Goal: Task Accomplishment & Management: Manage account settings

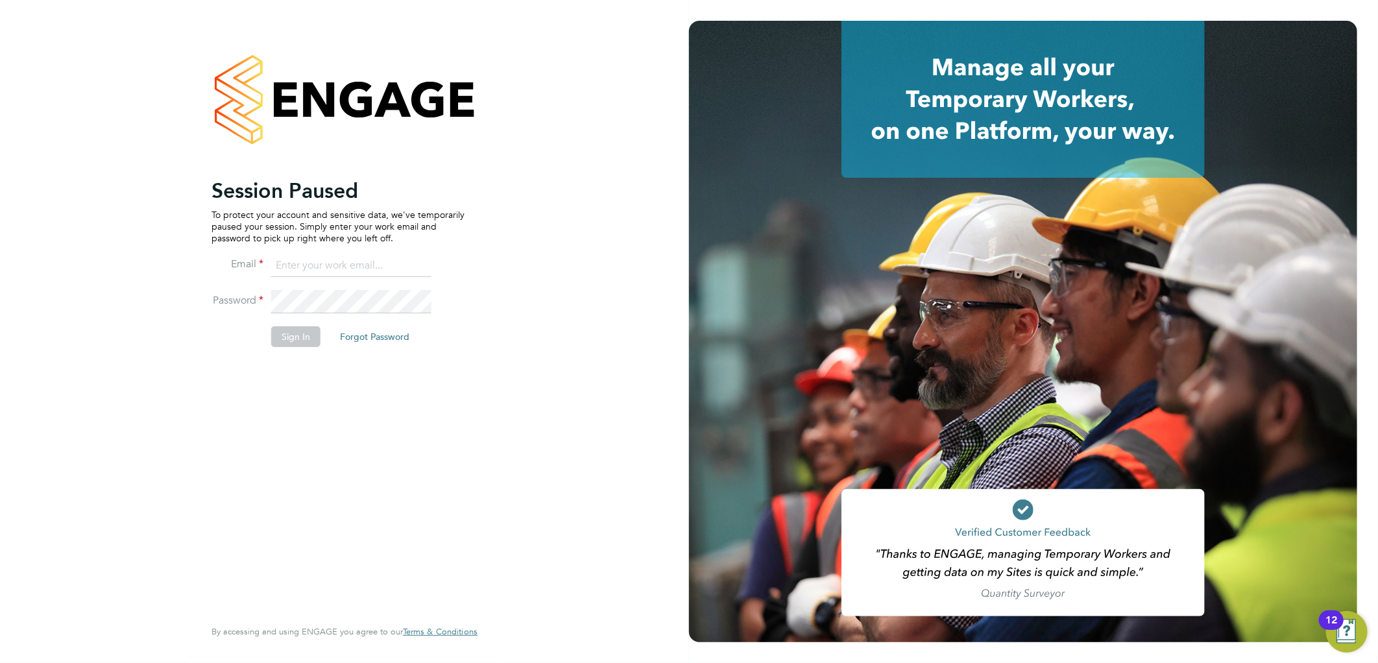
click at [322, 267] on input at bounding box center [351, 265] width 160 height 23
type input "lauren.butler@linsco.com"
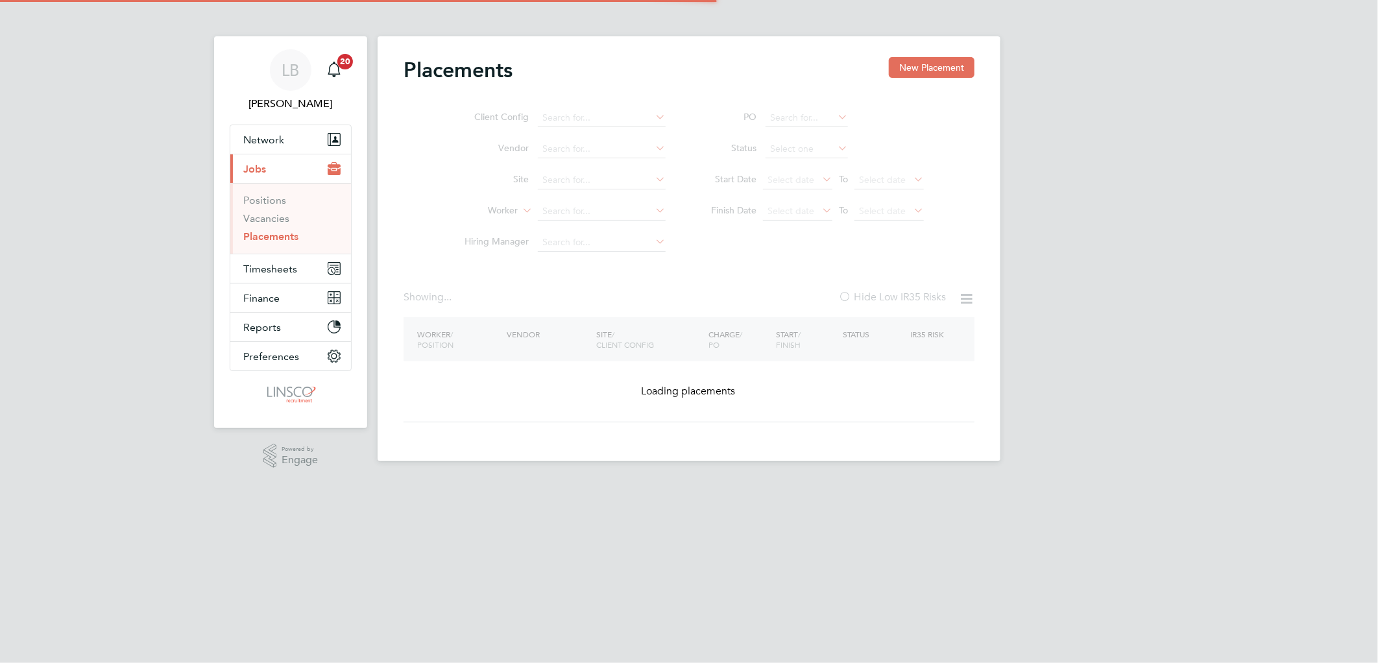
type input "James Thorpe"
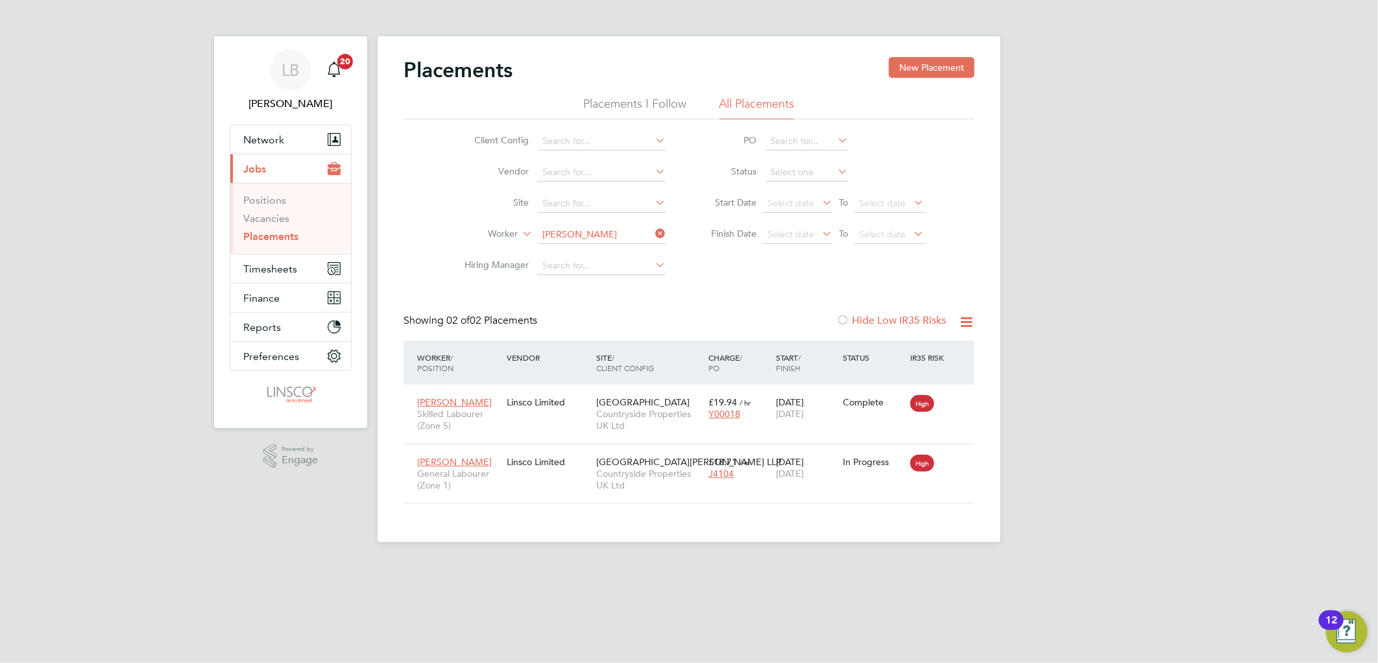
click at [653, 230] on icon at bounding box center [653, 233] width 0 height 18
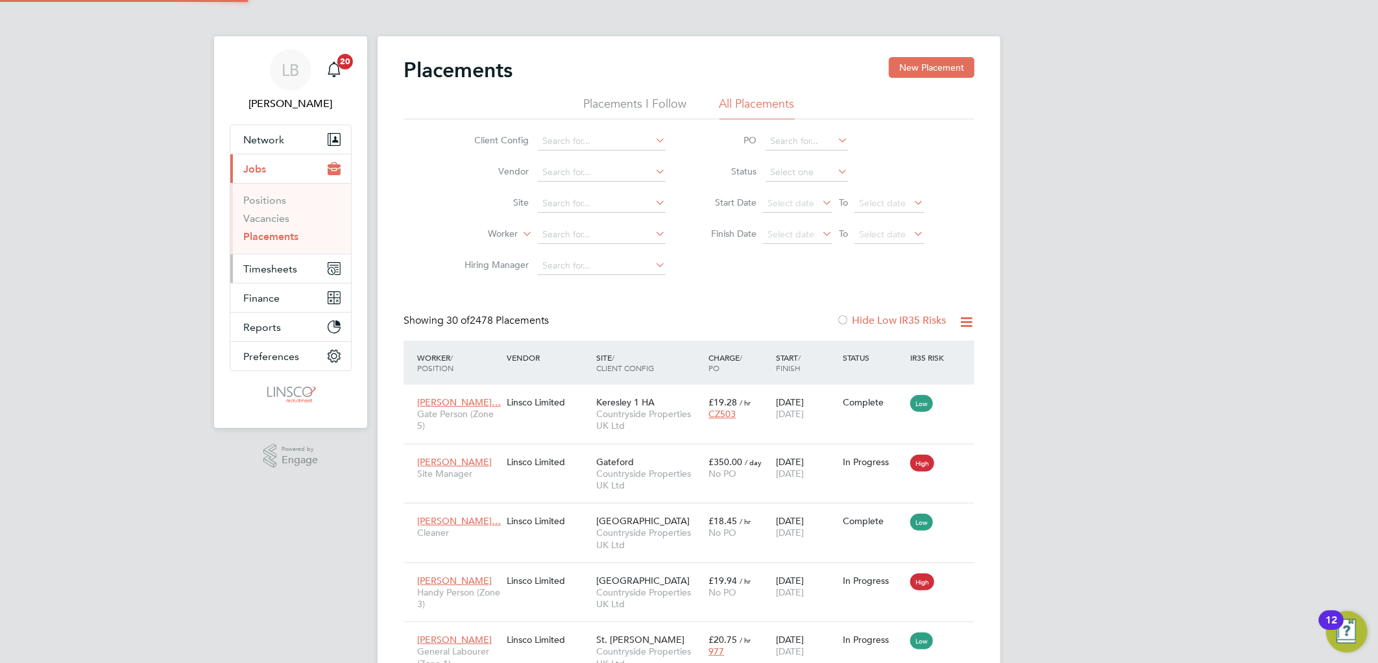
scroll to position [49, 113]
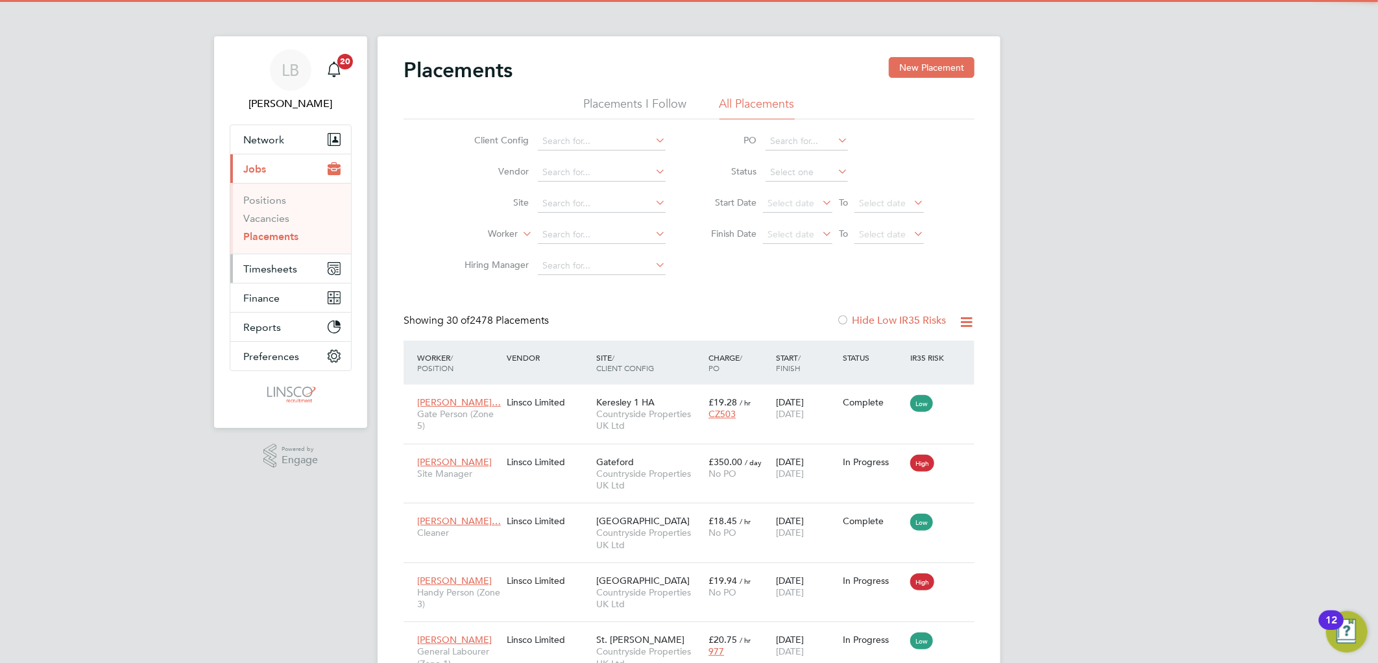
click at [274, 263] on span "Timesheets" at bounding box center [270, 269] width 54 height 12
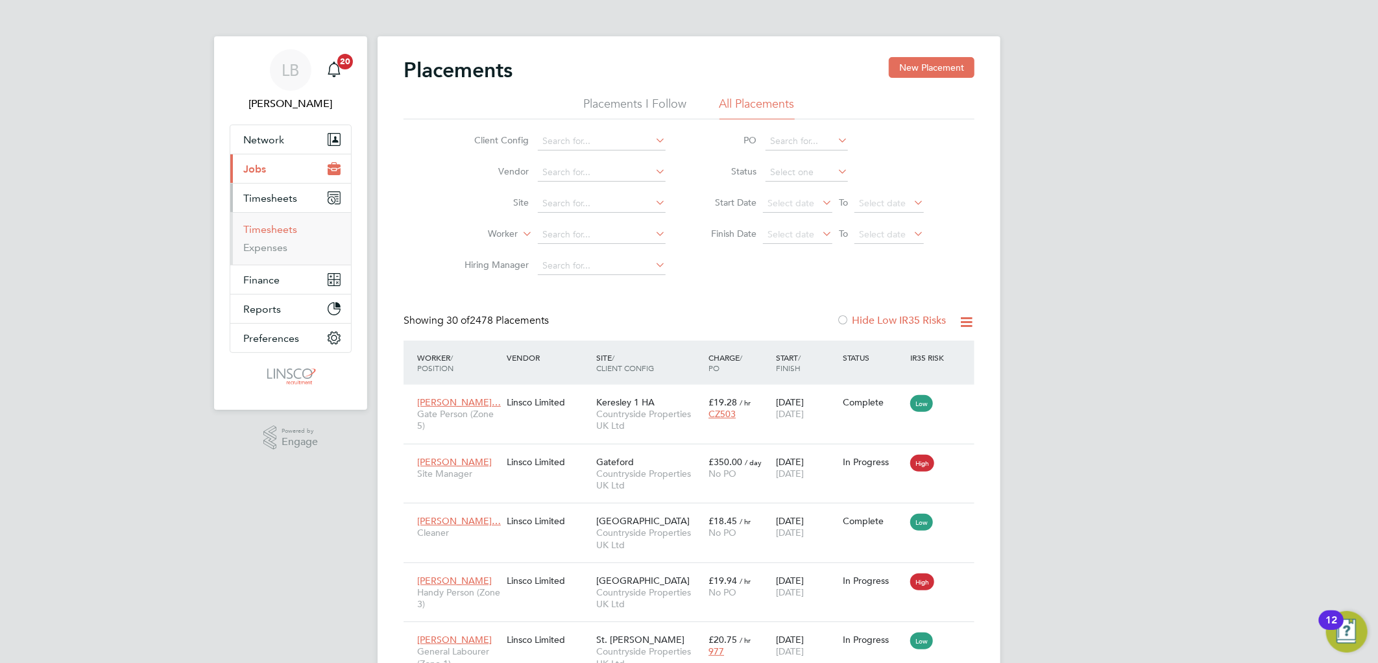
click at [289, 231] on link "Timesheets" at bounding box center [270, 229] width 54 height 12
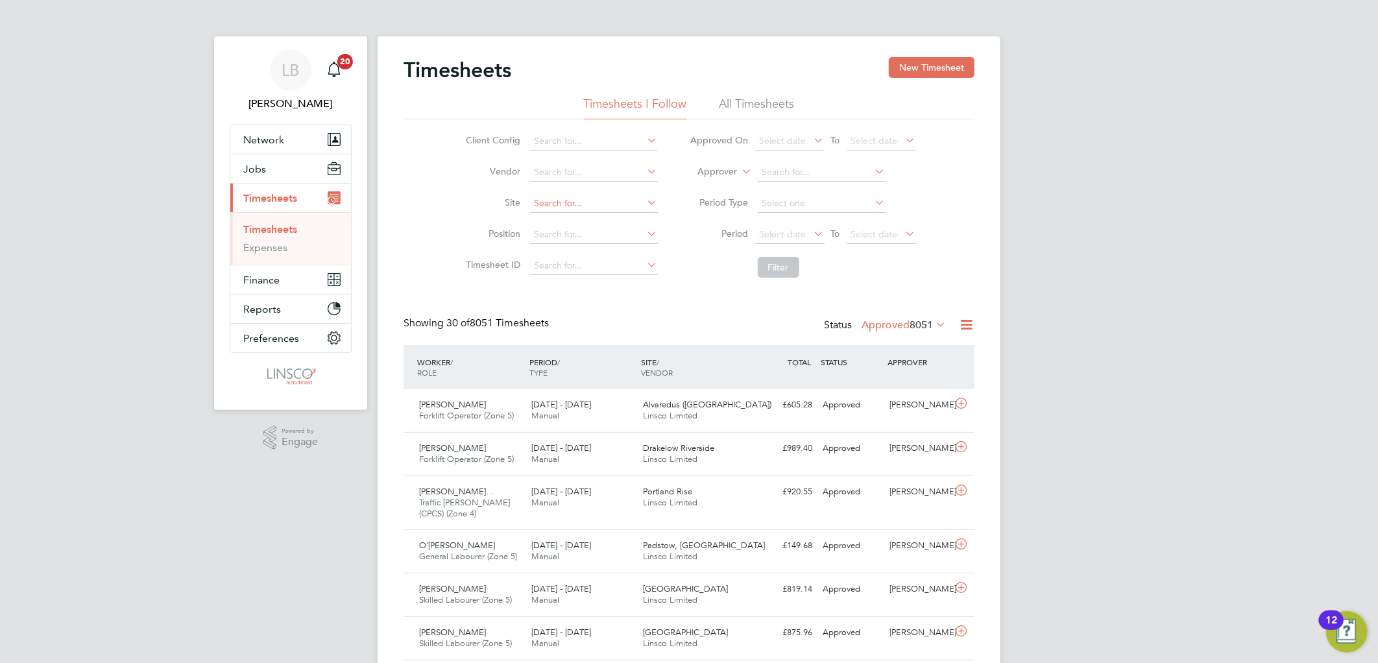
click at [556, 200] on input at bounding box center [594, 204] width 128 height 18
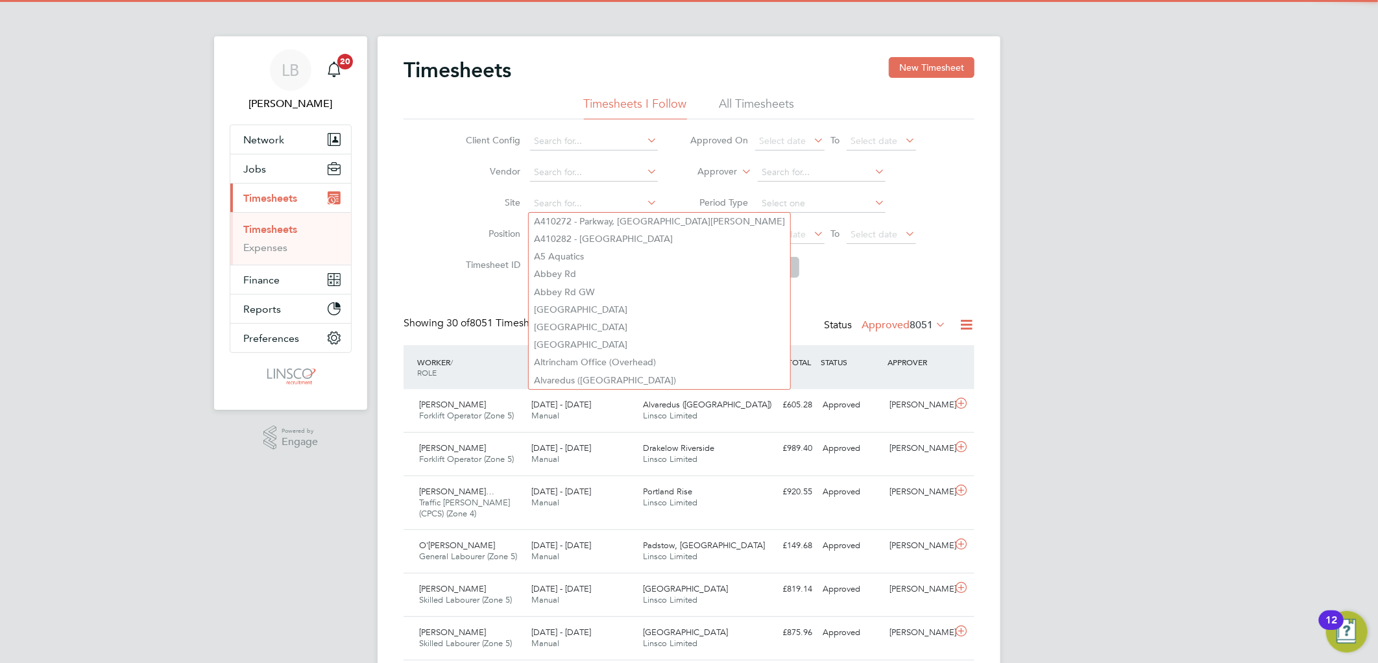
drag, startPoint x: 478, startPoint y: 195, endPoint x: 507, endPoint y: 200, distance: 29.5
click at [477, 195] on li "Site" at bounding box center [560, 203] width 228 height 31
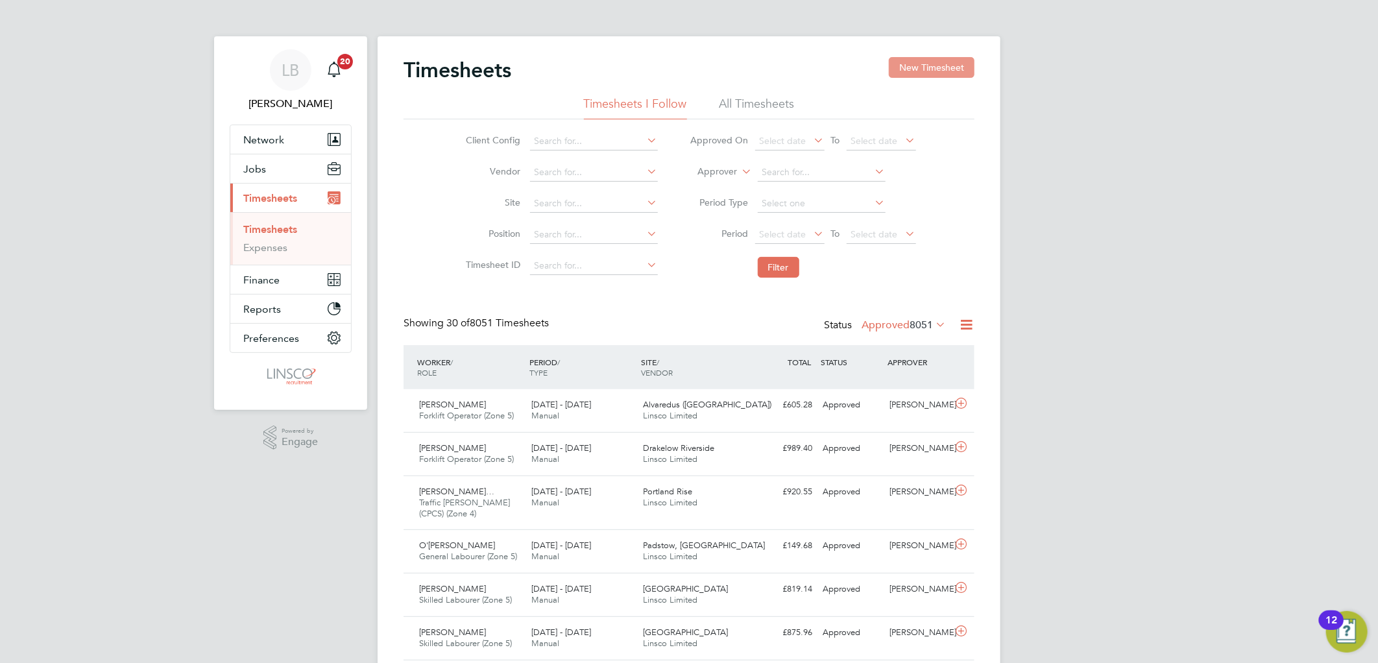
click at [931, 62] on button "New Timesheet" at bounding box center [932, 67] width 86 height 21
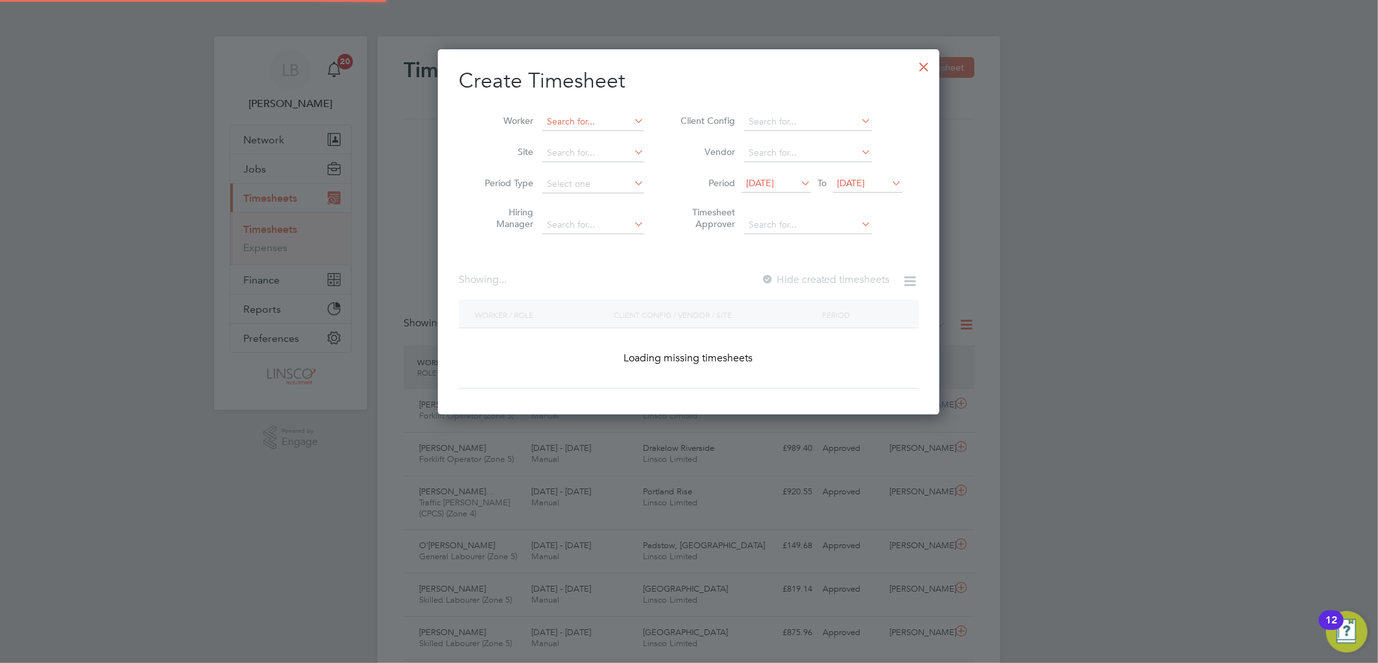
click at [579, 119] on input at bounding box center [593, 122] width 102 height 18
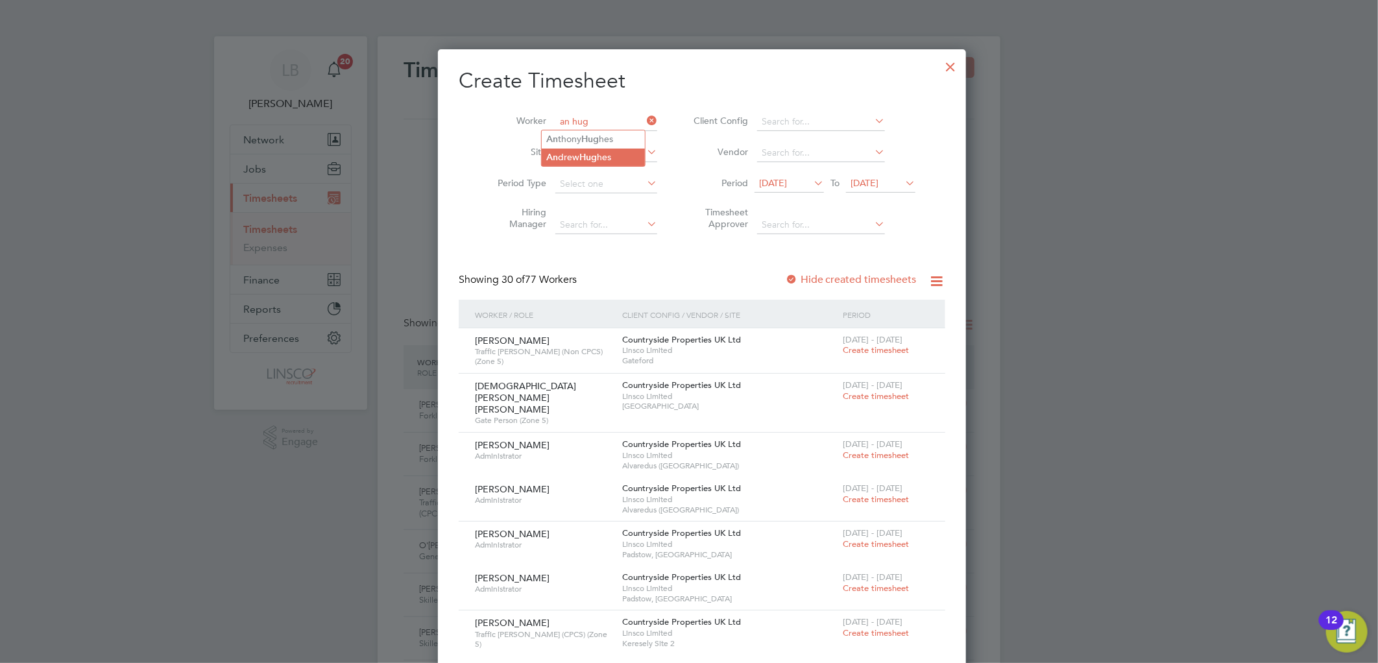
click at [580, 154] on li "An drew Hug hes" at bounding box center [593, 158] width 103 height 18
type input "Andrew Hughes"
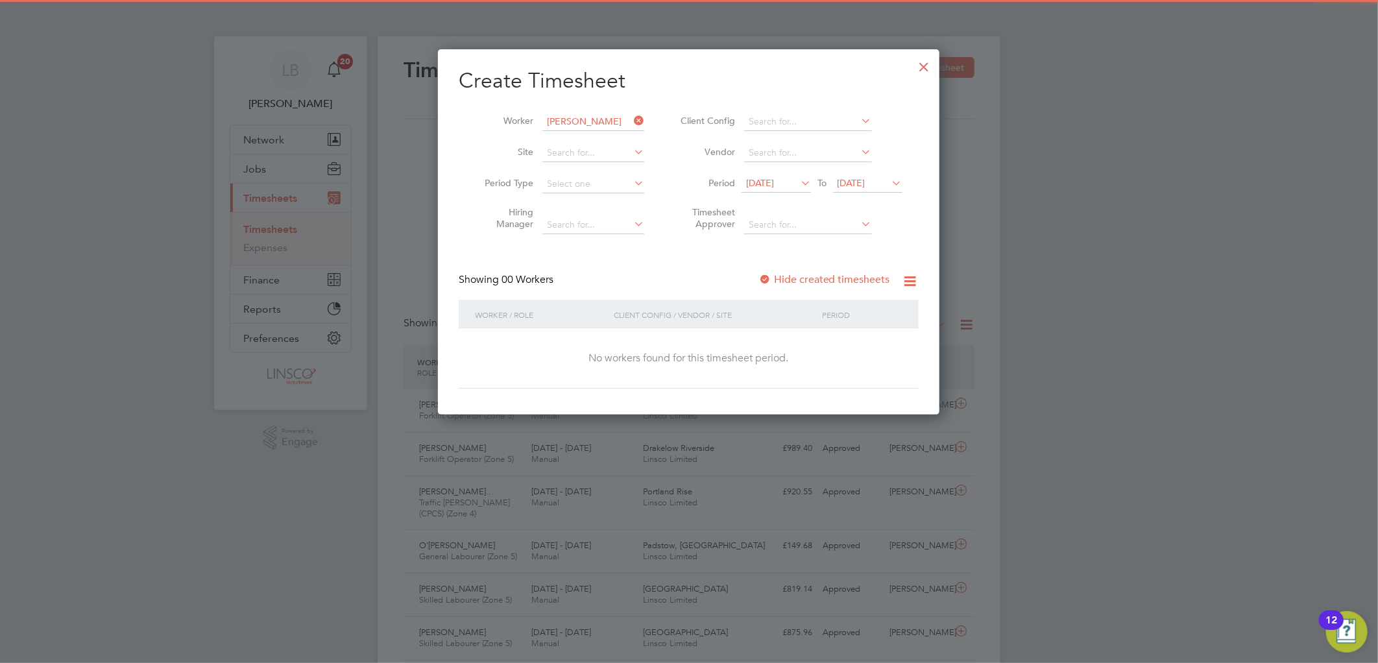
click at [798, 277] on label "Hide created timesheets" at bounding box center [824, 279] width 132 height 13
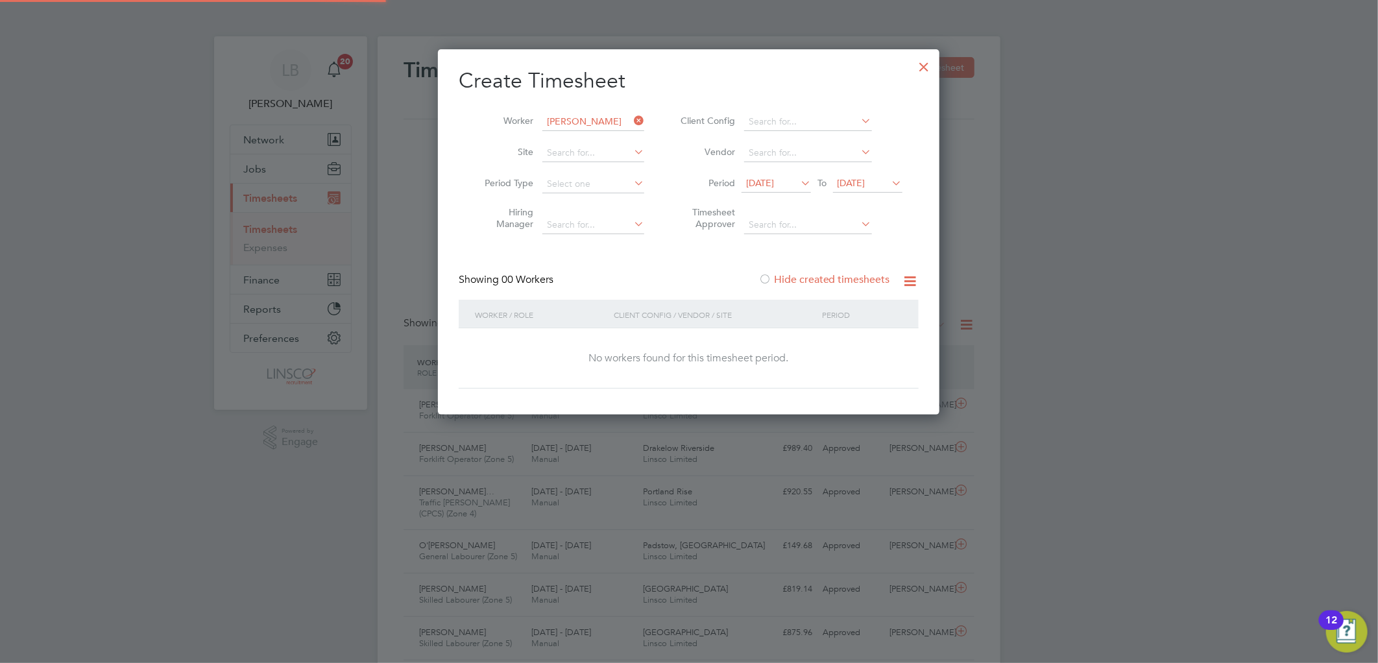
click at [774, 182] on span "29 Jul 2025" at bounding box center [760, 183] width 28 height 12
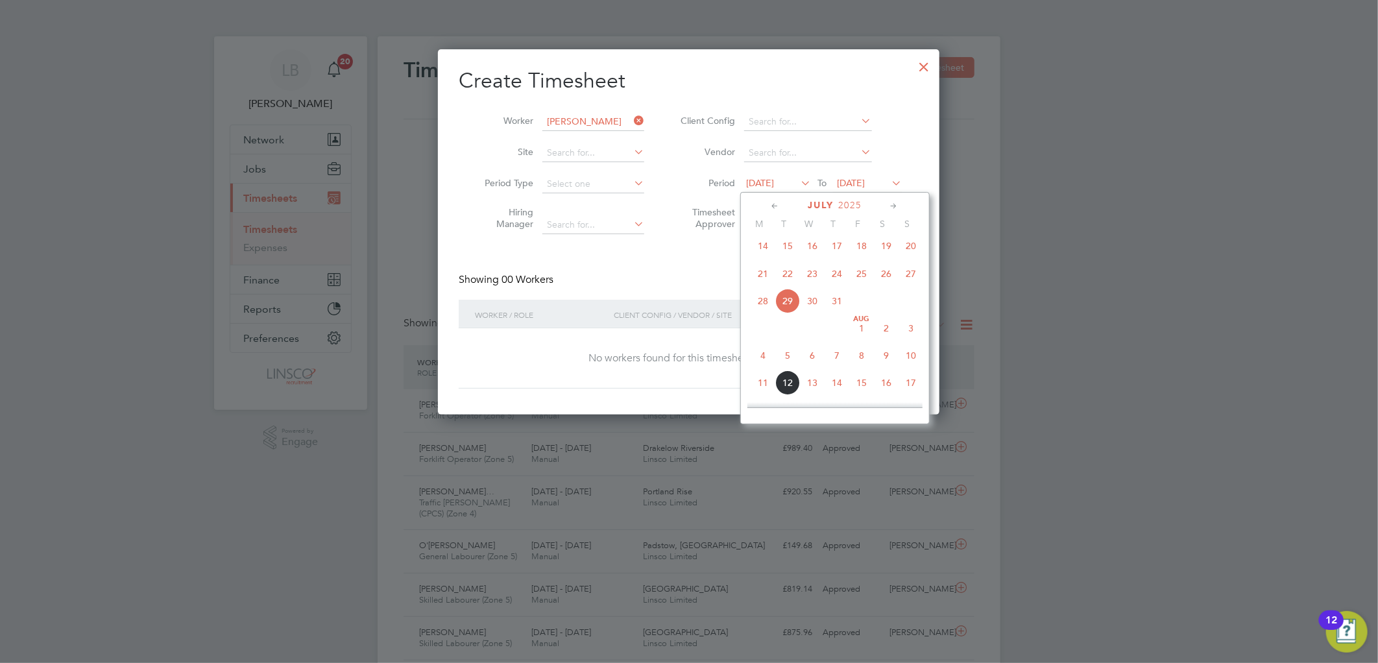
click at [848, 361] on span "7" at bounding box center [836, 355] width 25 height 25
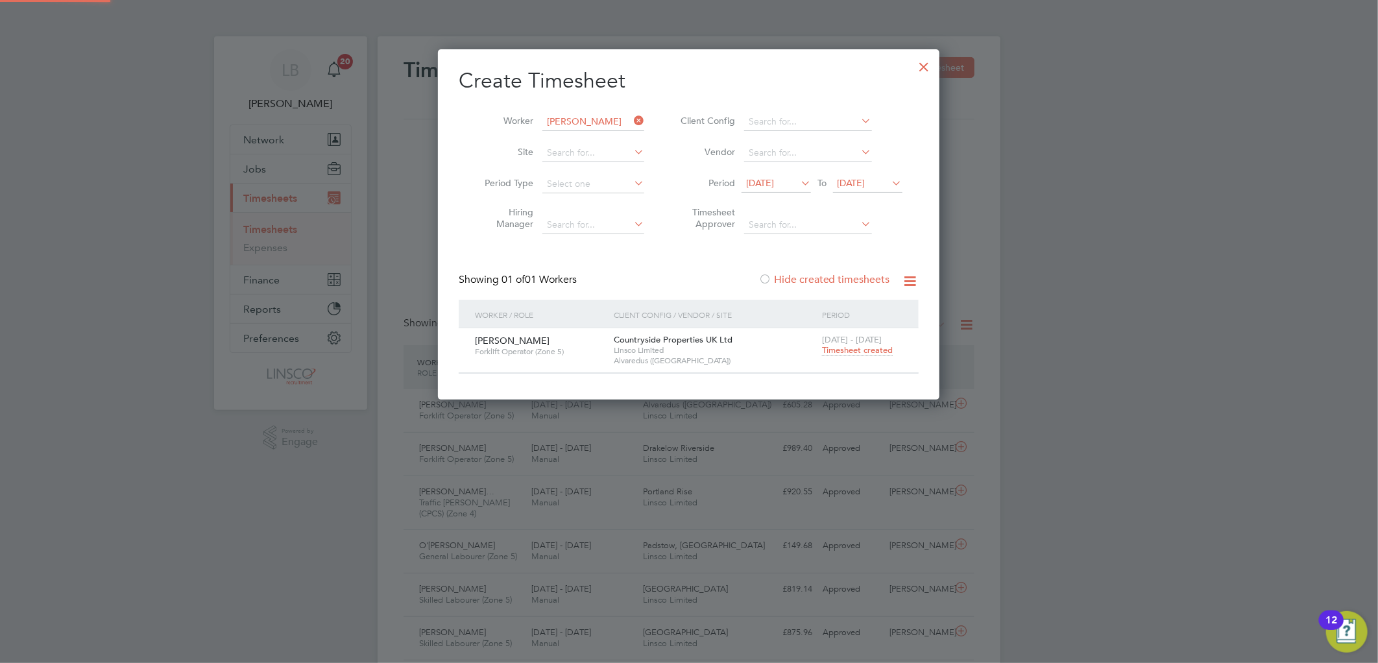
click at [853, 346] on span "Timesheet created" at bounding box center [857, 350] width 71 height 12
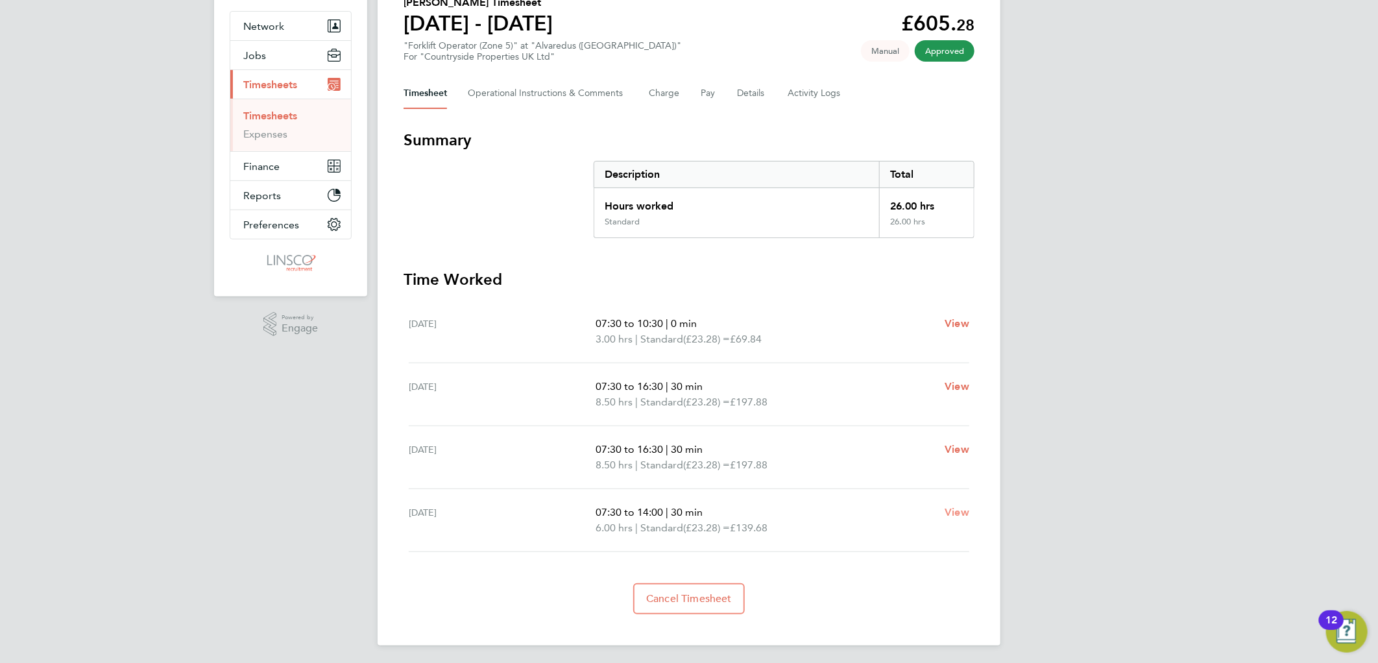
click at [956, 512] on span "View" at bounding box center [956, 512] width 25 height 12
select select "30"
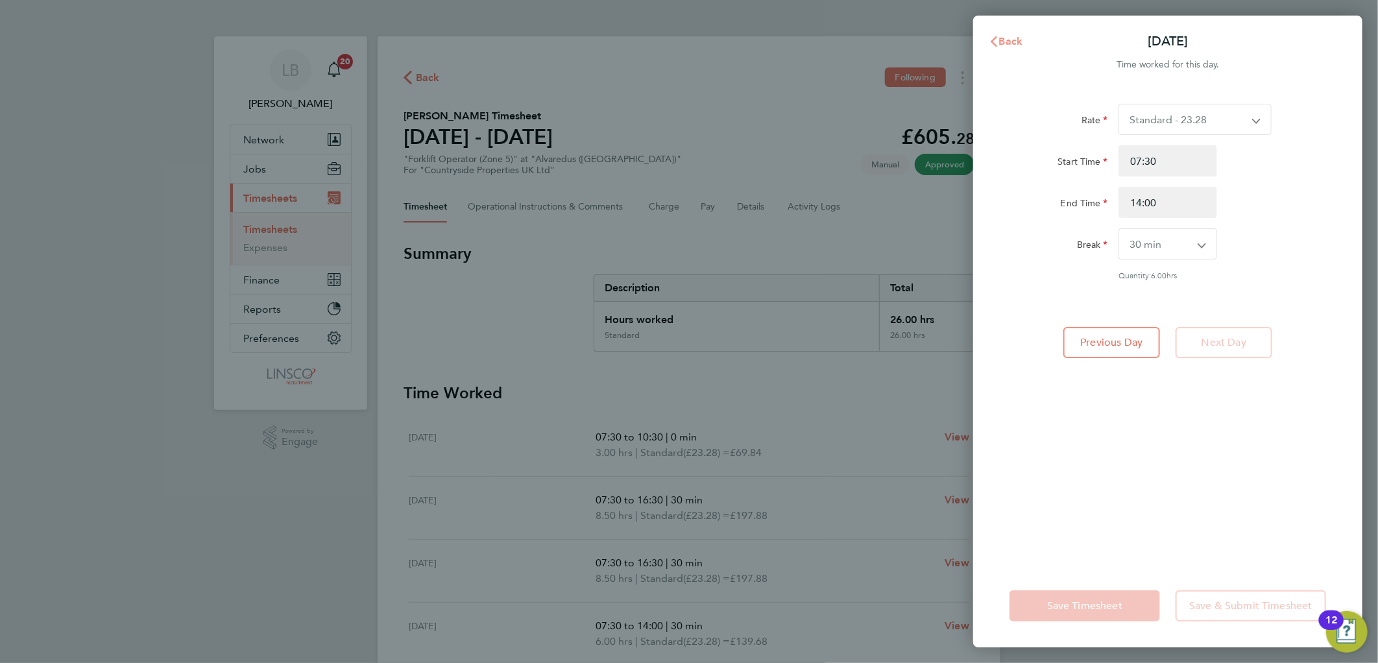
click at [1012, 42] on span "Back" at bounding box center [1011, 41] width 24 height 12
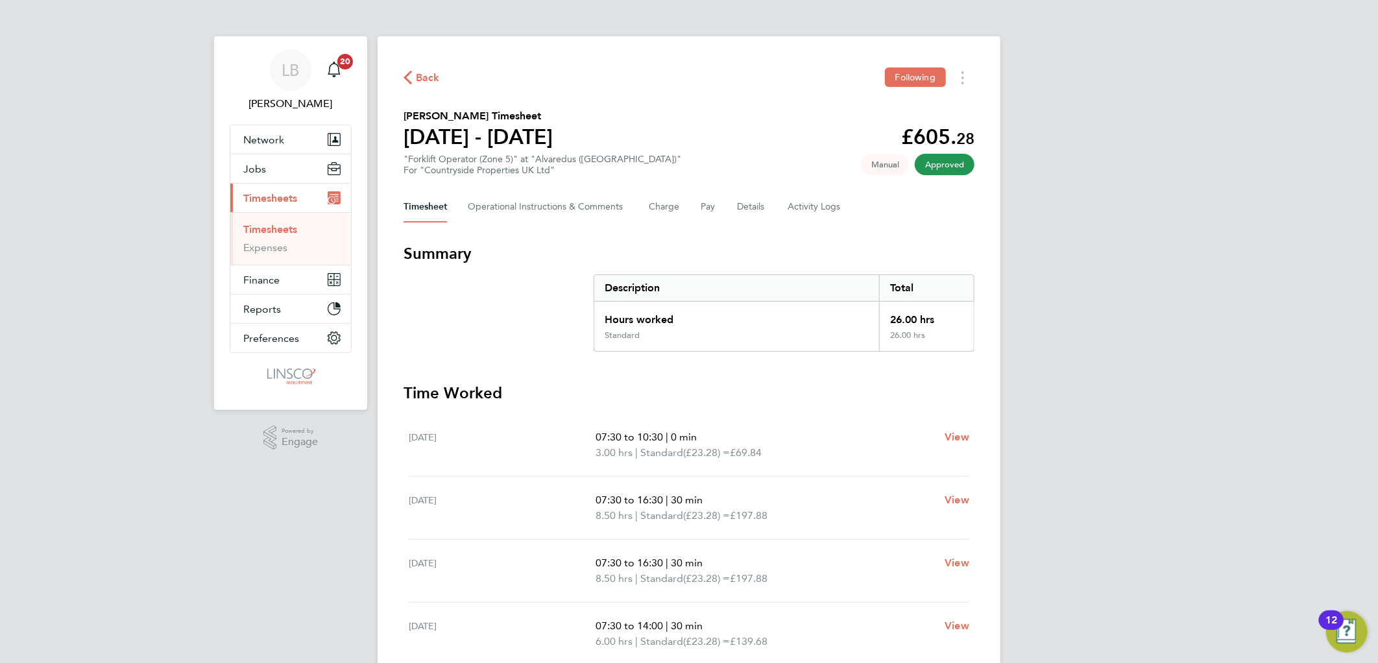
click at [415, 67] on div "Back Following" at bounding box center [688, 77] width 571 height 20
click at [432, 81] on span "Back" at bounding box center [428, 78] width 24 height 16
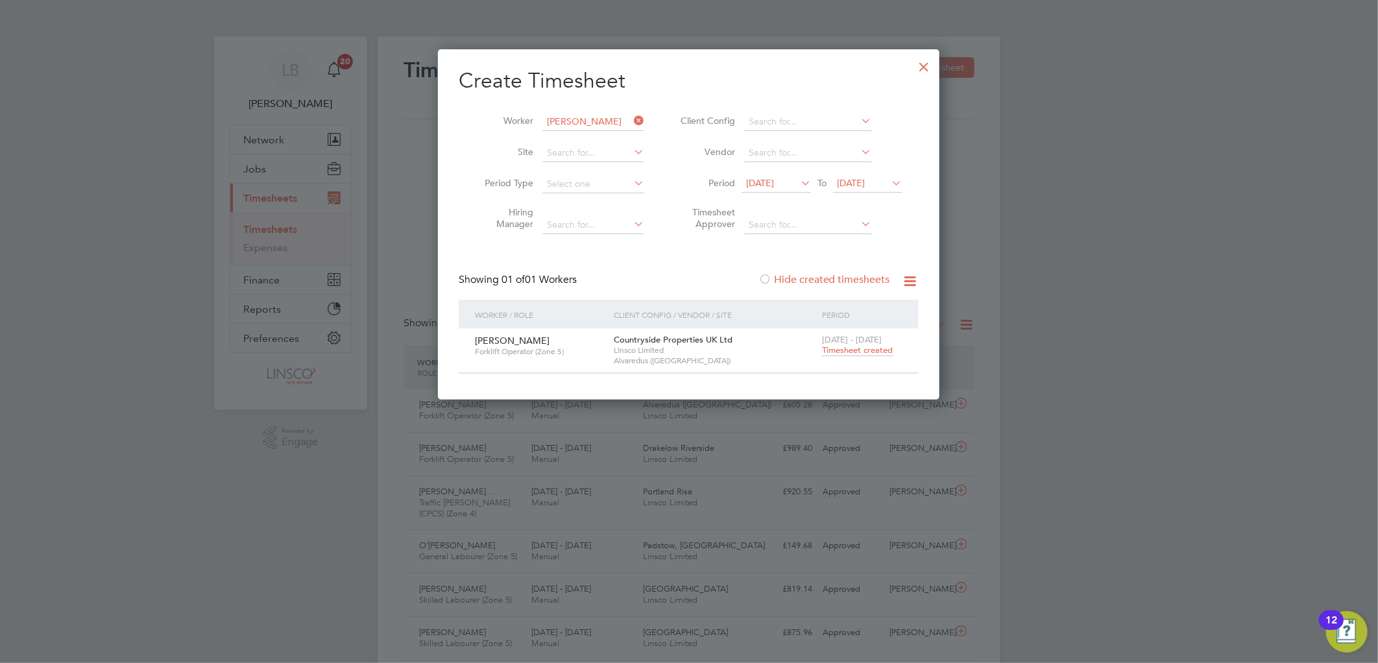
click at [631, 117] on icon at bounding box center [631, 121] width 0 height 18
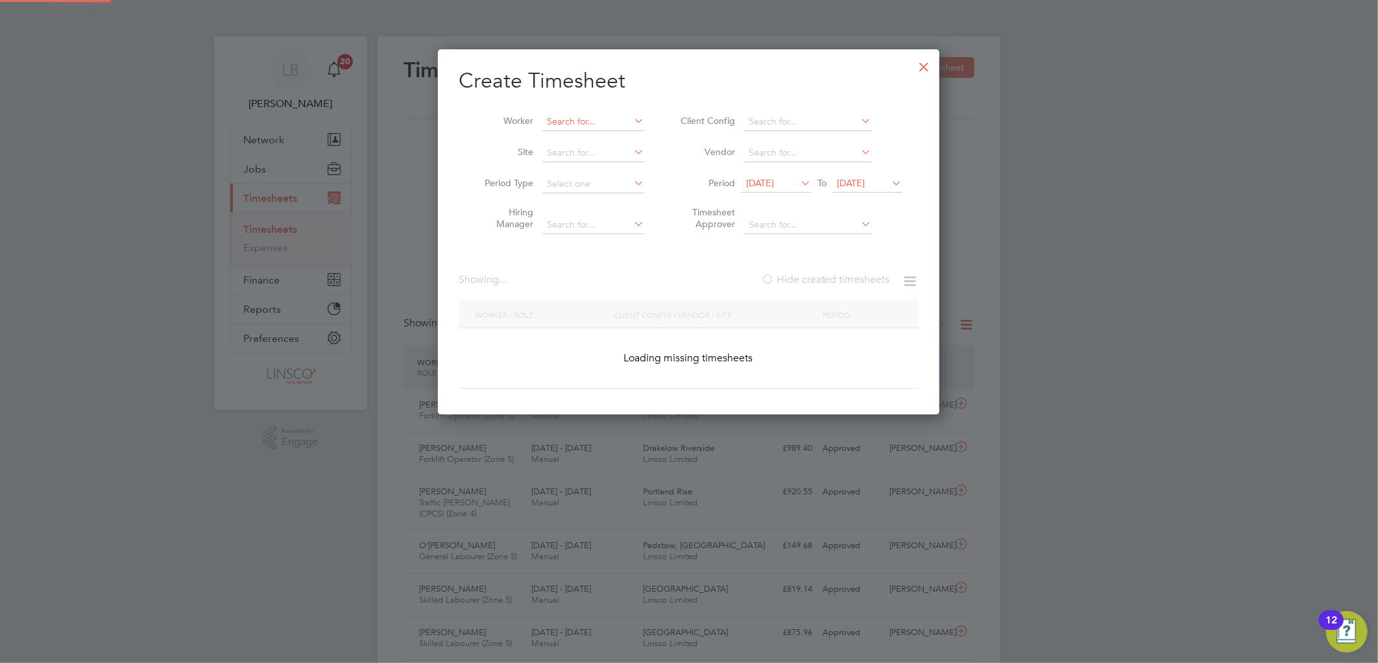
click at [590, 119] on input at bounding box center [593, 122] width 102 height 18
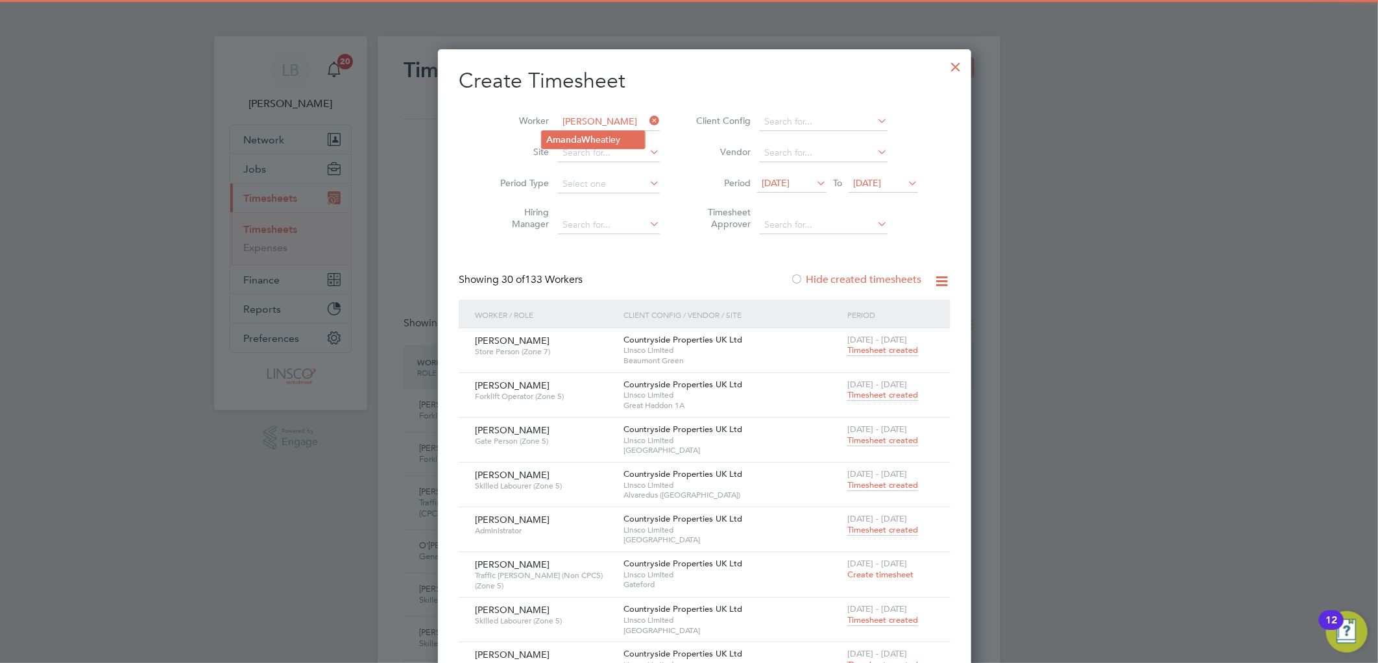
click at [585, 132] on li "Amand a Wh eatley" at bounding box center [593, 140] width 103 height 18
type input "Amanda Wheatley"
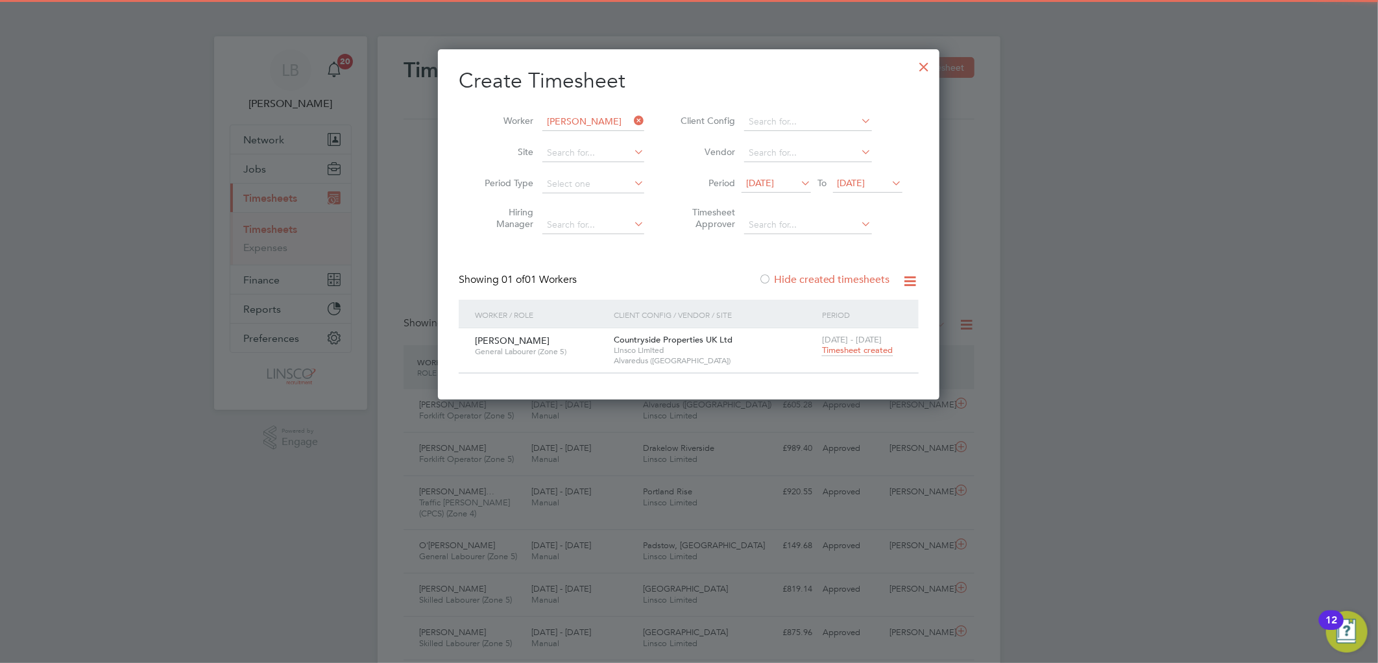
click at [826, 347] on span "Timesheet created" at bounding box center [857, 350] width 71 height 12
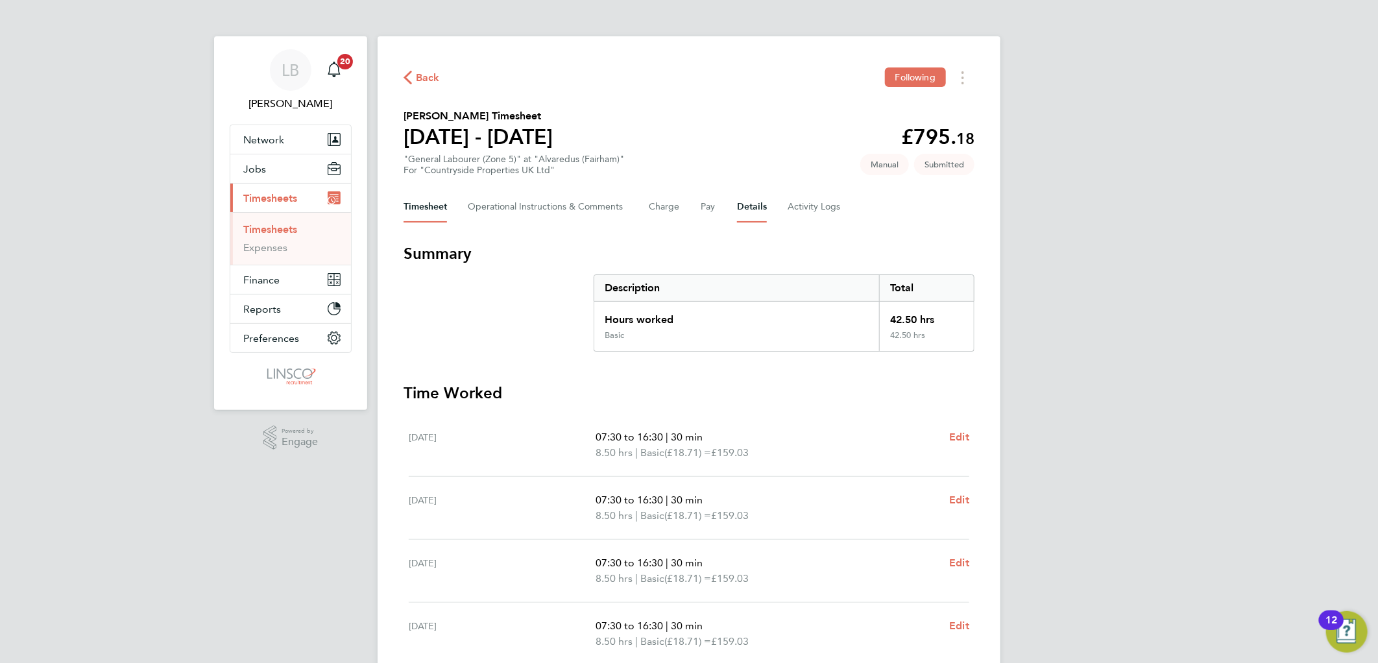
click at [760, 205] on button "Details" at bounding box center [752, 206] width 30 height 31
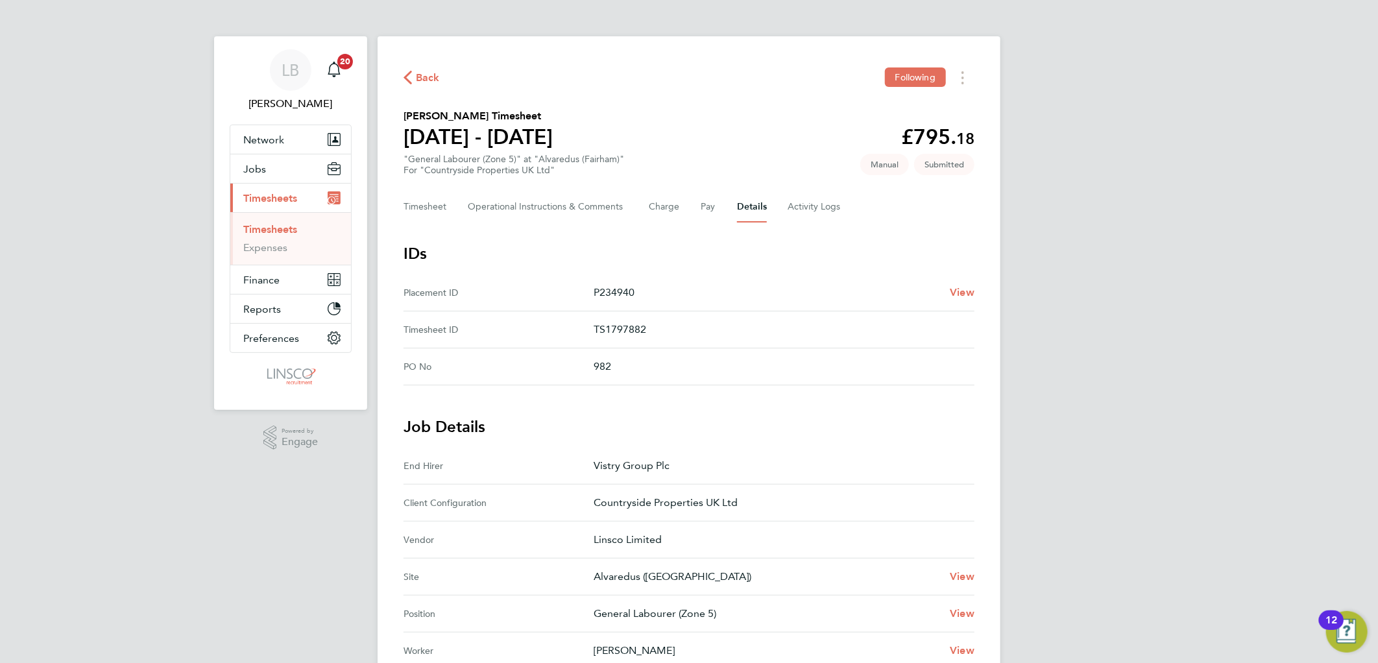
click at [418, 74] on span "Back" at bounding box center [428, 78] width 24 height 16
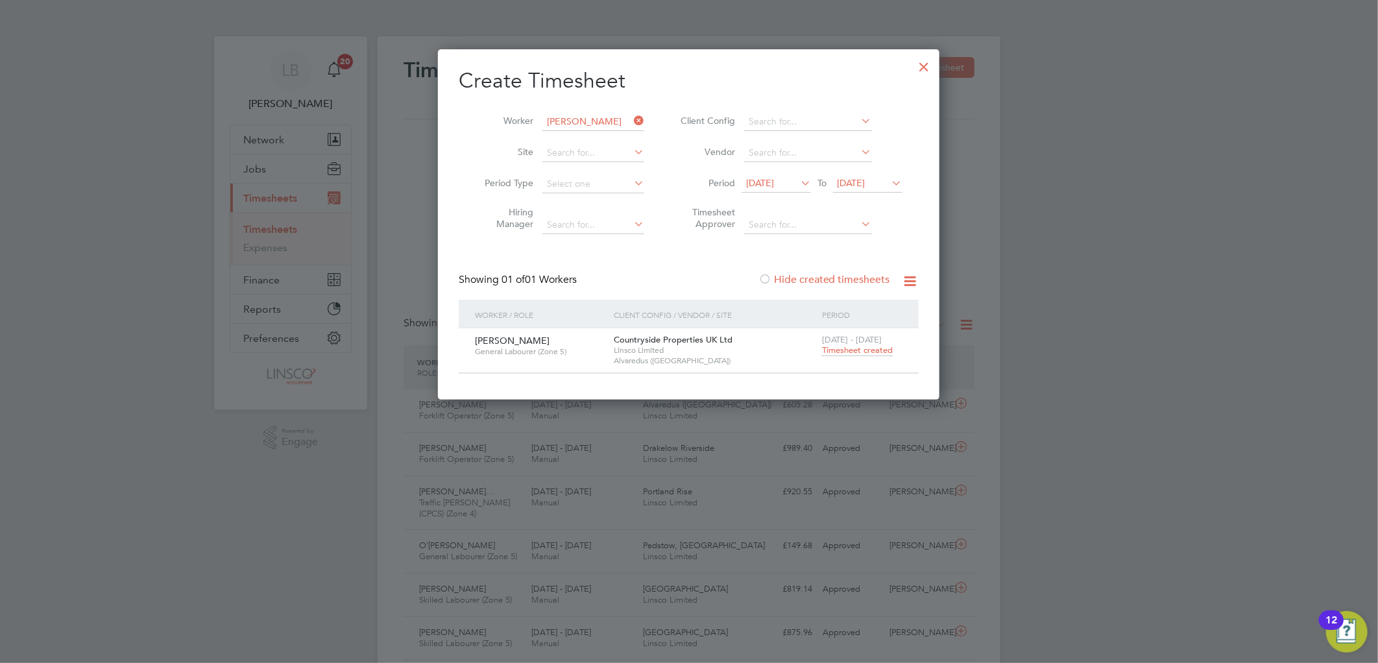
click at [631, 119] on icon at bounding box center [631, 121] width 0 height 18
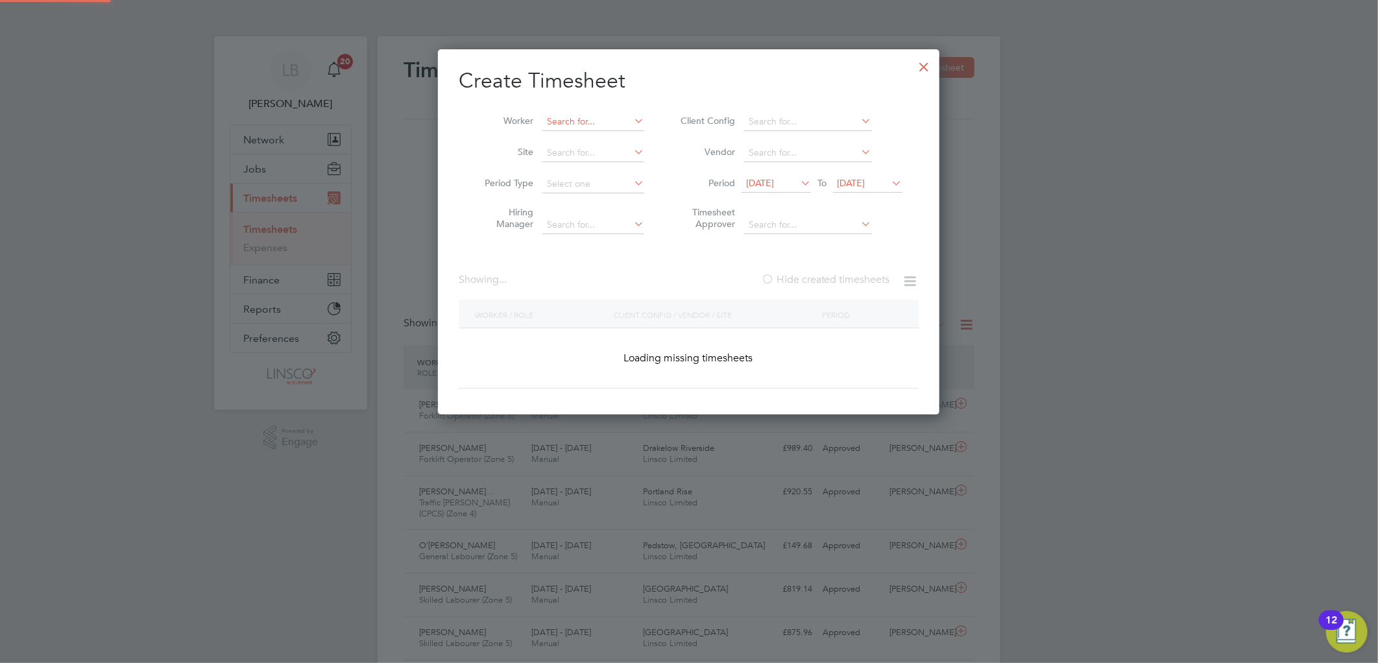
scroll to position [366, 502]
click at [601, 119] on input at bounding box center [593, 122] width 102 height 18
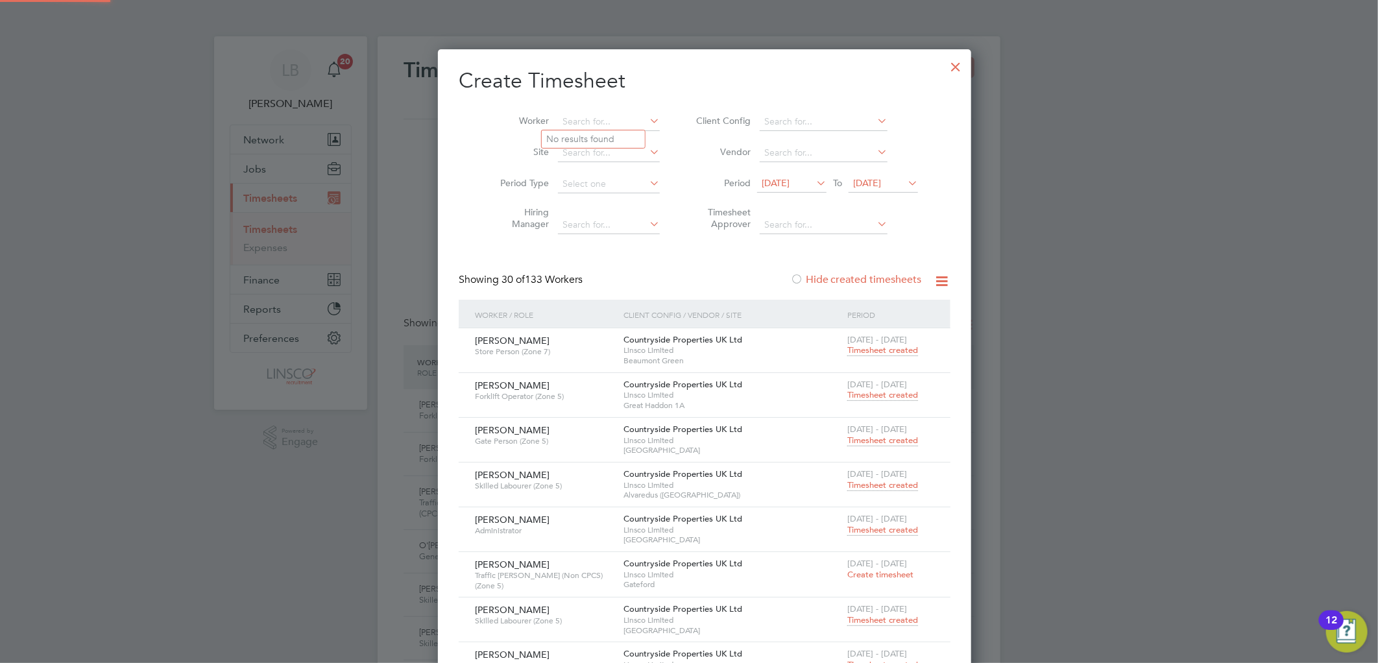
scroll to position [1696, 502]
click at [581, 138] on b "Mika" at bounding box center [610, 139] width 75 height 11
type input "Michal Mika"
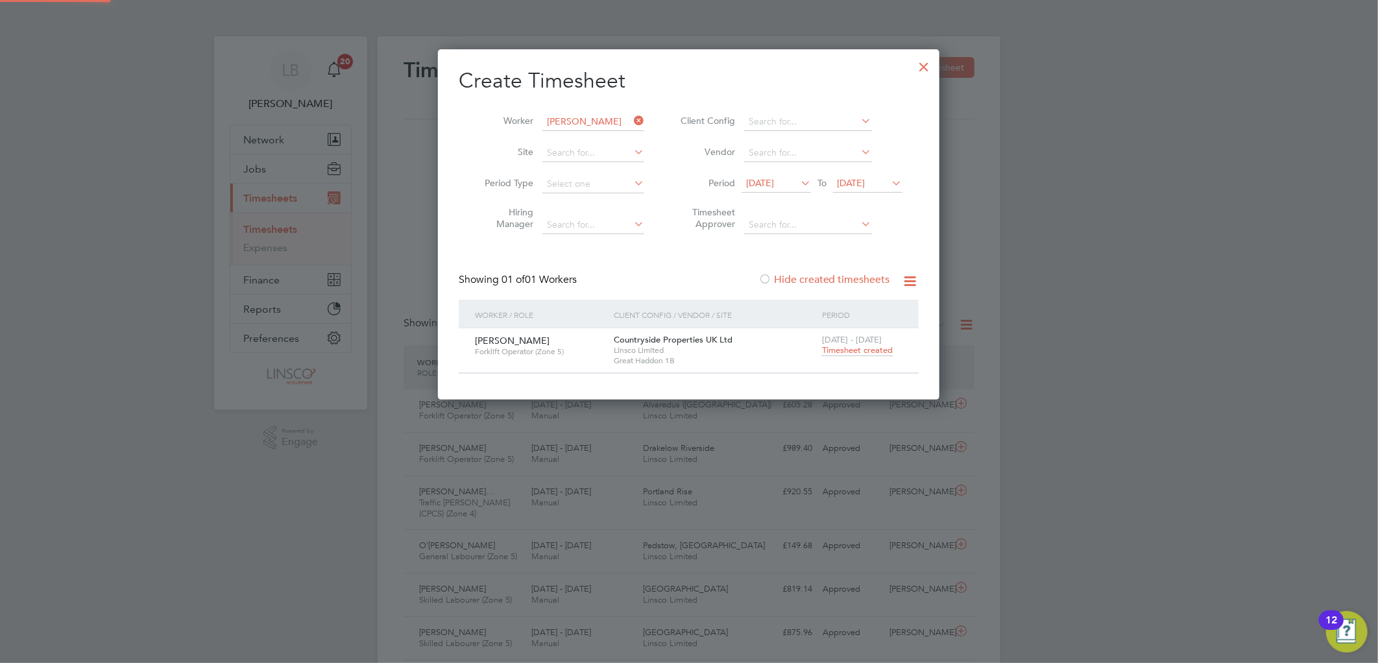
scroll to position [350, 502]
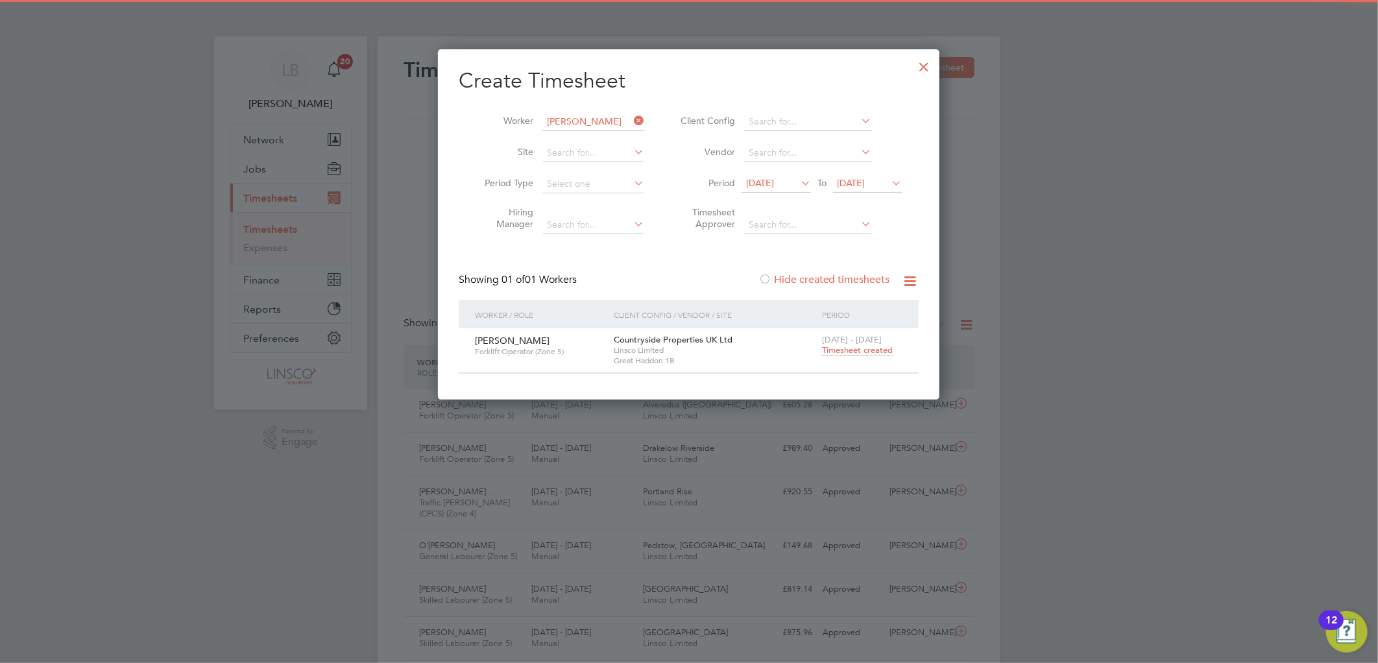
click at [861, 346] on span "Timesheet created" at bounding box center [857, 350] width 71 height 12
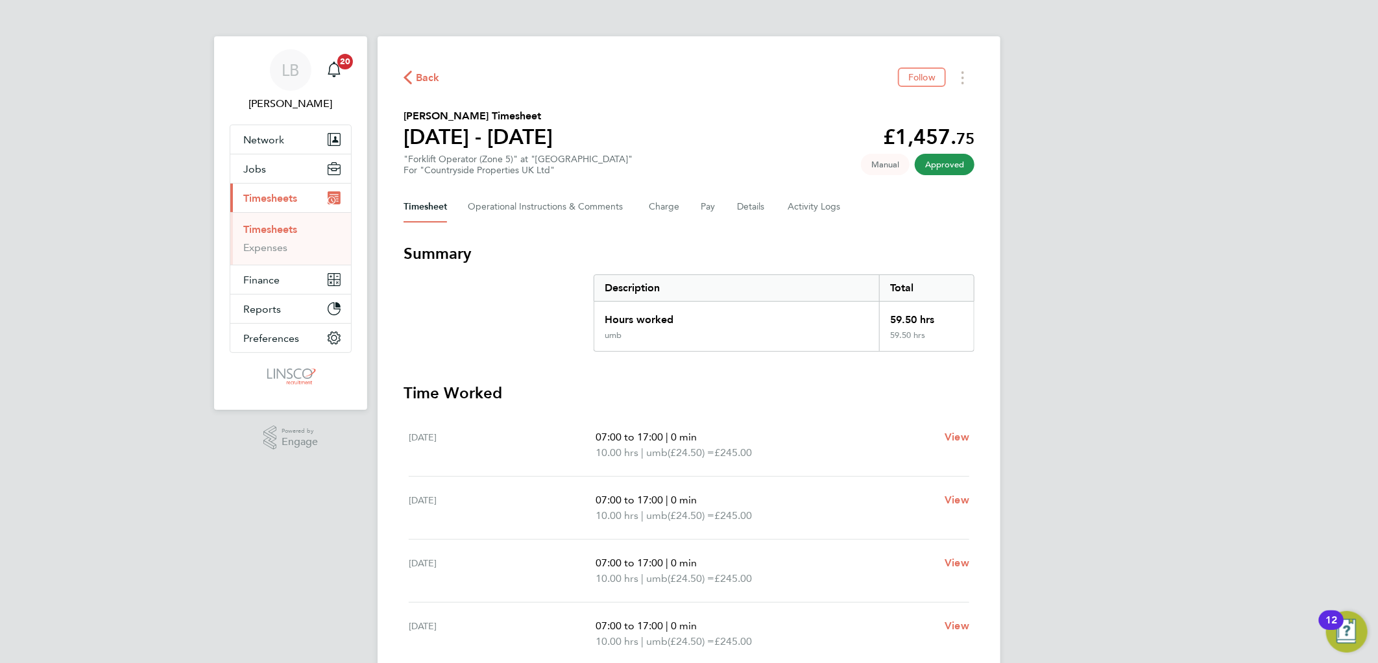
drag, startPoint x: 418, startPoint y: 74, endPoint x: 799, endPoint y: 83, distance: 381.5
click at [418, 74] on span "Back" at bounding box center [428, 78] width 24 height 16
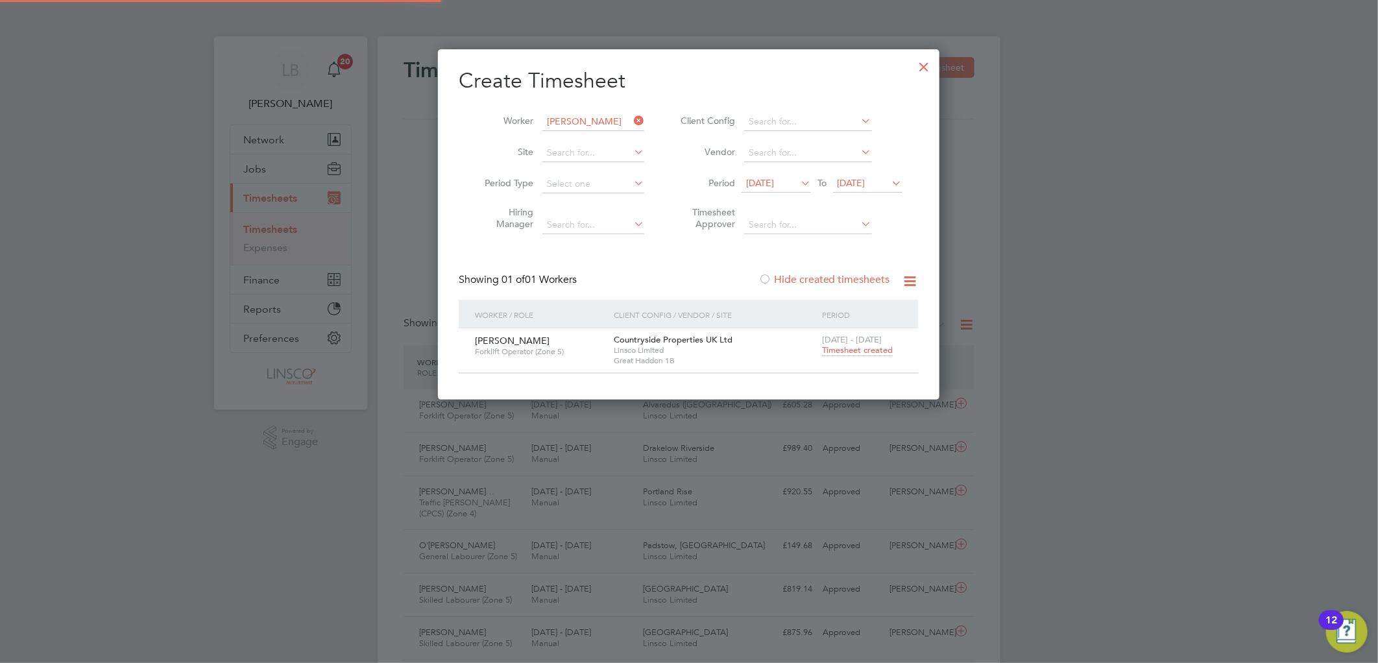
scroll to position [32, 113]
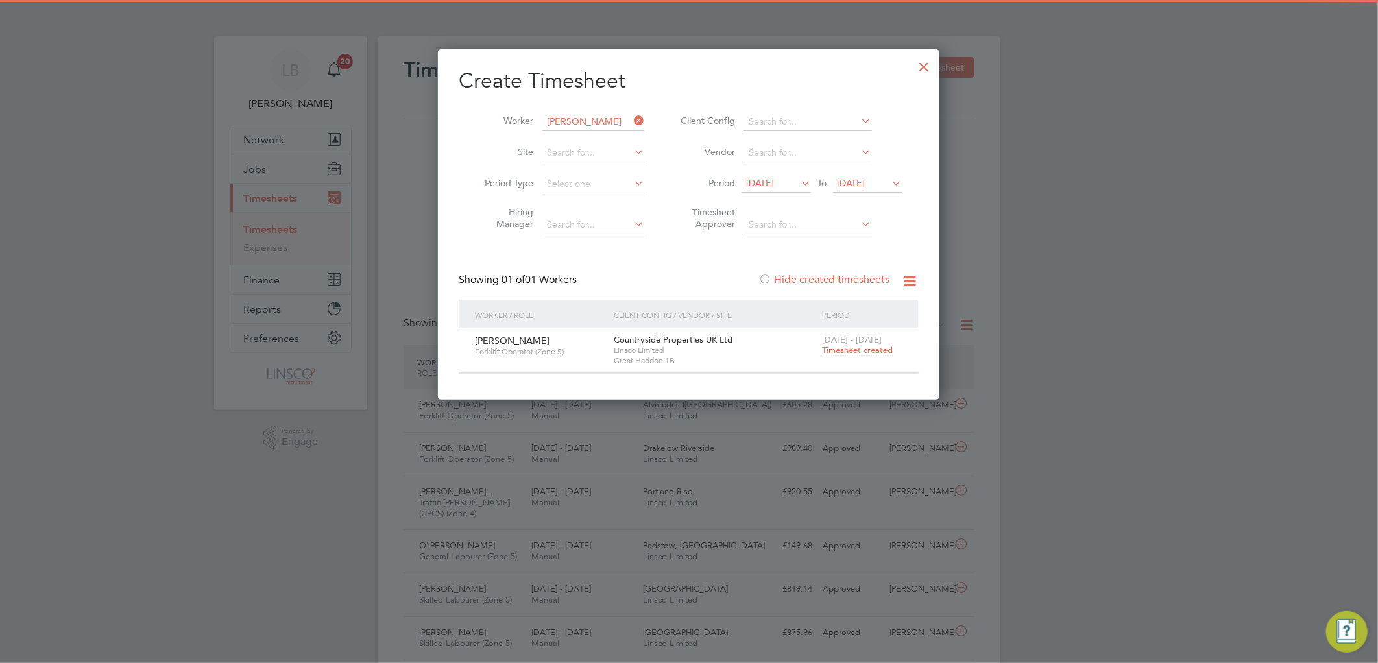
click at [631, 117] on icon at bounding box center [631, 121] width 0 height 18
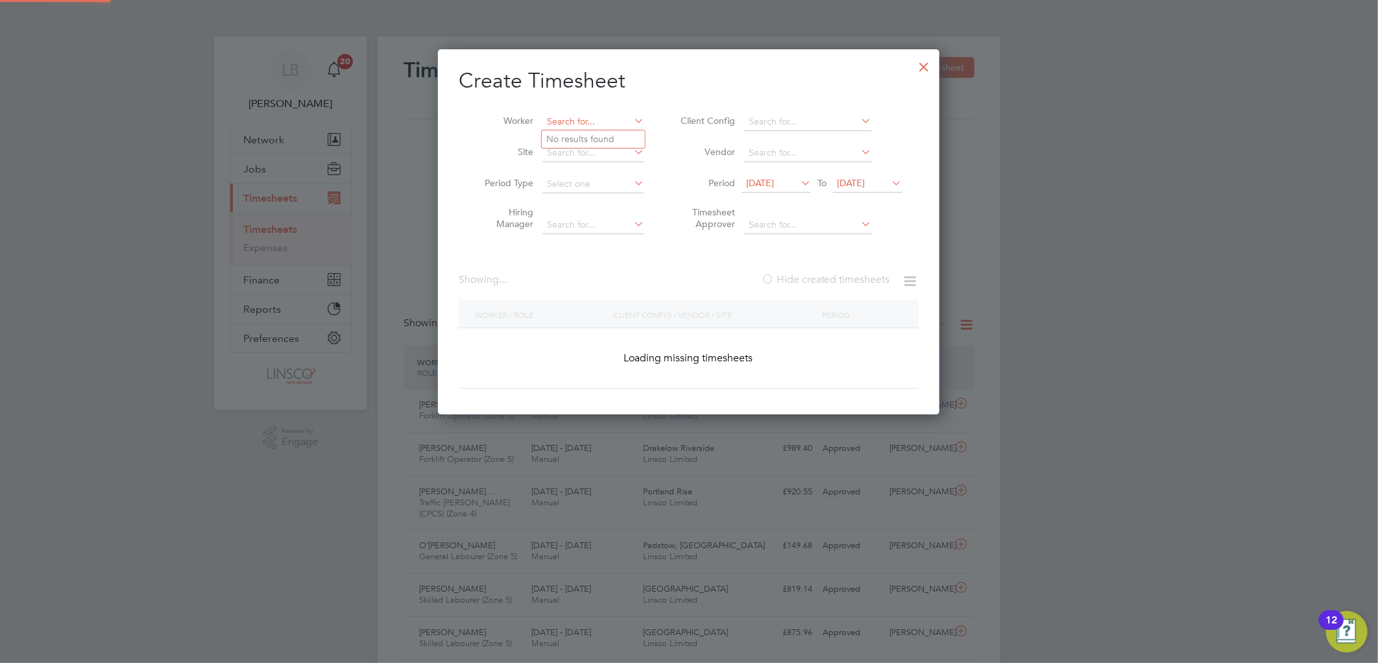
click at [592, 121] on input at bounding box center [593, 122] width 102 height 18
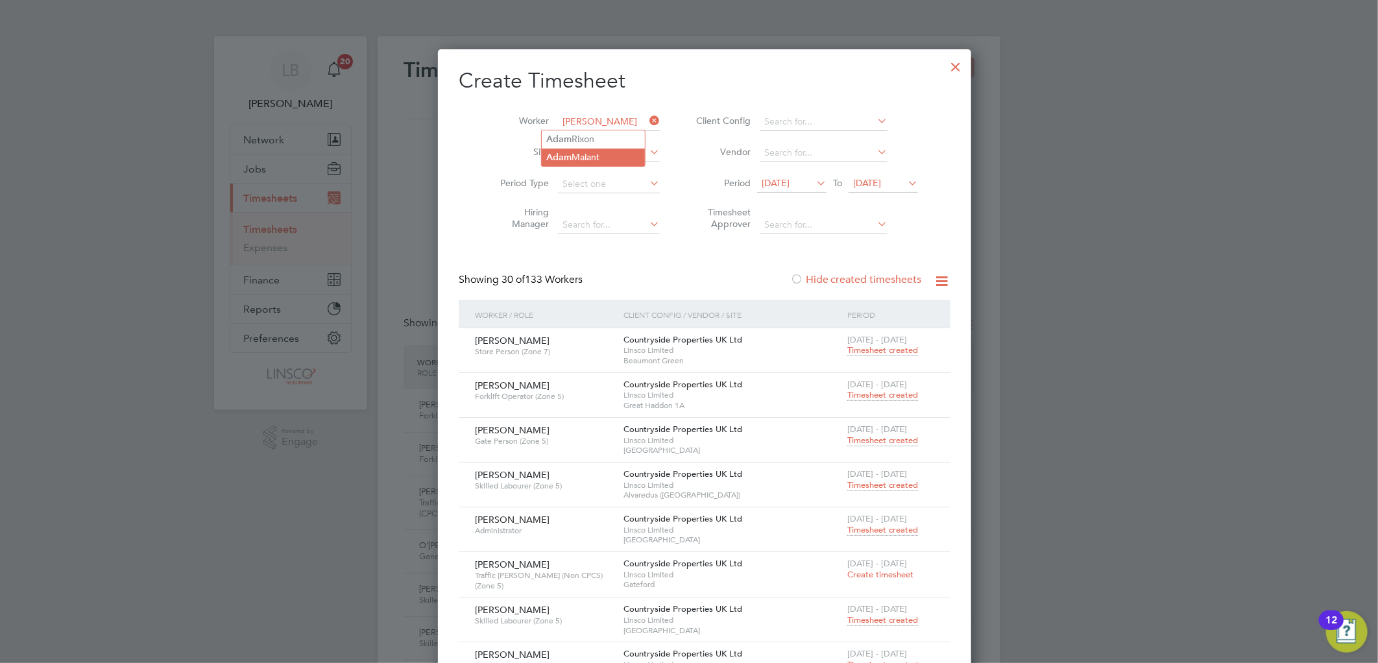
click at [564, 160] on b "m" at bounding box center [568, 157] width 8 height 11
type input "Adam Malant"
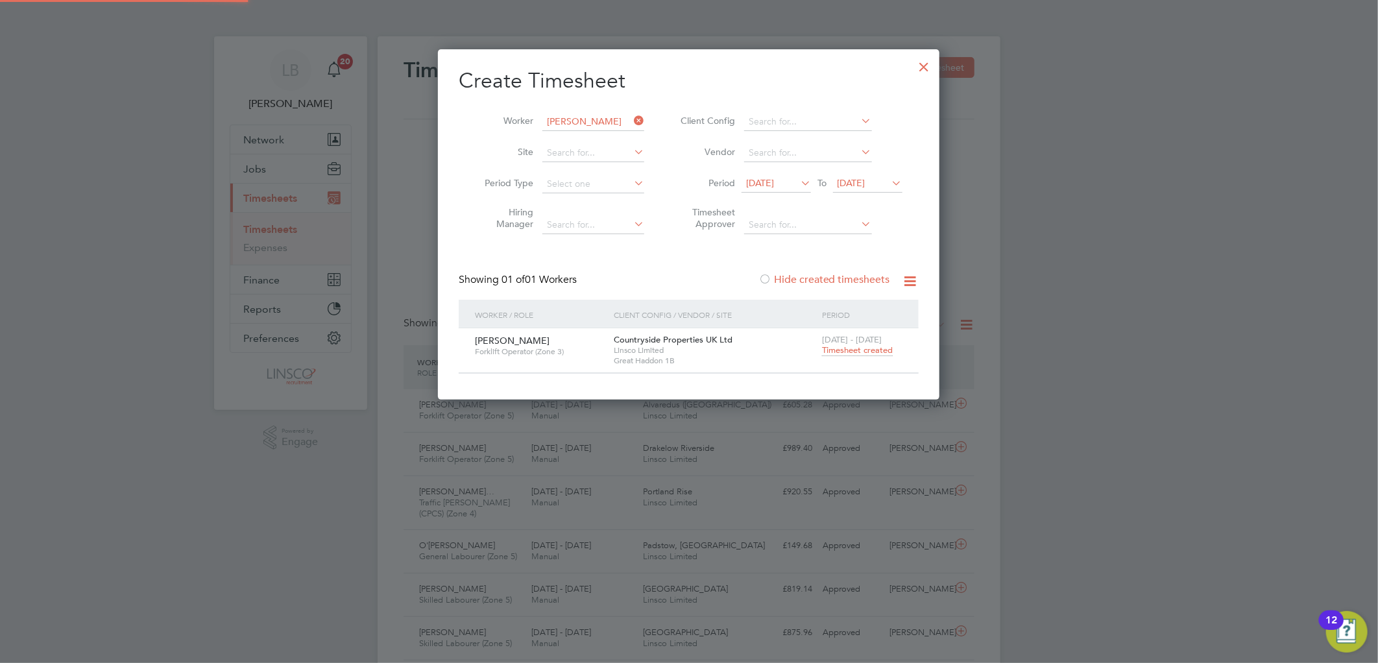
click at [872, 342] on span "4 - 10 Aug 2025" at bounding box center [852, 339] width 60 height 11
click at [872, 352] on span "Timesheet created" at bounding box center [857, 350] width 71 height 12
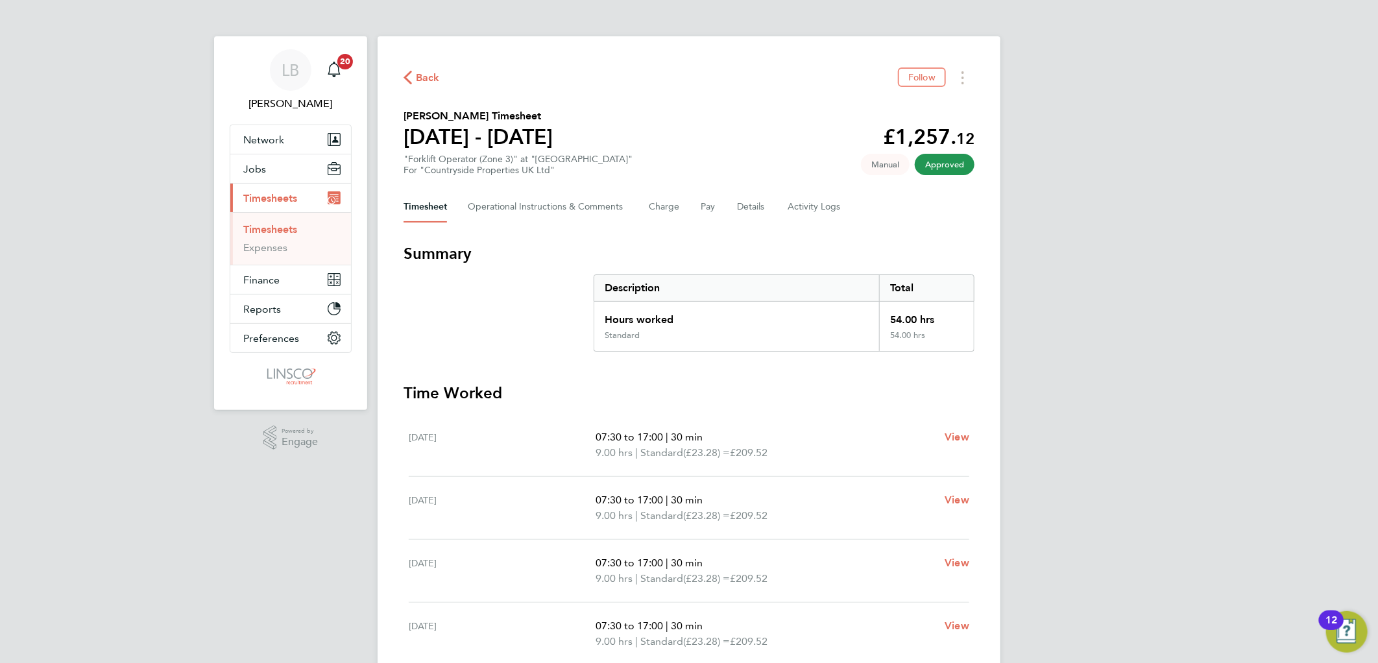
drag, startPoint x: 414, startPoint y: 69, endPoint x: 669, endPoint y: 106, distance: 258.1
click at [413, 69] on button "Back" at bounding box center [421, 77] width 36 height 16
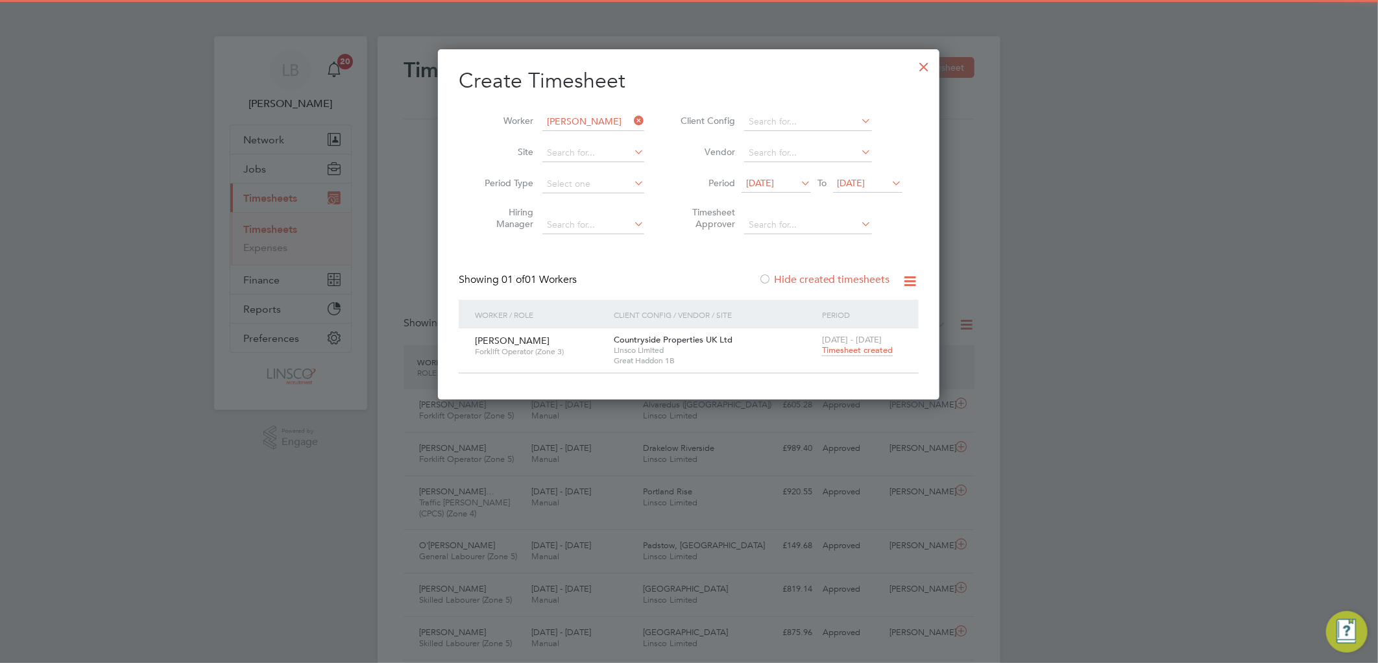
click at [631, 121] on icon at bounding box center [631, 121] width 0 height 18
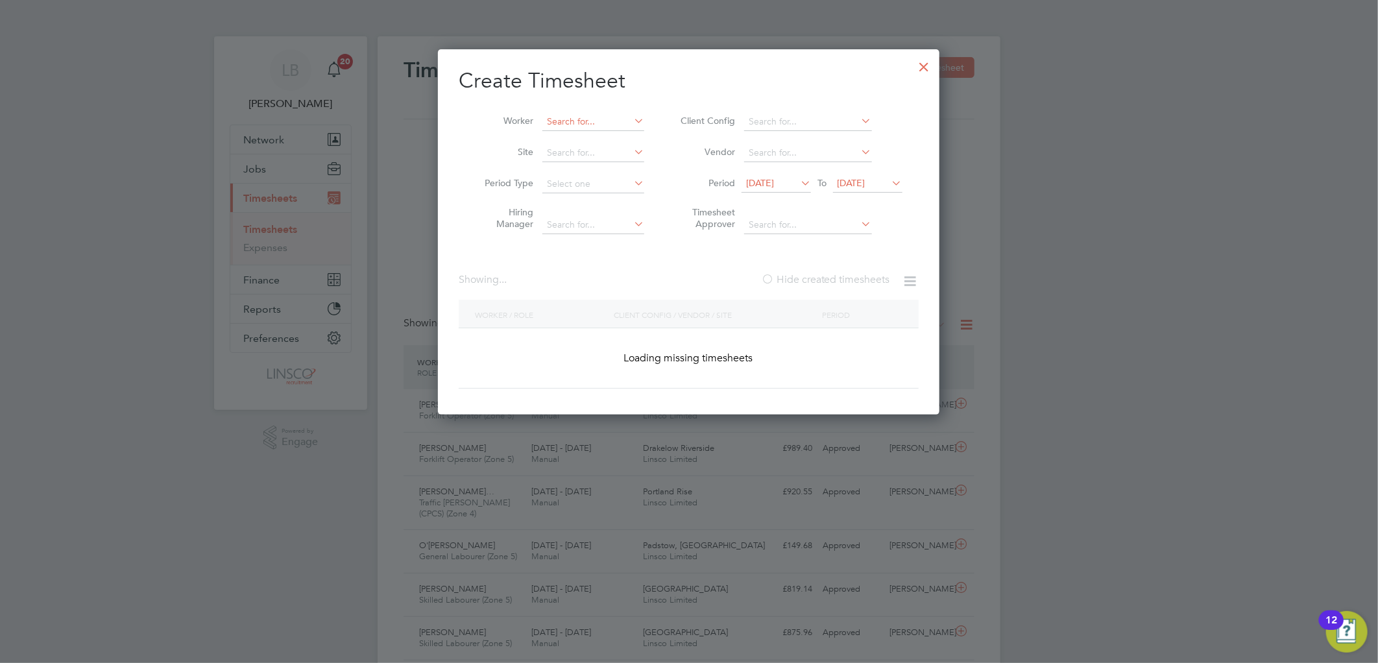
click at [560, 120] on input at bounding box center [593, 122] width 102 height 18
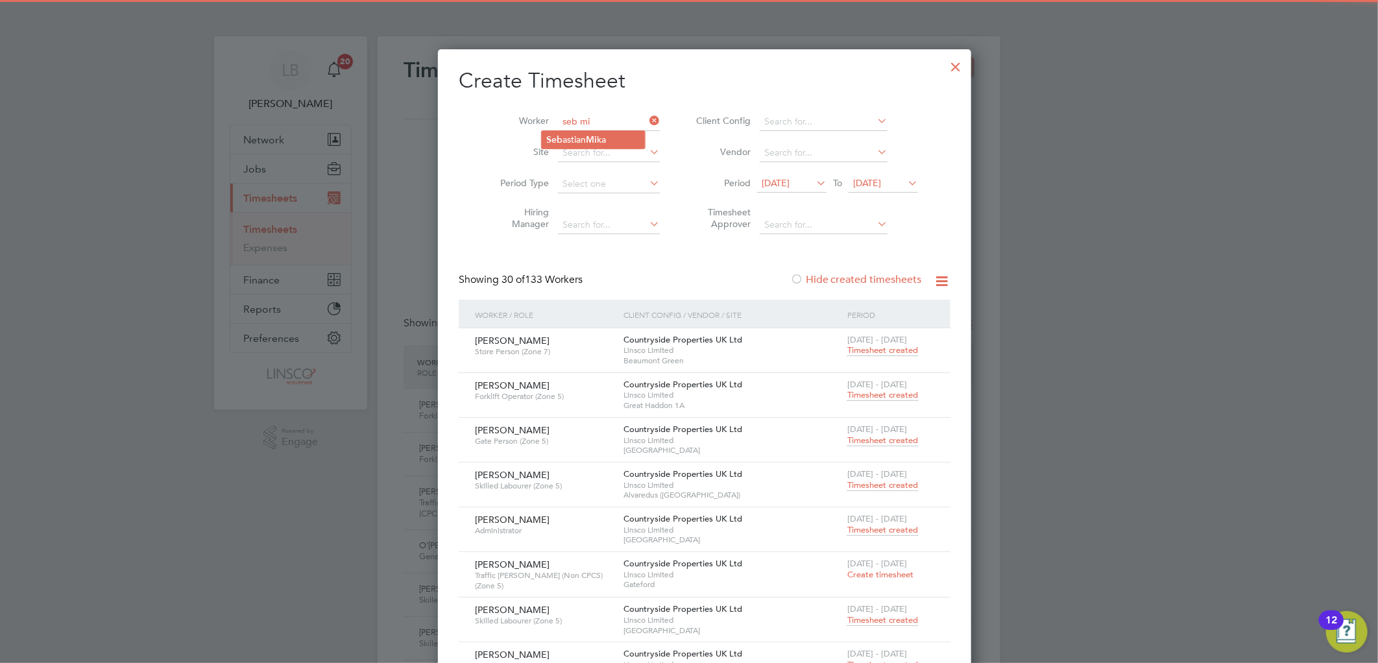
click at [571, 137] on li "Seb astian Mi ka" at bounding box center [593, 140] width 103 height 18
type input "Sebastian Mika"
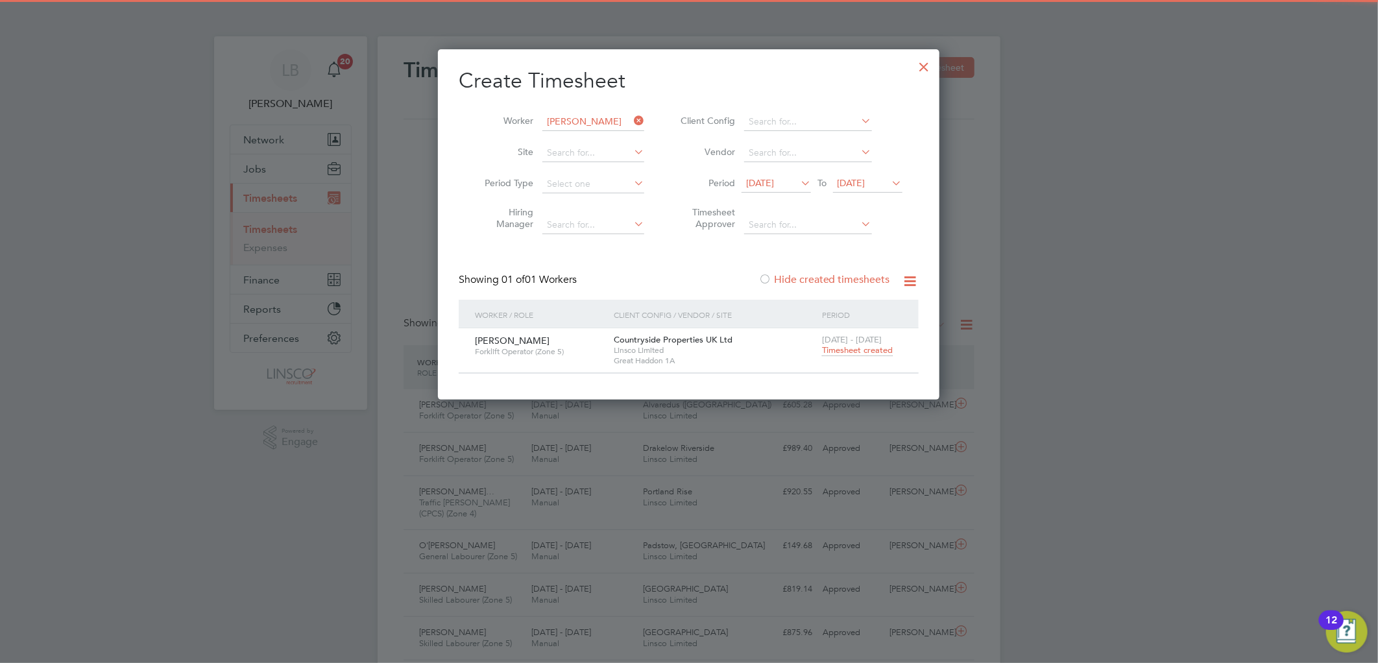
click at [853, 350] on span "Timesheet created" at bounding box center [857, 350] width 71 height 12
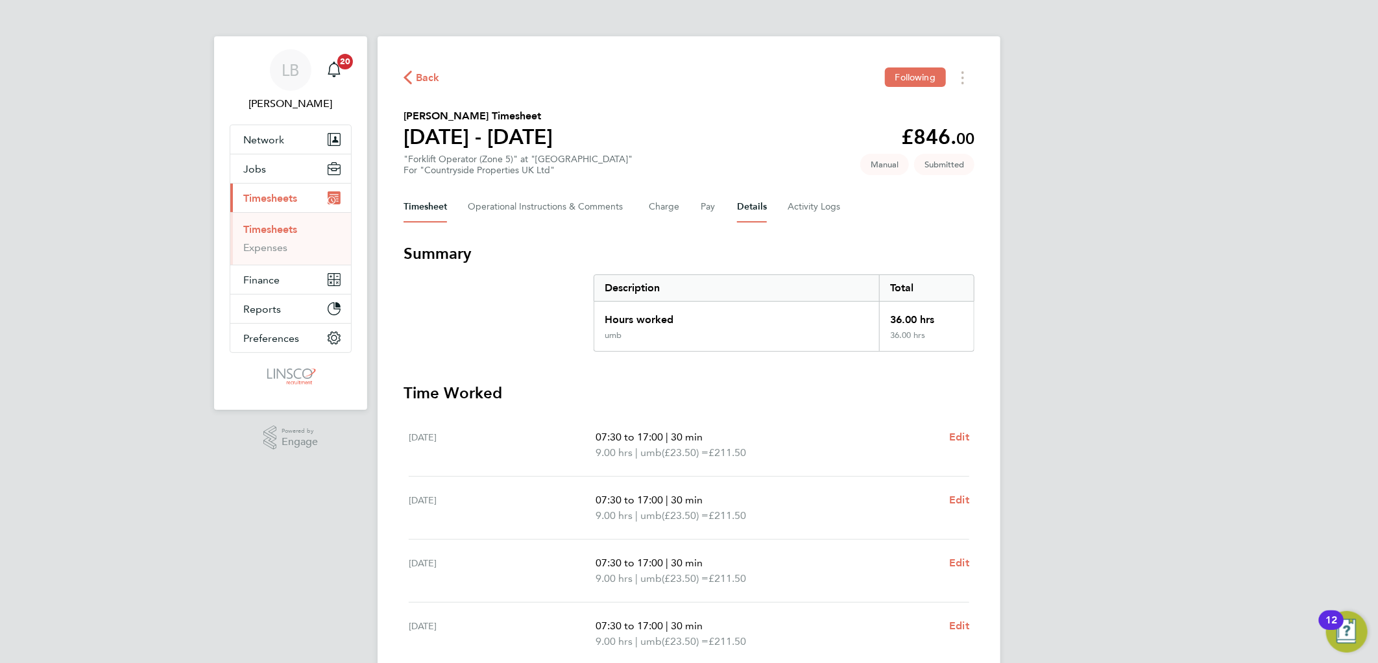
click at [742, 204] on button "Details" at bounding box center [752, 206] width 30 height 31
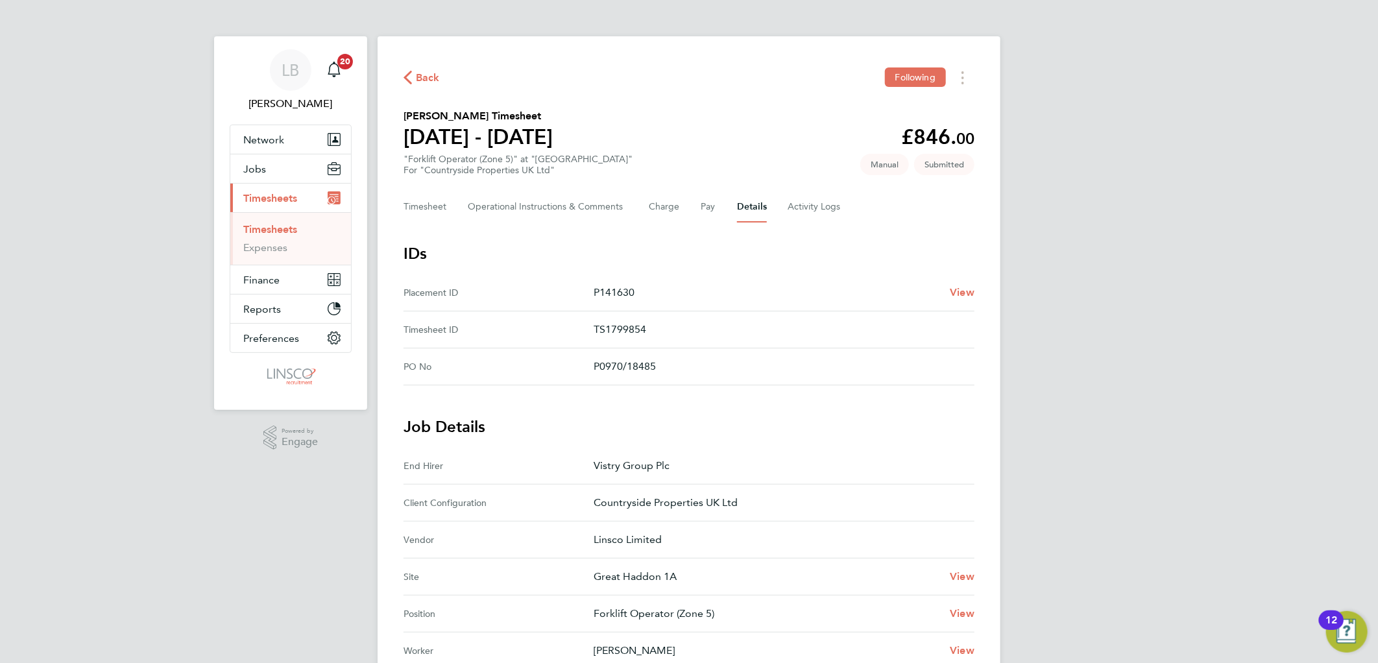
click at [418, 73] on span "Back" at bounding box center [428, 78] width 24 height 16
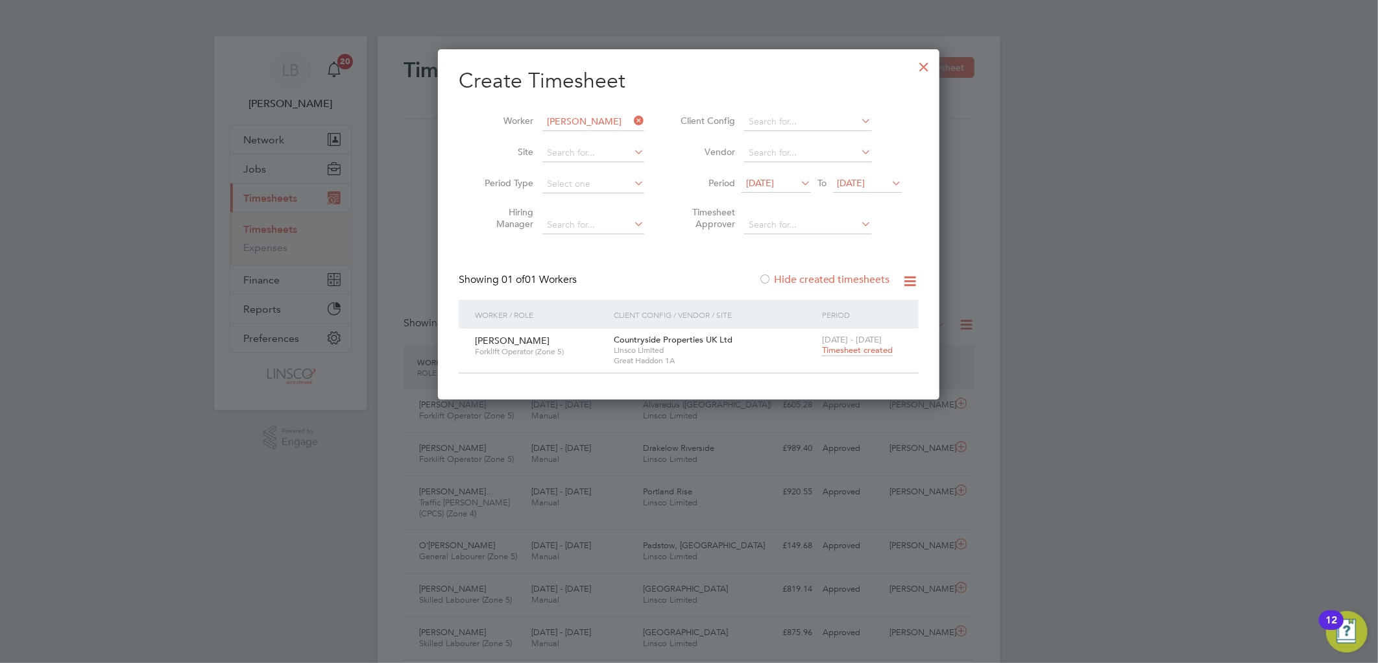
click at [631, 115] on icon at bounding box center [631, 121] width 0 height 18
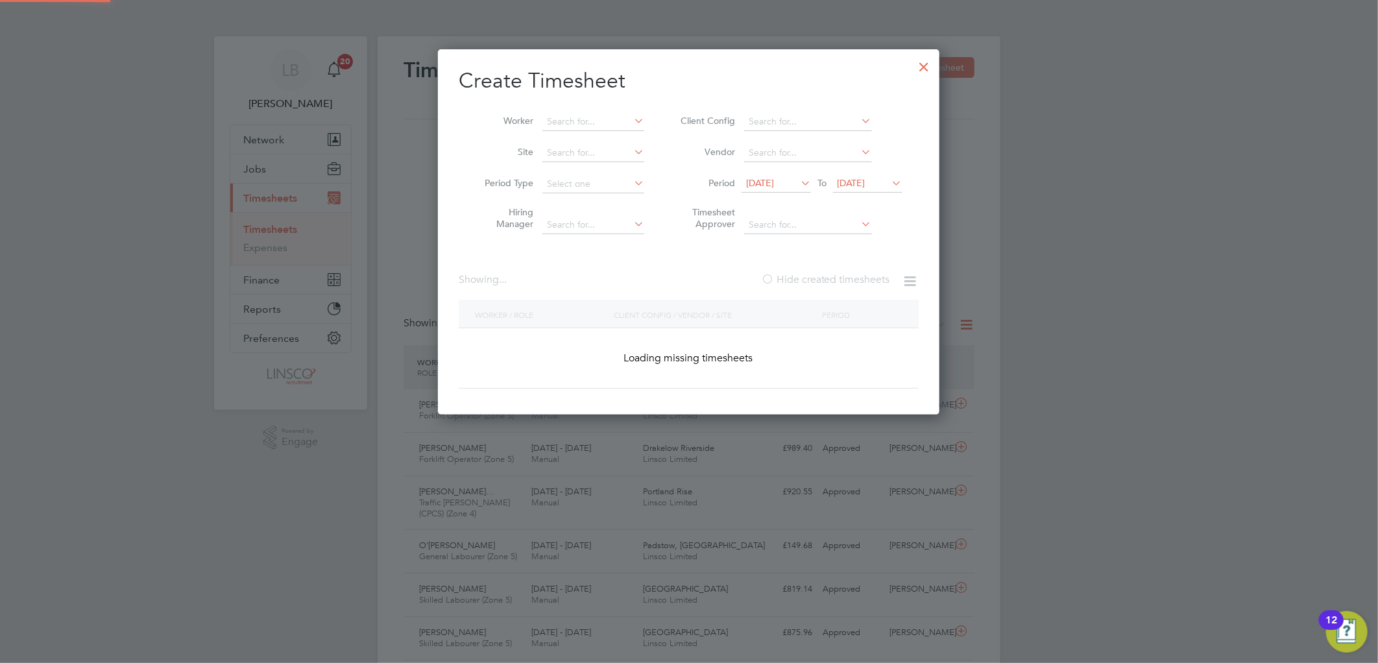
click at [598, 112] on li "Worker" at bounding box center [560, 121] width 202 height 31
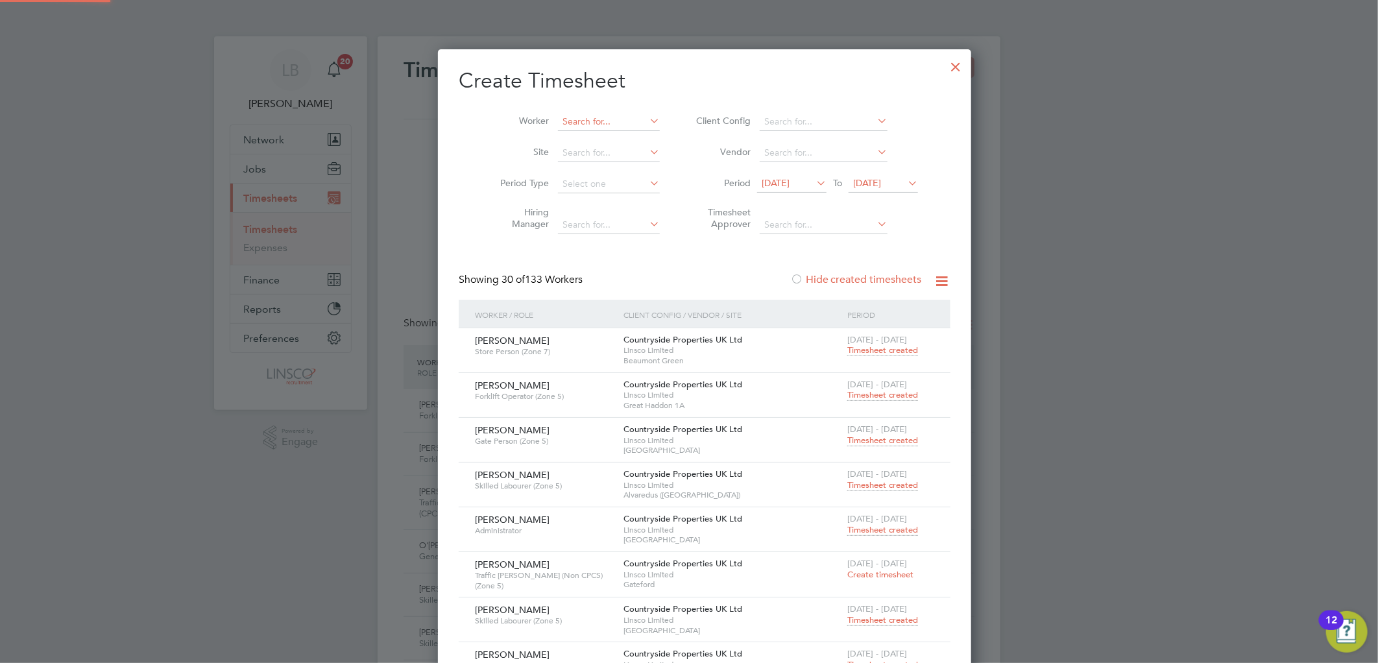
click at [594, 120] on input at bounding box center [609, 122] width 102 height 18
type input "j"
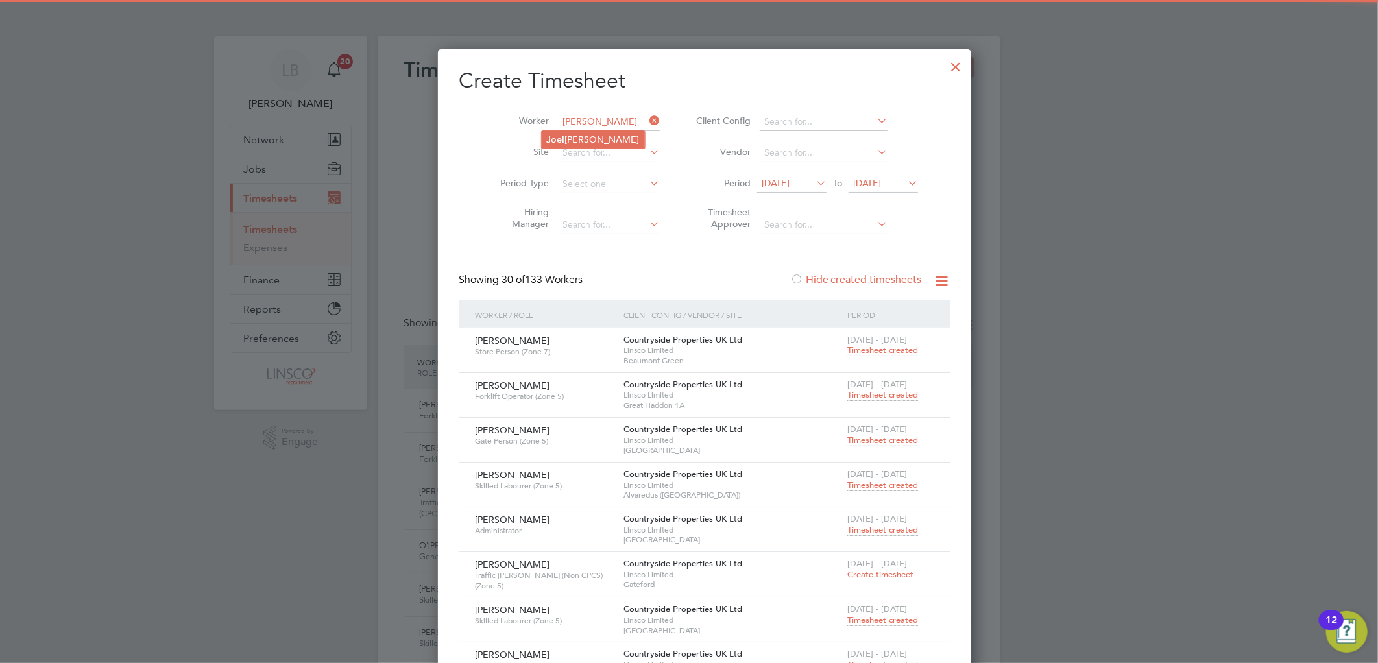
click at [605, 143] on li "Jo e l Edwards" at bounding box center [593, 140] width 103 height 18
type input "[PERSON_NAME]"
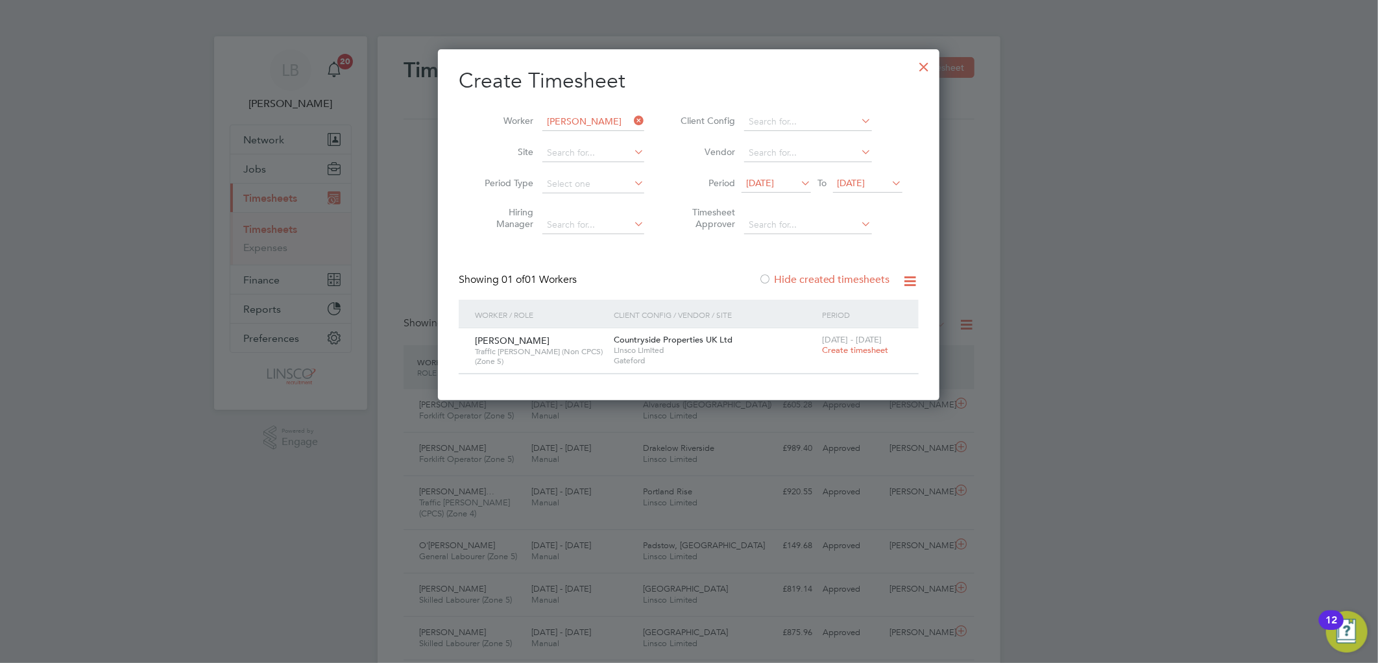
click at [847, 346] on span "Create timesheet" at bounding box center [855, 349] width 66 height 11
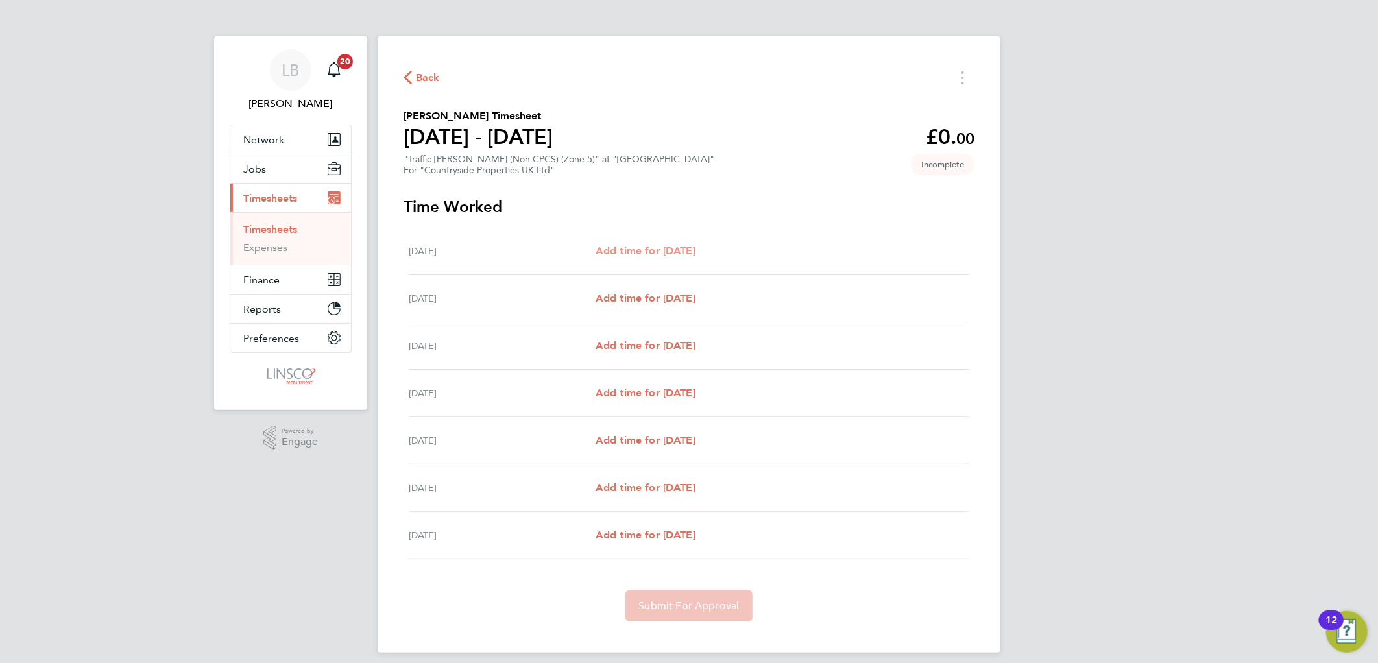
click at [685, 252] on span "Add time for Mon 04 Aug" at bounding box center [645, 251] width 100 height 12
select select "60"
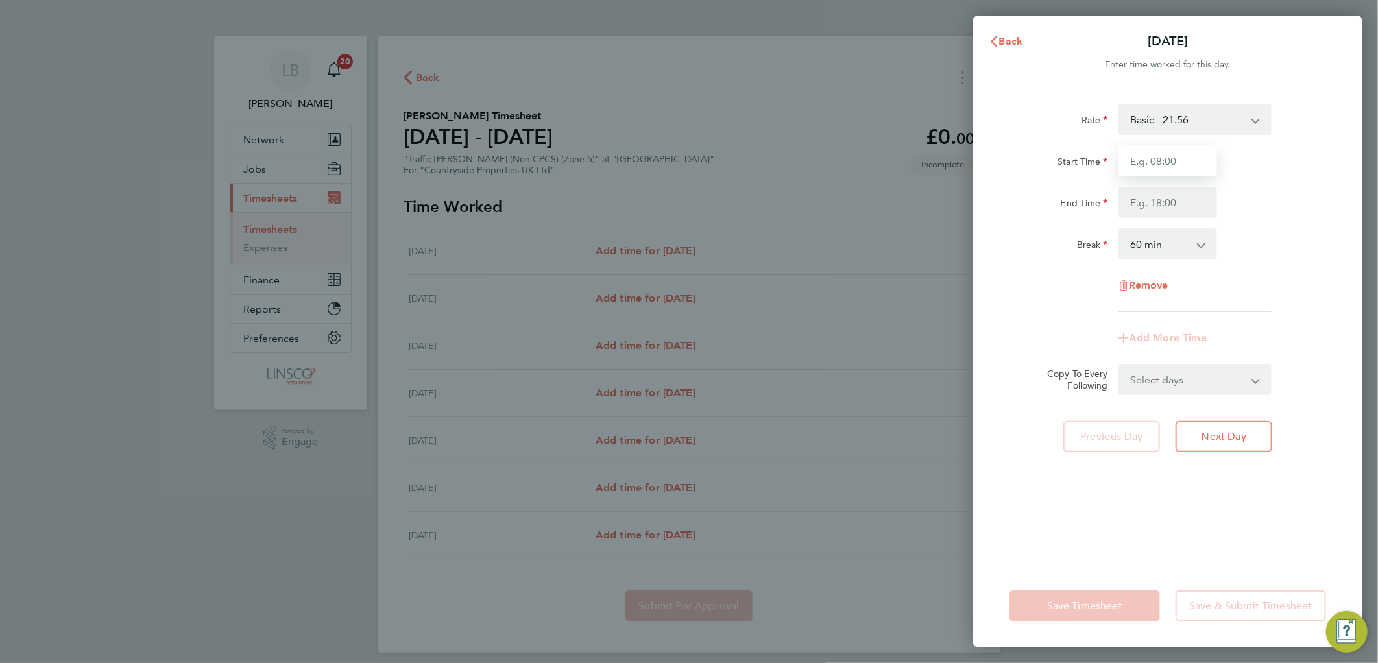
click at [1187, 154] on input "Start Time" at bounding box center [1167, 160] width 99 height 31
type input "07:30"
click at [1130, 197] on input "End Time" at bounding box center [1167, 202] width 99 height 31
type input "16:30"
click at [1295, 160] on div "Start Time 07:30" at bounding box center [1167, 160] width 327 height 31
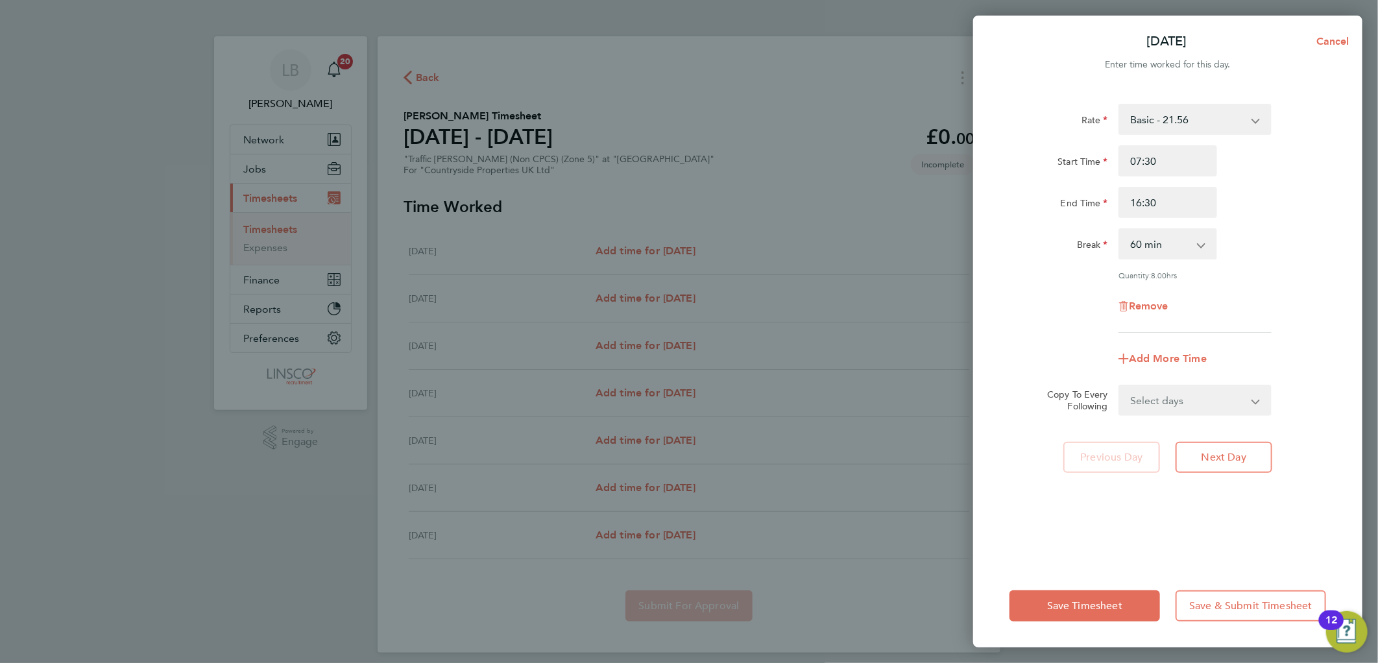
click at [1159, 239] on select "0 min 15 min 30 min 45 min 60 min 75 min 90 min" at bounding box center [1160, 244] width 80 height 29
select select "30"
click at [1120, 230] on select "0 min 15 min 30 min 45 min 60 min 75 min 90 min" at bounding box center [1160, 244] width 80 height 29
drag, startPoint x: 1164, startPoint y: 401, endPoint x: 1170, endPoint y: 414, distance: 14.5
click at [1164, 401] on select "Select days Day Weekday (Mon-Fri) Weekend (Sat-Sun) Tuesday Wednesday Thursday …" at bounding box center [1188, 400] width 136 height 29
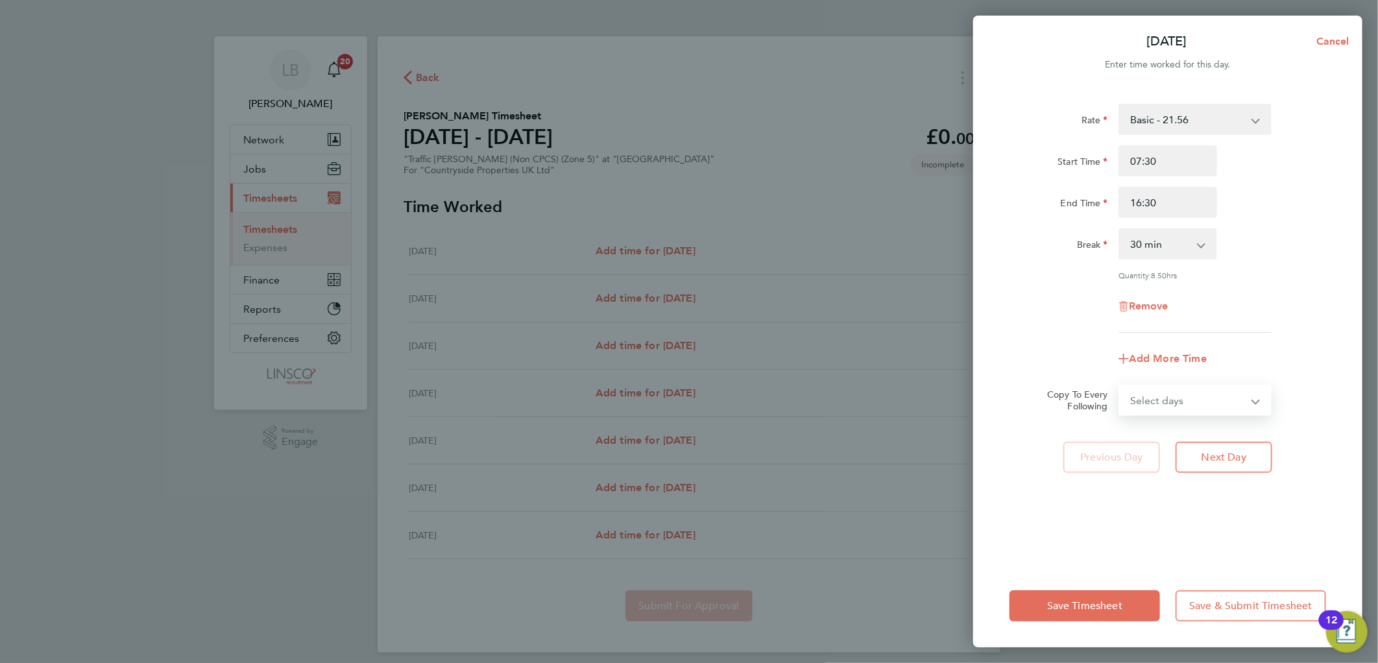
select select "WEEKDAY"
click at [1120, 386] on select "Select days Day Weekday (Mon-Fri) Weekend (Sat-Sun) Tuesday Wednesday Thursday …" at bounding box center [1188, 400] width 136 height 29
select select "2025-08-10"
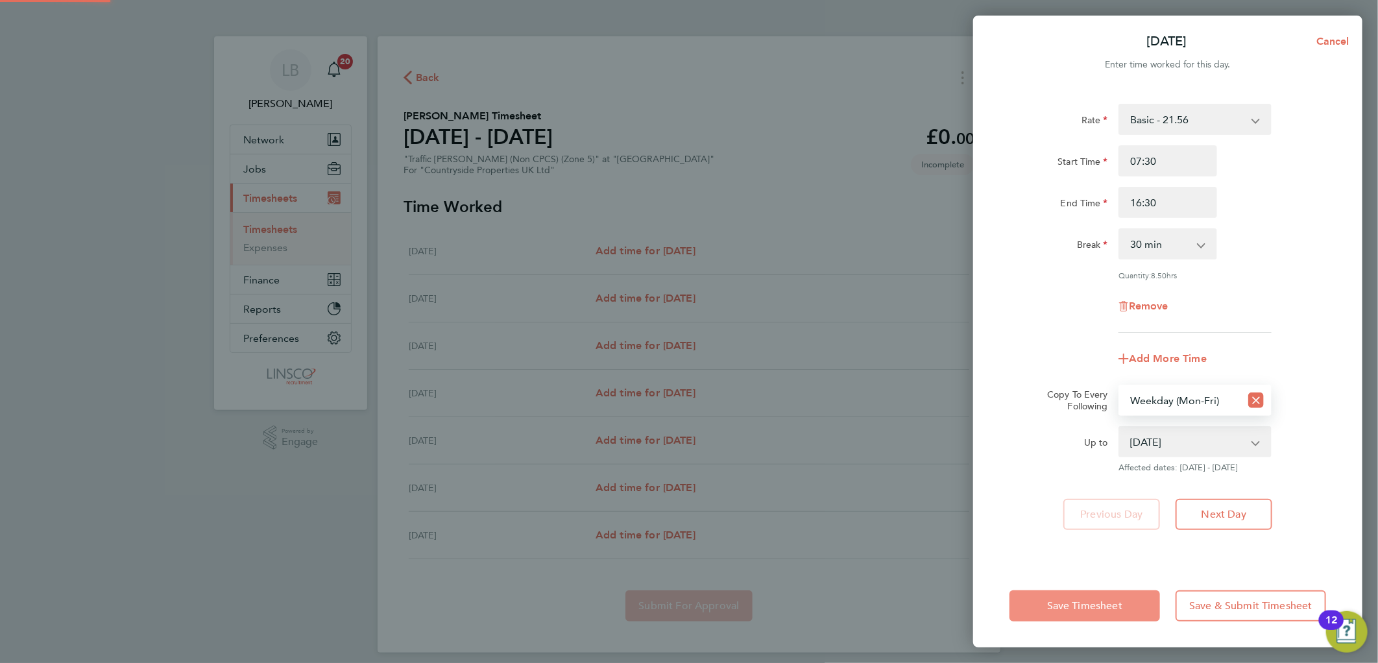
click at [1075, 610] on span "Save Timesheet" at bounding box center [1084, 605] width 75 height 13
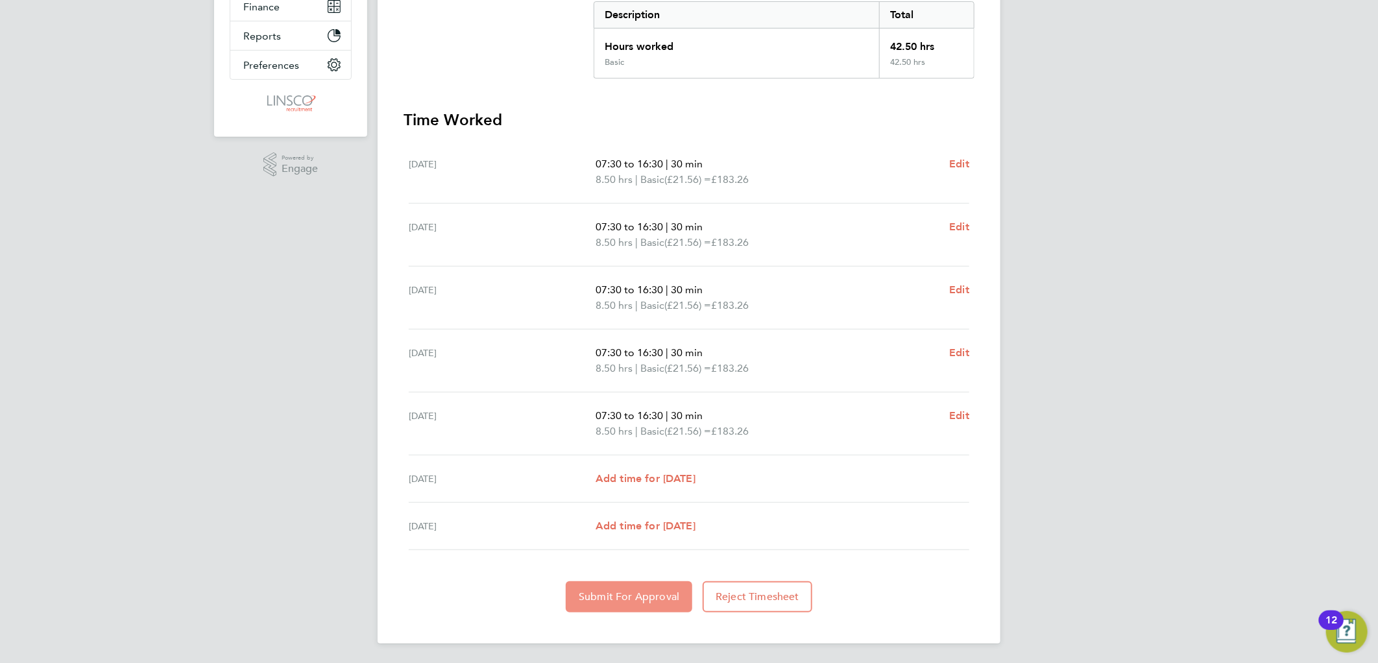
click at [647, 581] on button "Submit For Approval" at bounding box center [629, 596] width 126 height 31
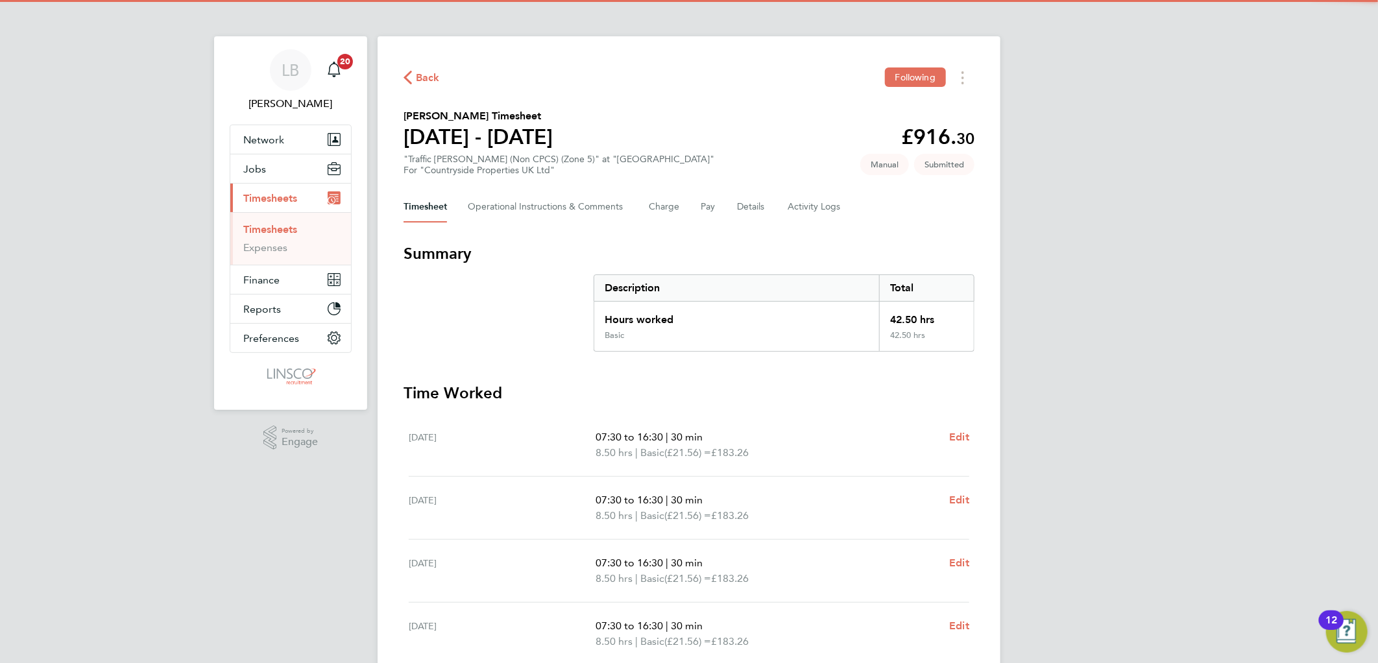
click at [730, 214] on div "Timesheet Operational Instructions & Comments Charge Pay Details Activity Logs" at bounding box center [688, 206] width 571 height 31
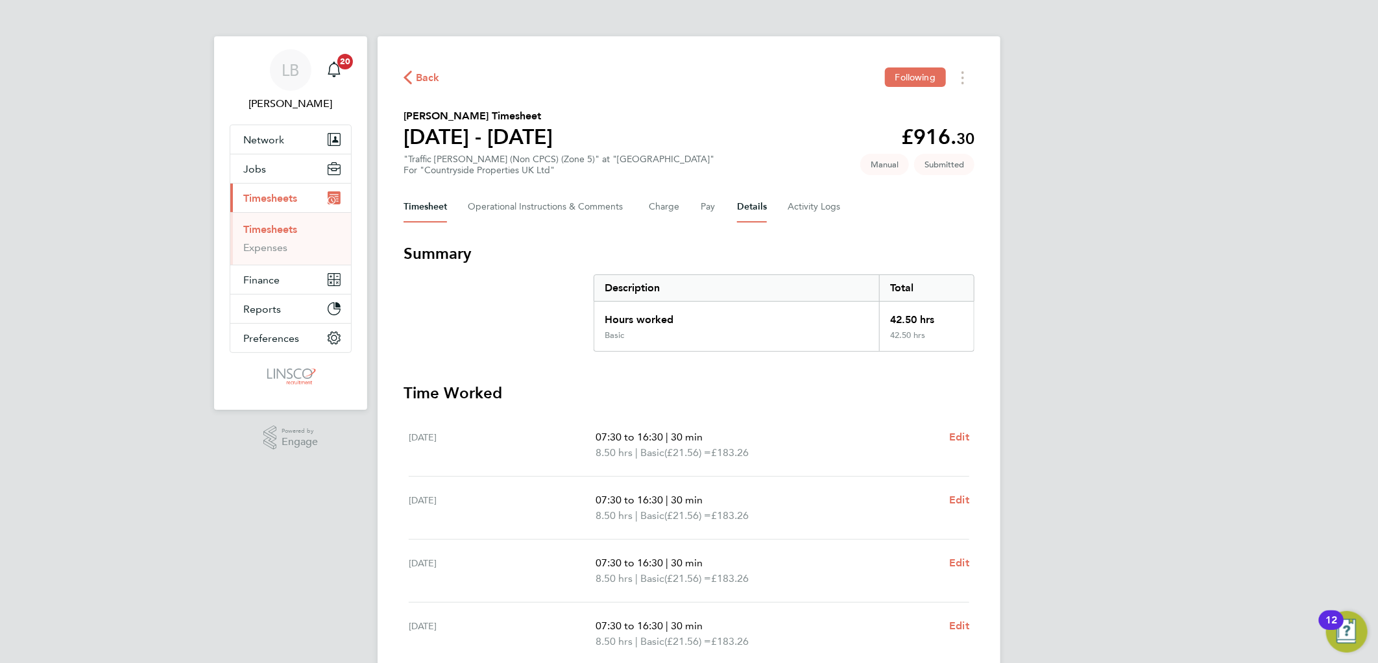
click at [742, 206] on button "Details" at bounding box center [752, 206] width 30 height 31
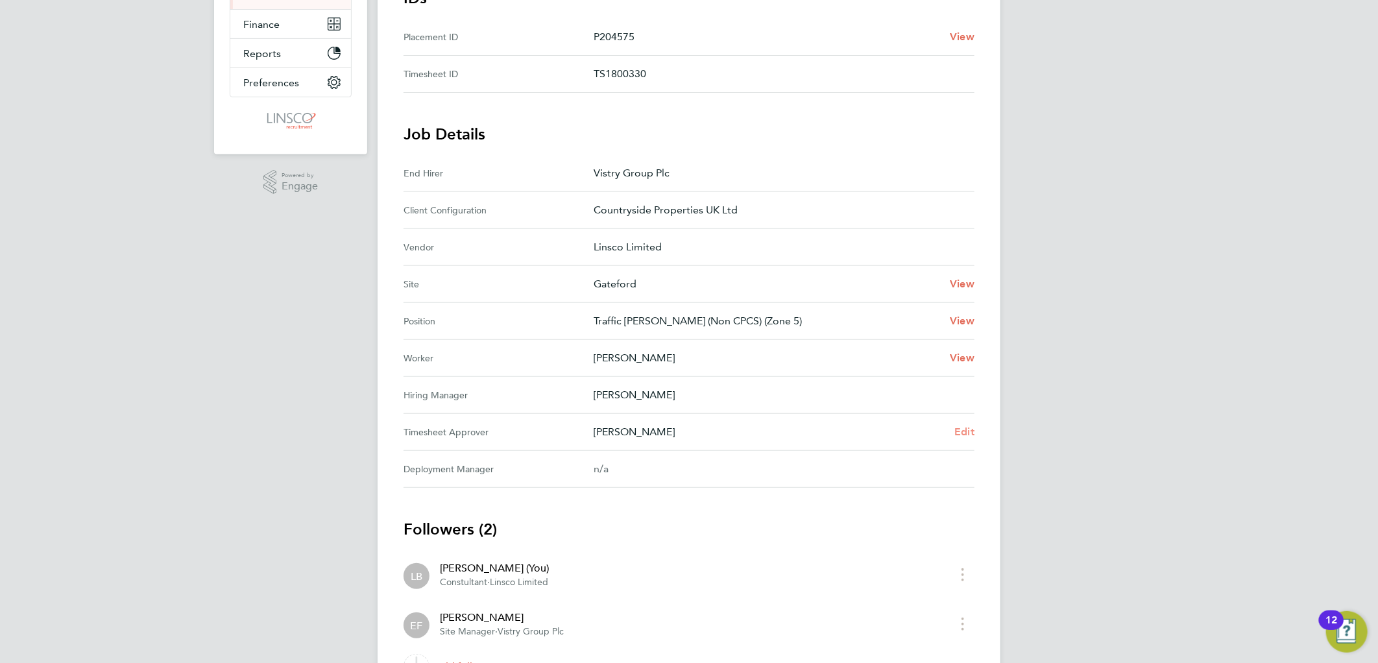
click at [965, 429] on span "Edit" at bounding box center [964, 432] width 20 height 12
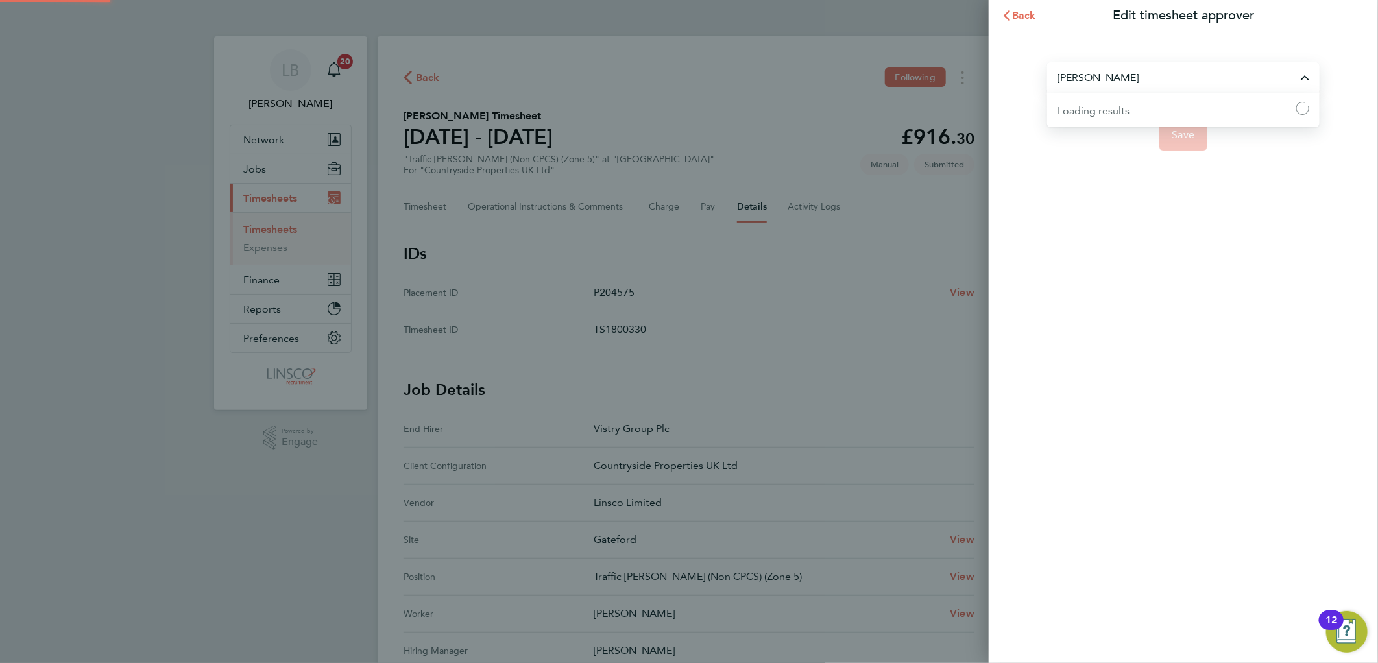
click at [1118, 81] on input "[PERSON_NAME]" at bounding box center [1183, 77] width 272 height 30
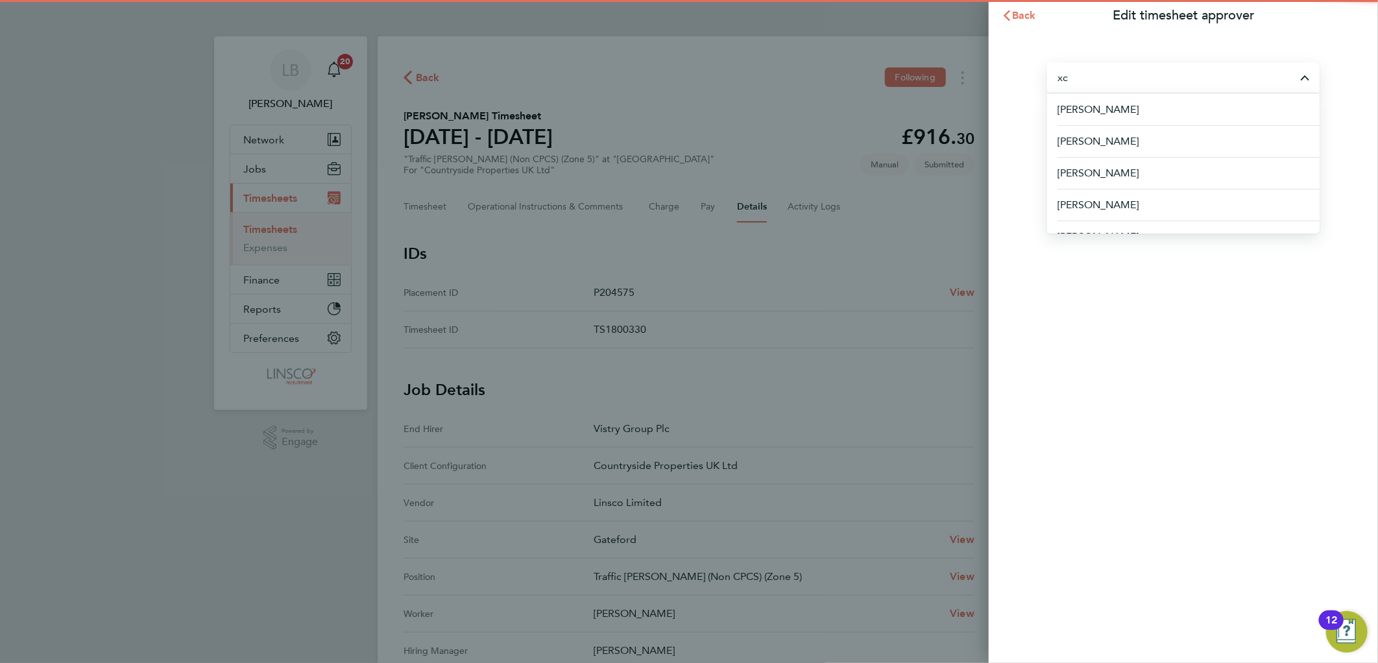
type input "x"
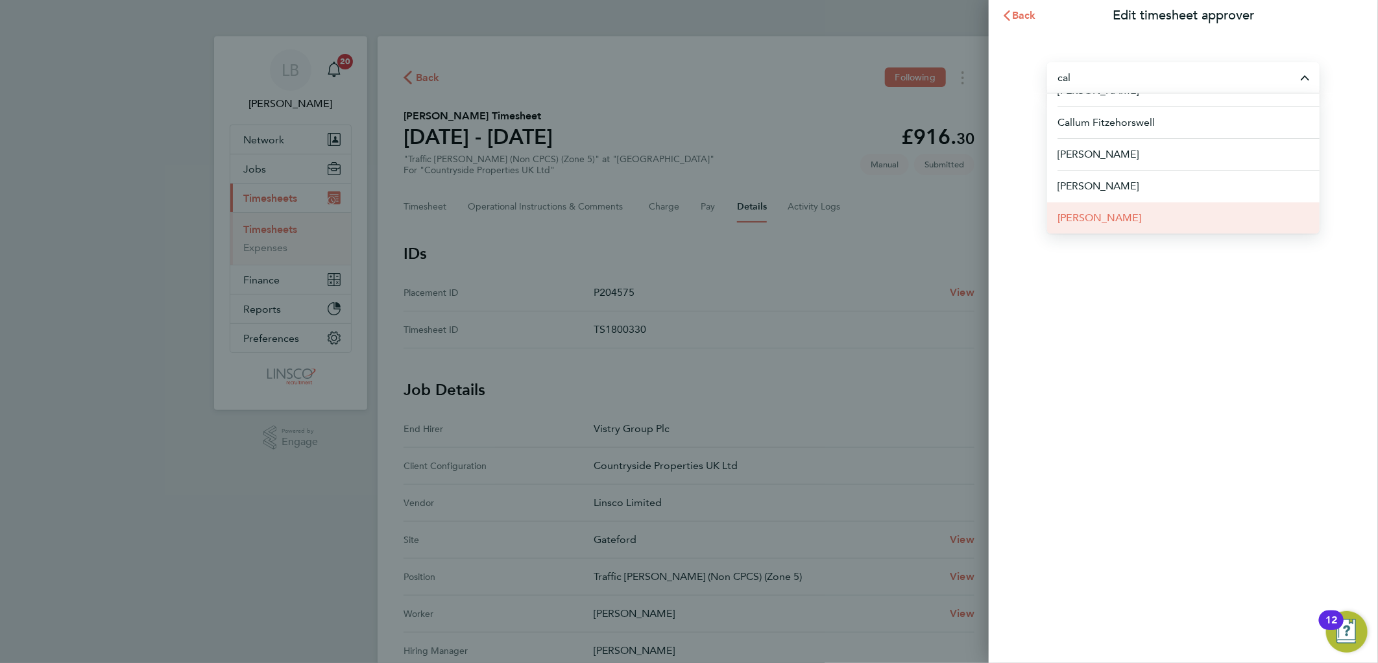
click at [1131, 216] on li "Calum Madden" at bounding box center [1183, 218] width 272 height 32
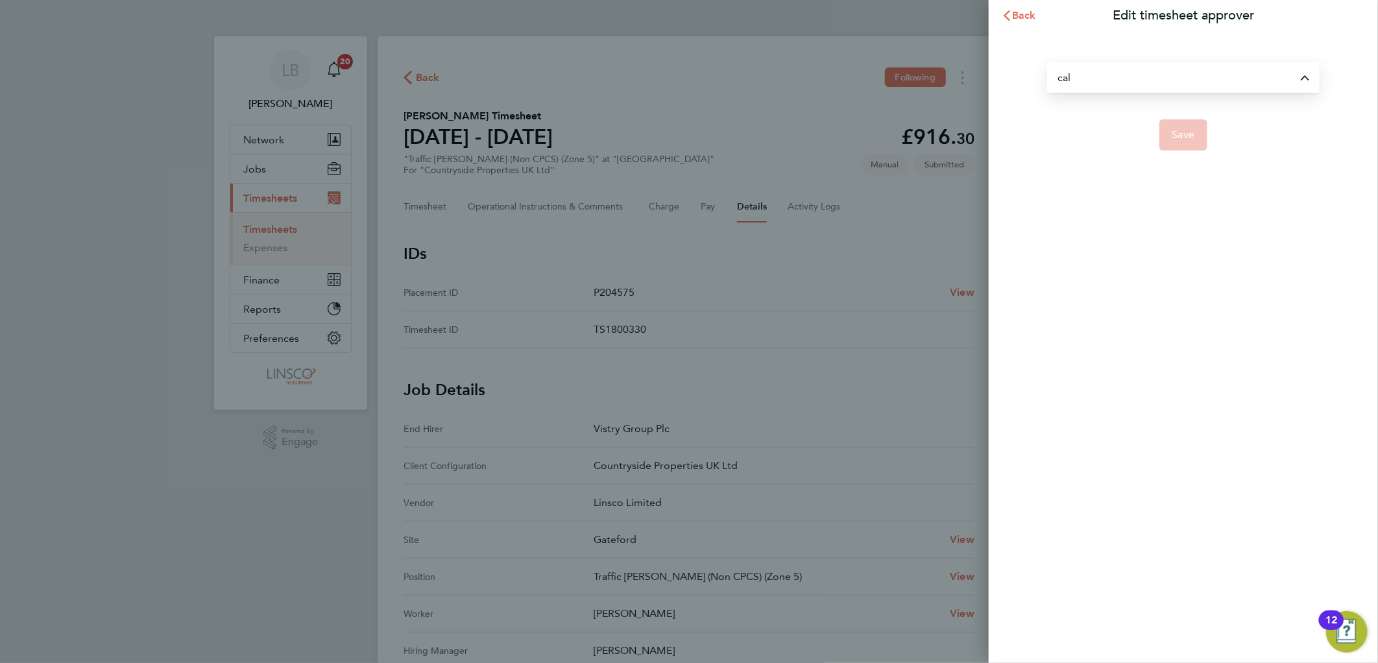
type input "Calum Madden"
click at [1169, 131] on button "Save" at bounding box center [1183, 134] width 49 height 31
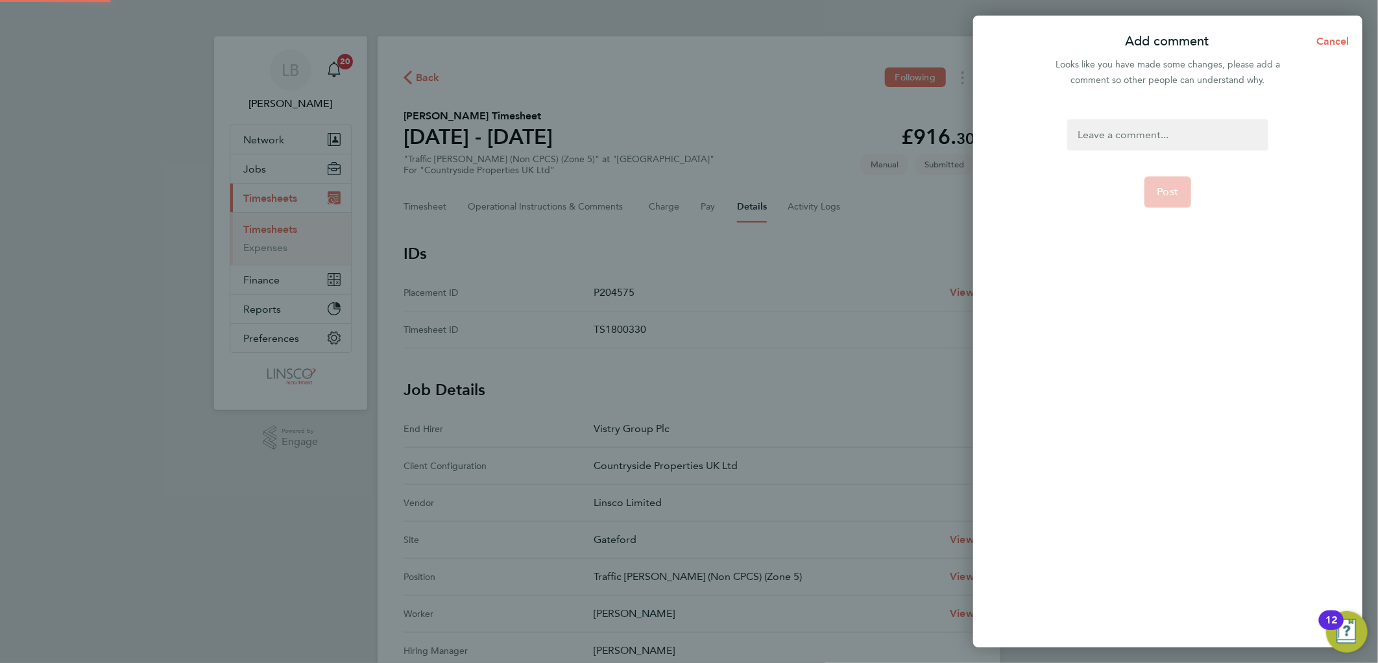
click at [1175, 135] on div at bounding box center [1167, 134] width 200 height 31
click at [1172, 191] on span "Post" at bounding box center [1167, 192] width 21 height 13
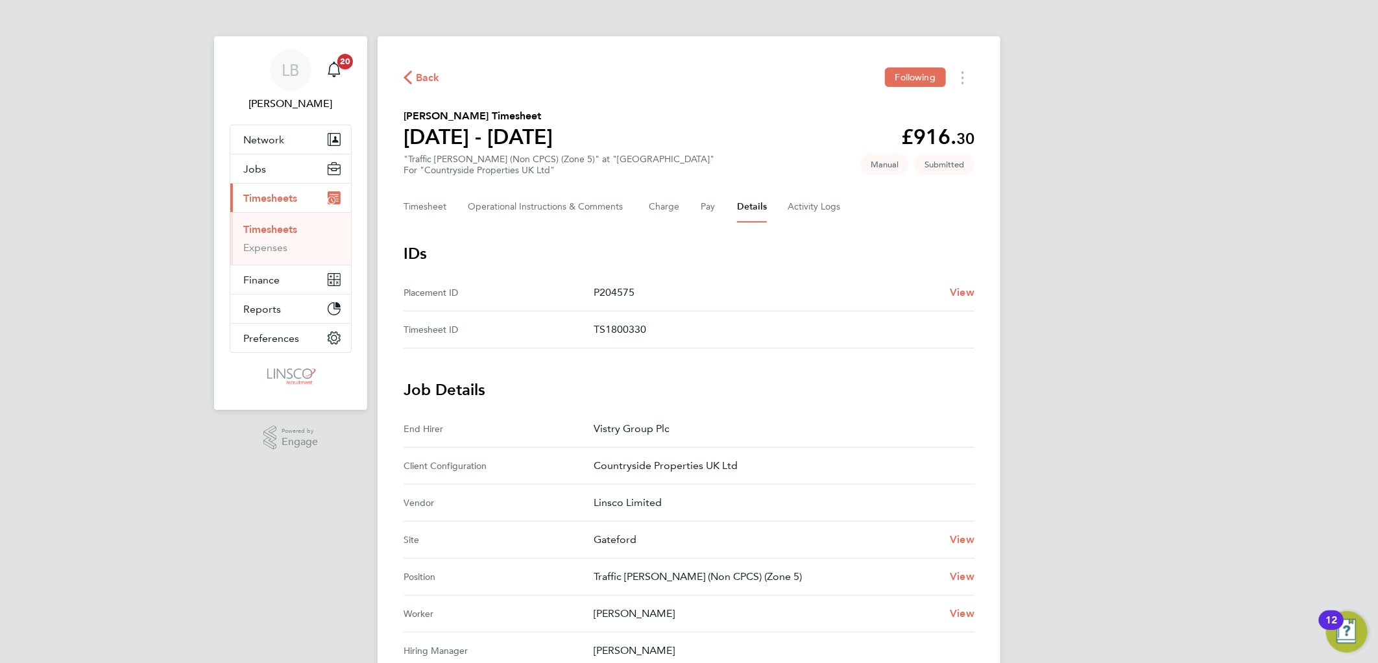
click at [431, 76] on span "Back" at bounding box center [428, 78] width 24 height 16
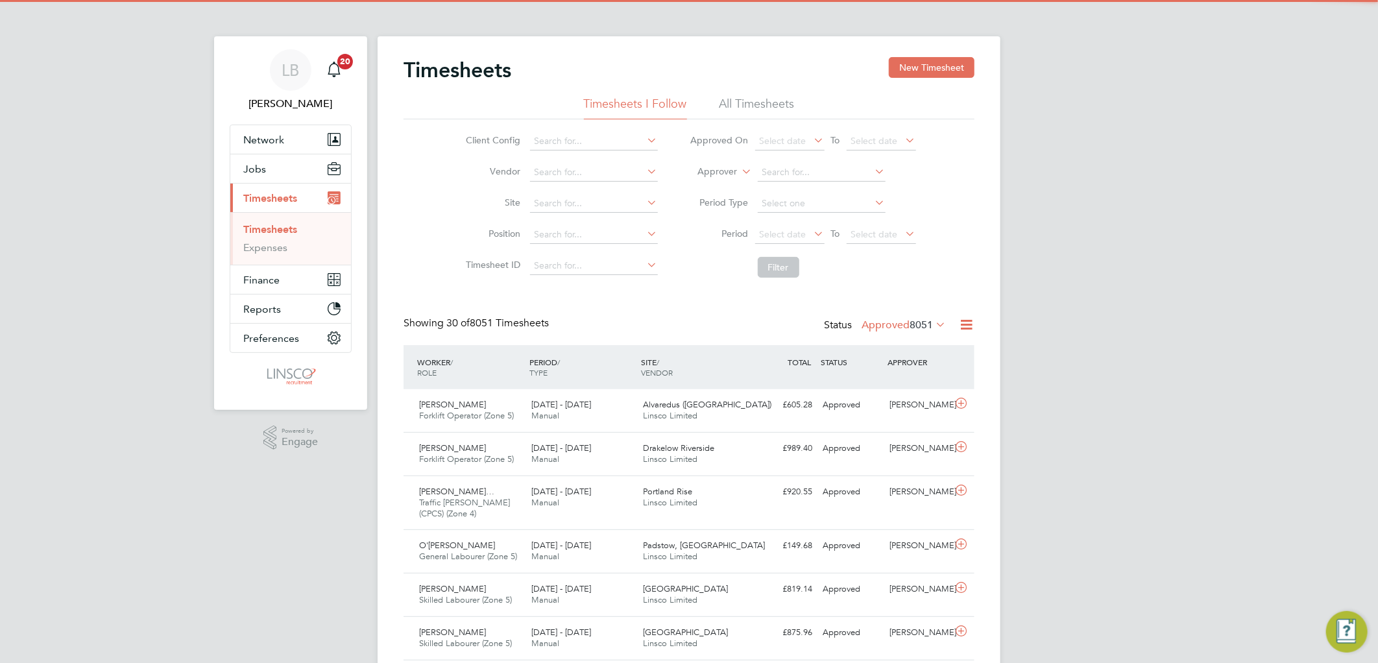
click at [924, 73] on button "New Timesheet" at bounding box center [932, 67] width 86 height 21
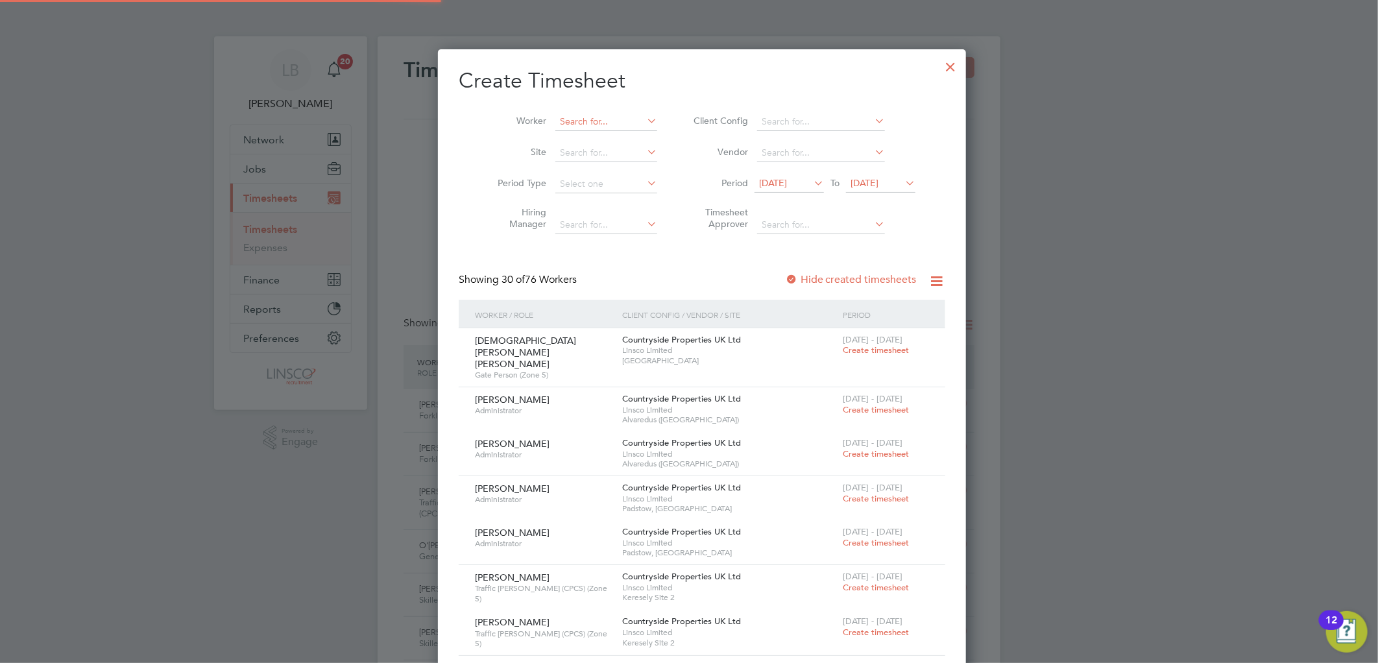
click at [584, 114] on input at bounding box center [606, 122] width 102 height 18
click at [590, 161] on li "Rich ard T omiczek" at bounding box center [593, 158] width 103 height 18
type input "Richard Tomiczek"
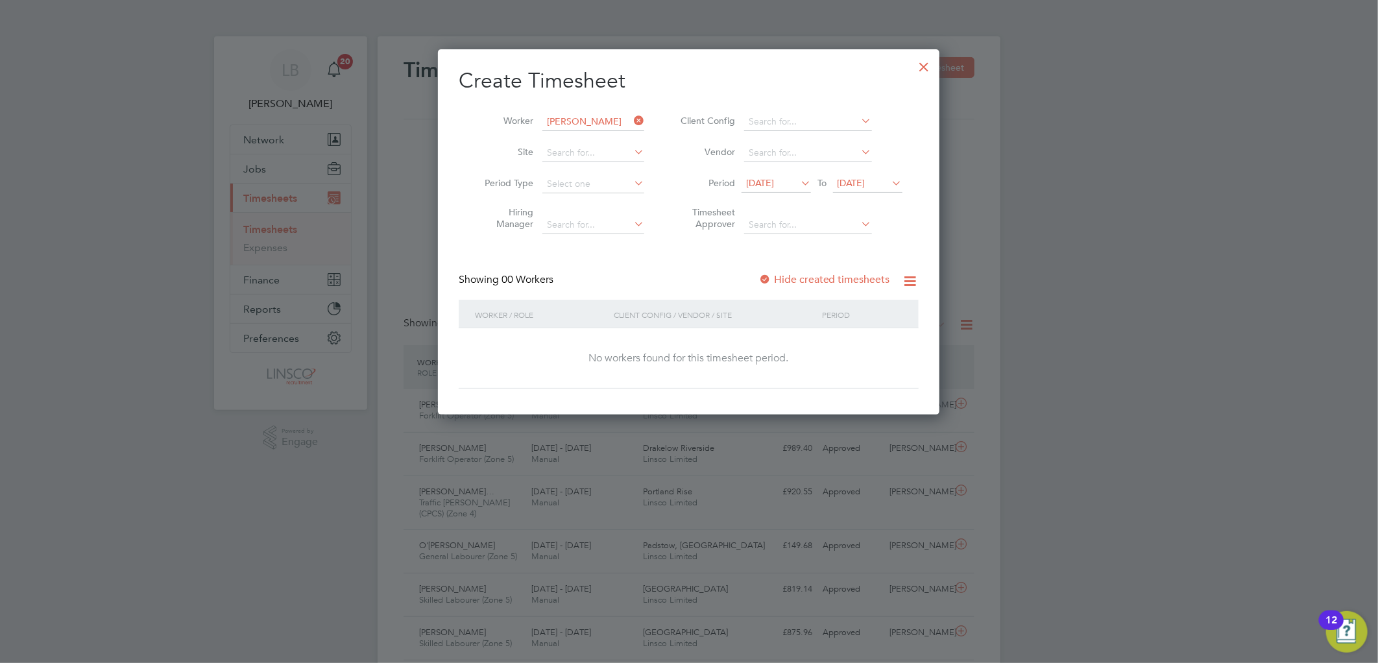
click at [784, 189] on span "29 Jul 2025" at bounding box center [775, 184] width 69 height 18
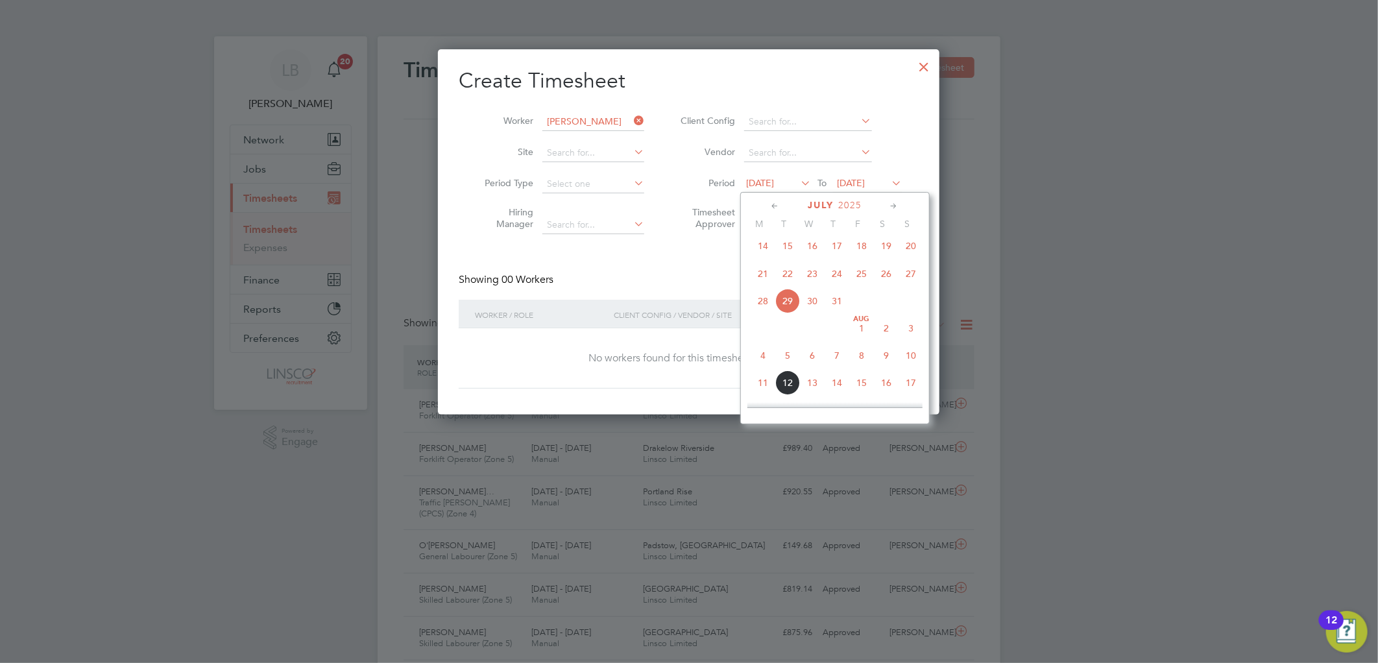
click at [762, 366] on span "4" at bounding box center [763, 355] width 25 height 25
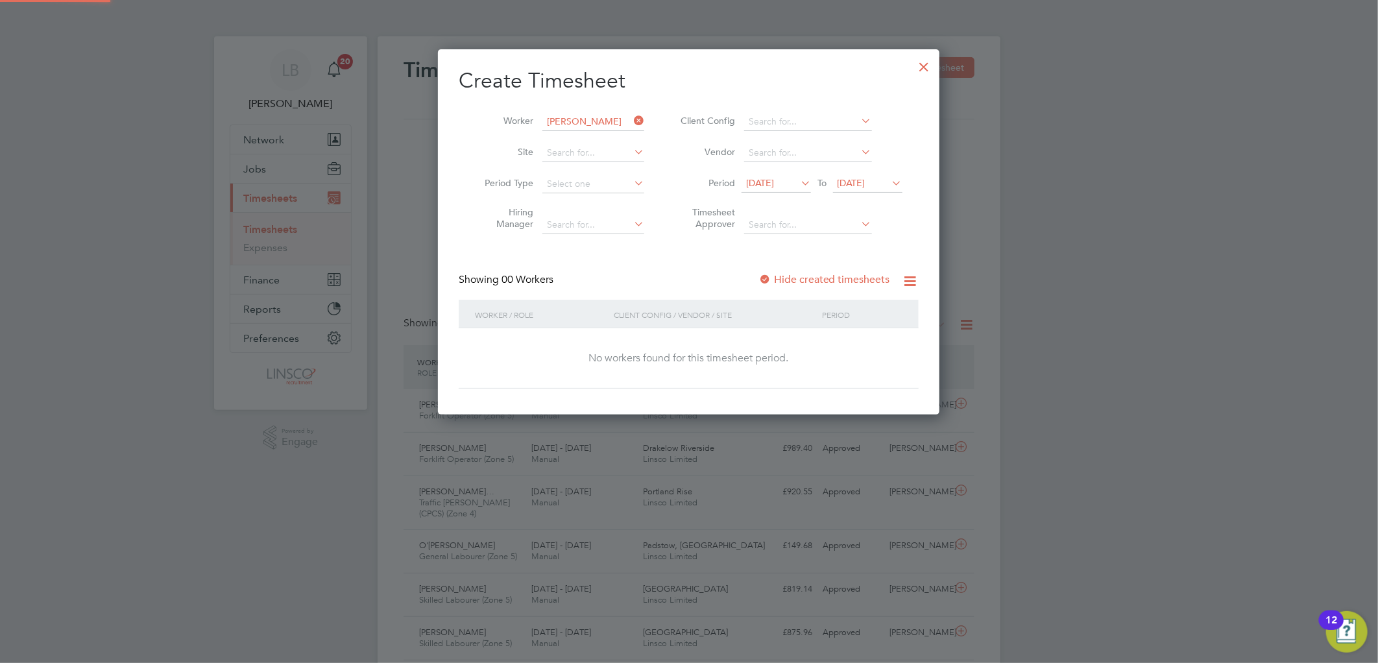
click at [818, 277] on label "Hide created timesheets" at bounding box center [824, 279] width 132 height 13
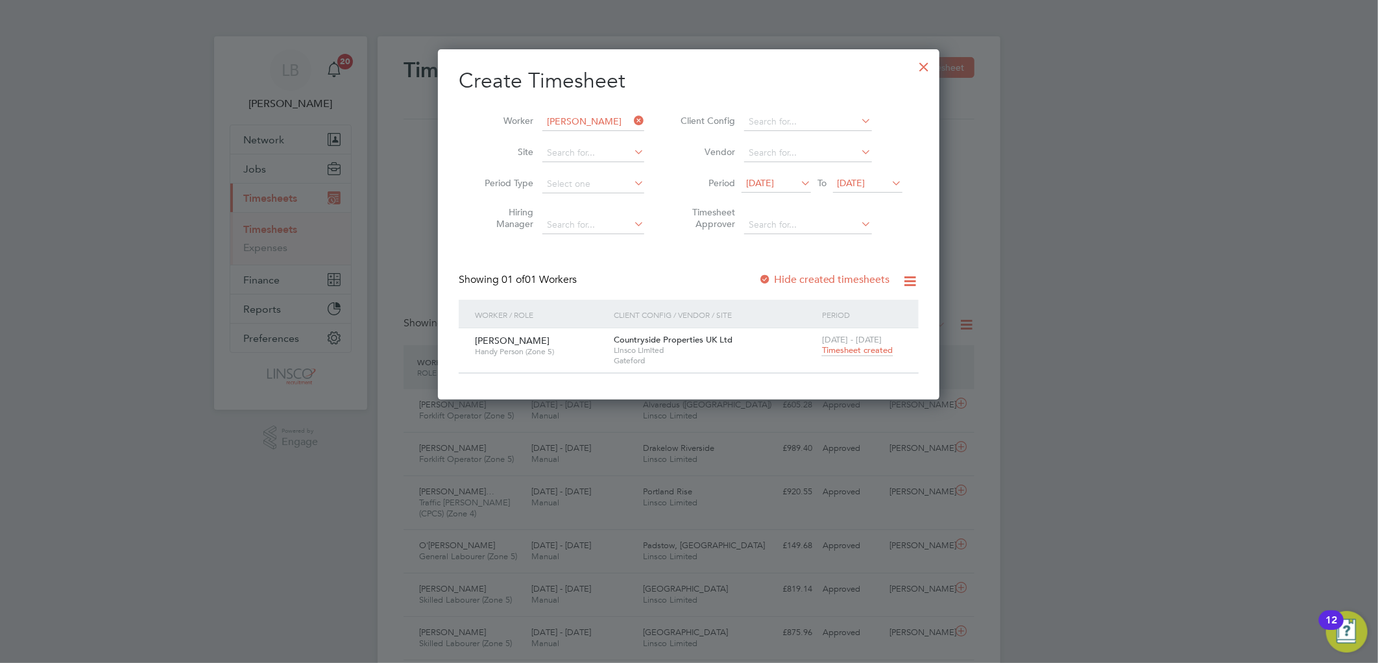
click at [848, 354] on span "Timesheet created" at bounding box center [857, 350] width 71 height 12
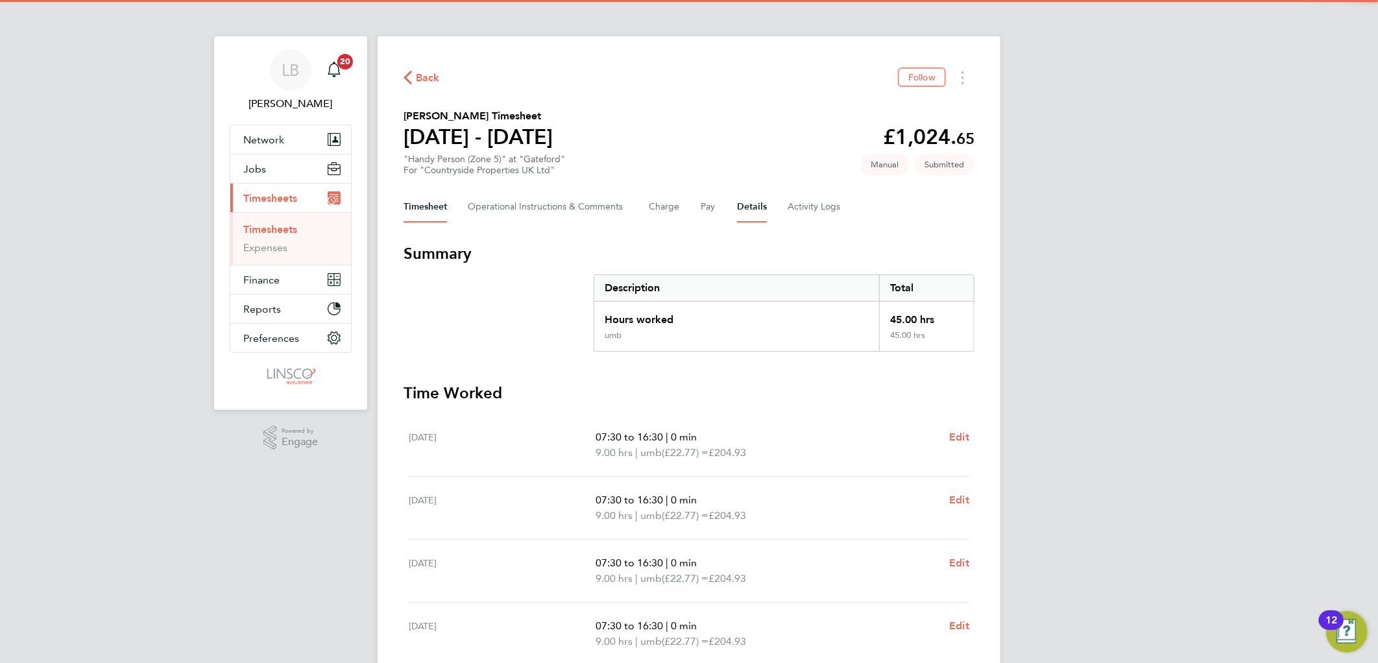
click at [746, 215] on button "Details" at bounding box center [752, 206] width 30 height 31
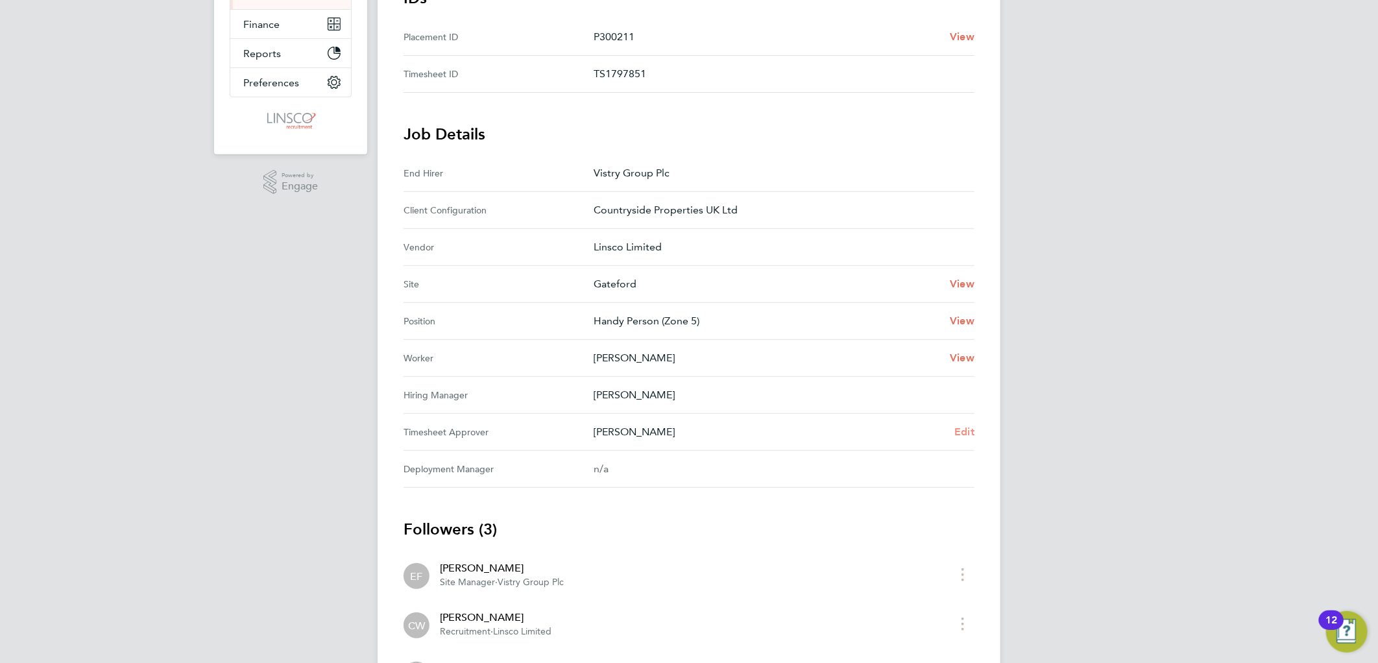
click at [967, 429] on span "Edit" at bounding box center [964, 432] width 20 height 12
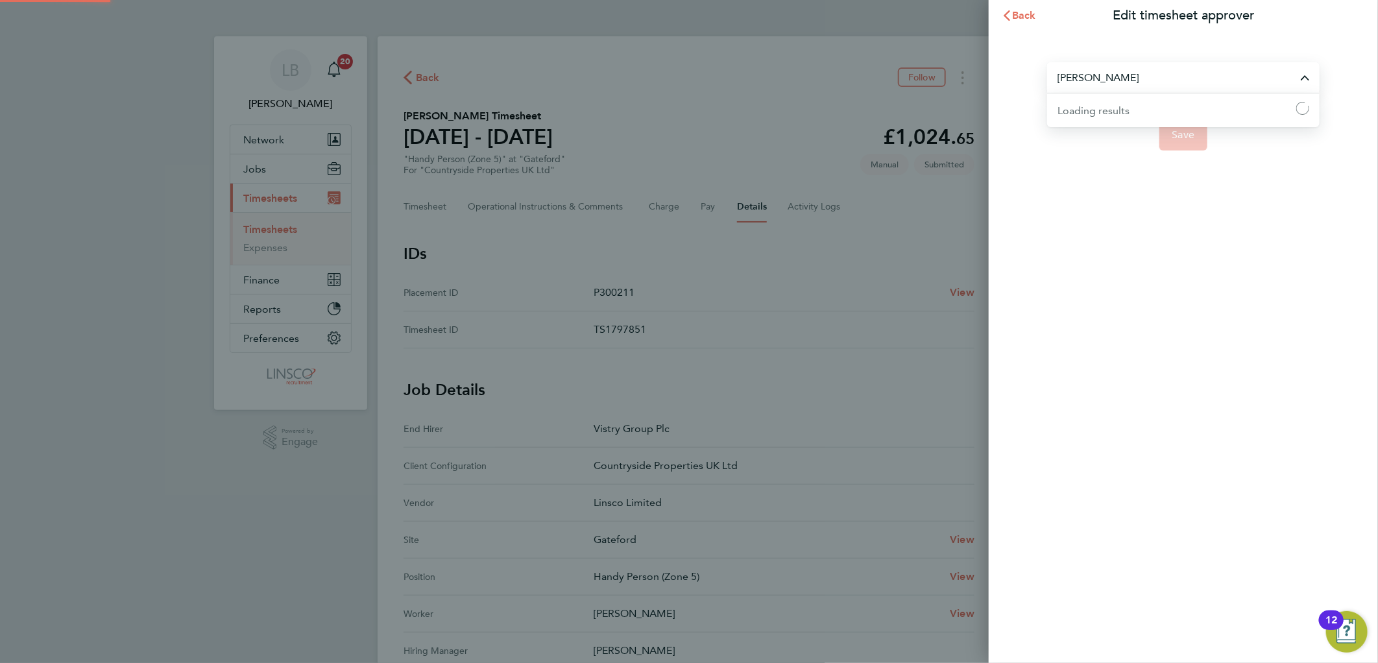
click at [1118, 80] on input "Hugo Slattery" at bounding box center [1183, 77] width 272 height 30
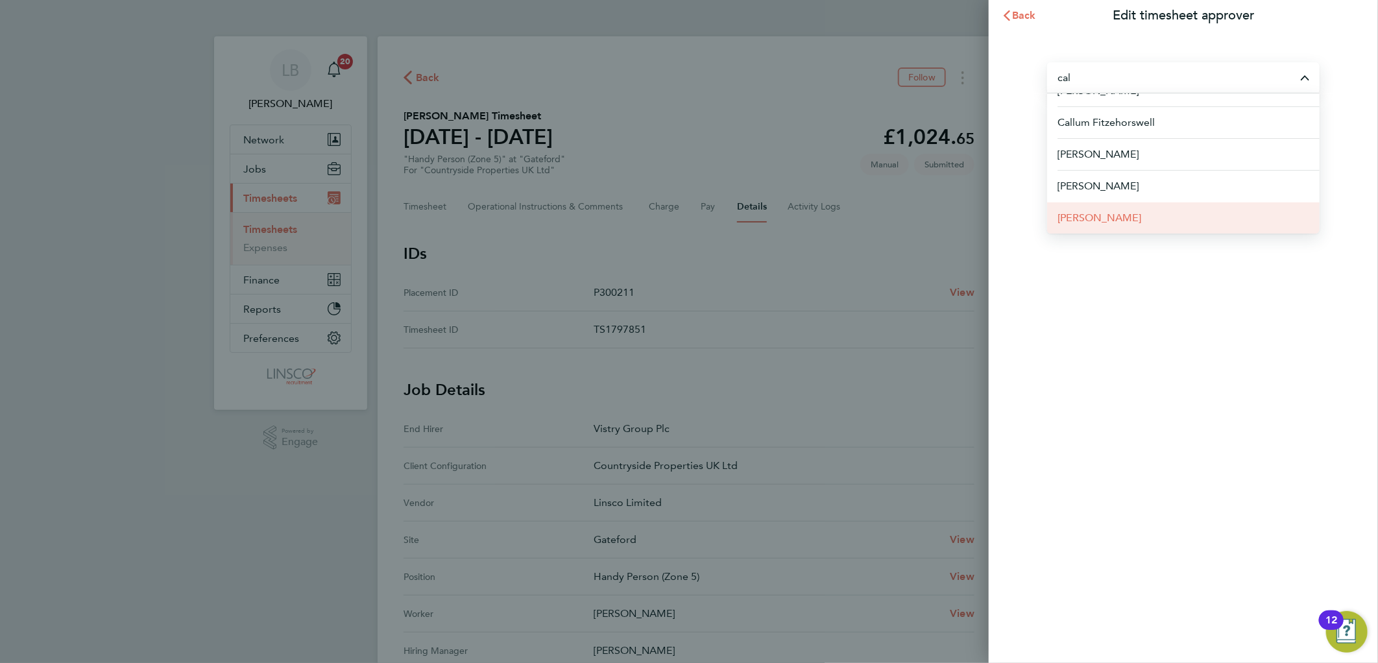
click at [1145, 208] on li "Calum Madden" at bounding box center [1183, 218] width 272 height 32
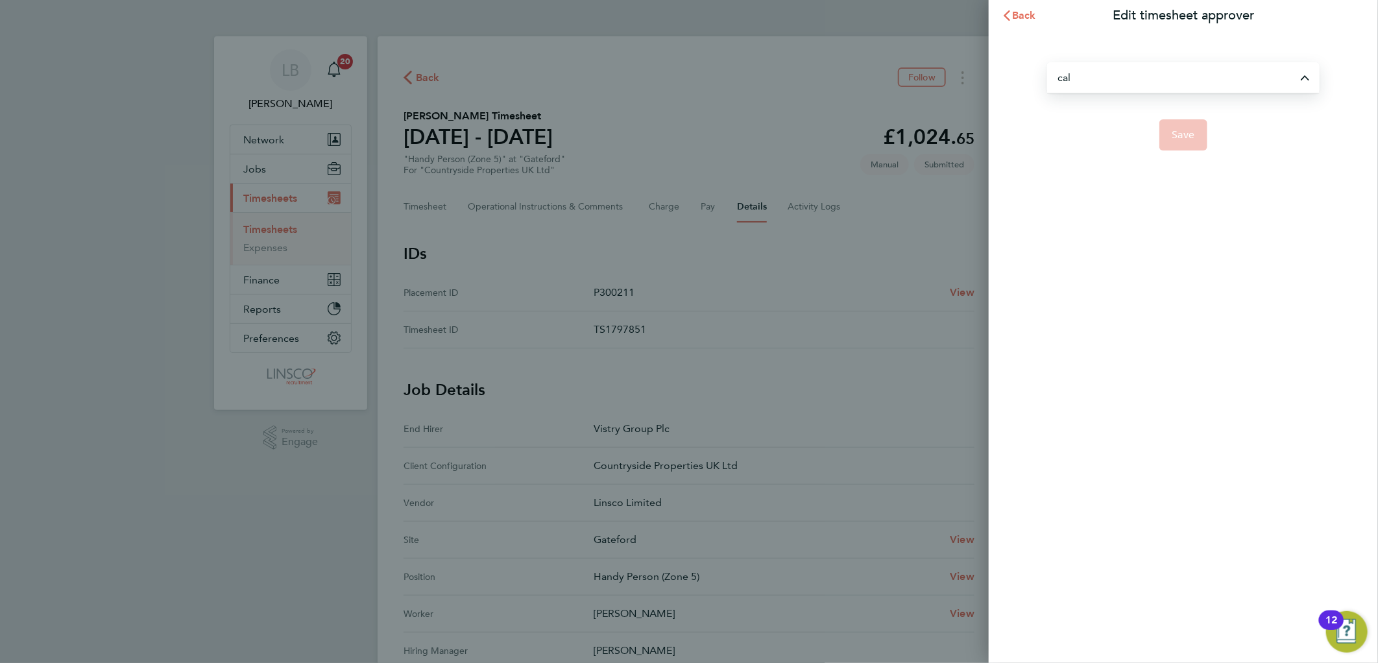
type input "Calum Madden"
click at [1189, 138] on span "Save" at bounding box center [1183, 134] width 23 height 13
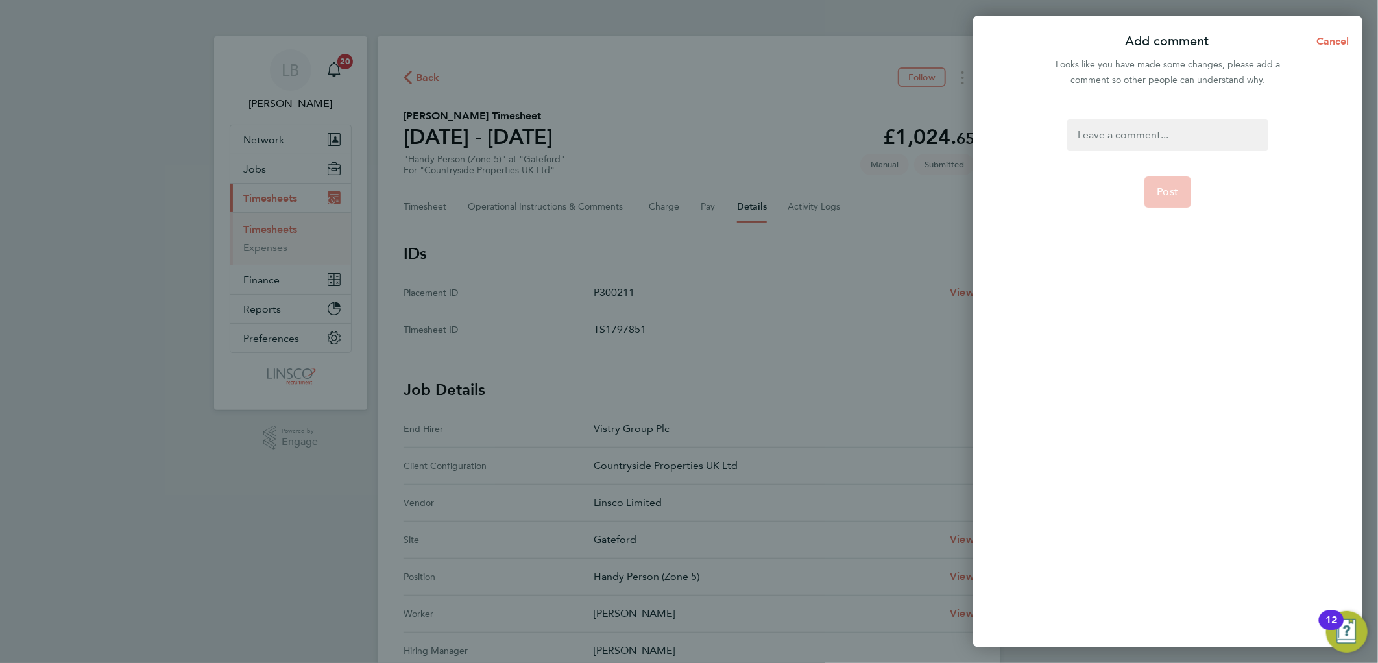
click at [1166, 138] on div at bounding box center [1167, 134] width 200 height 31
click at [1166, 197] on span "Post" at bounding box center [1167, 192] width 21 height 13
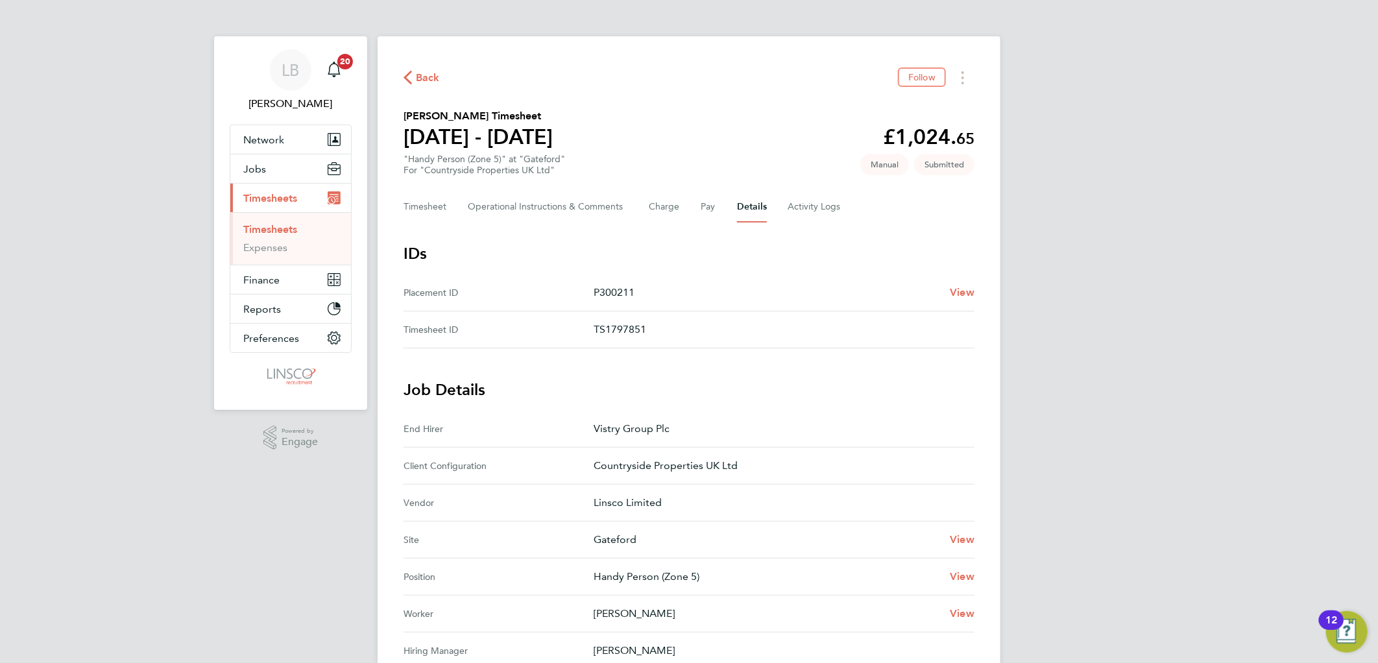
click at [430, 80] on span "Back" at bounding box center [428, 78] width 24 height 16
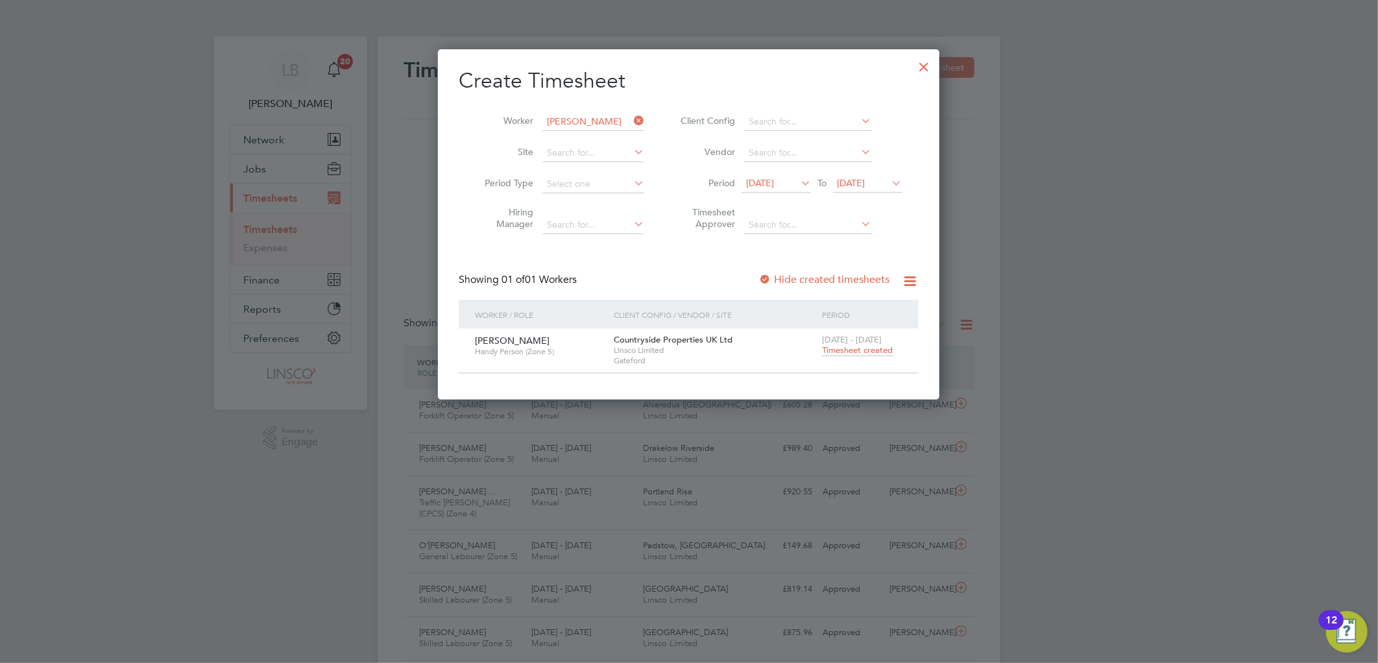
click at [926, 60] on div at bounding box center [924, 63] width 23 height 23
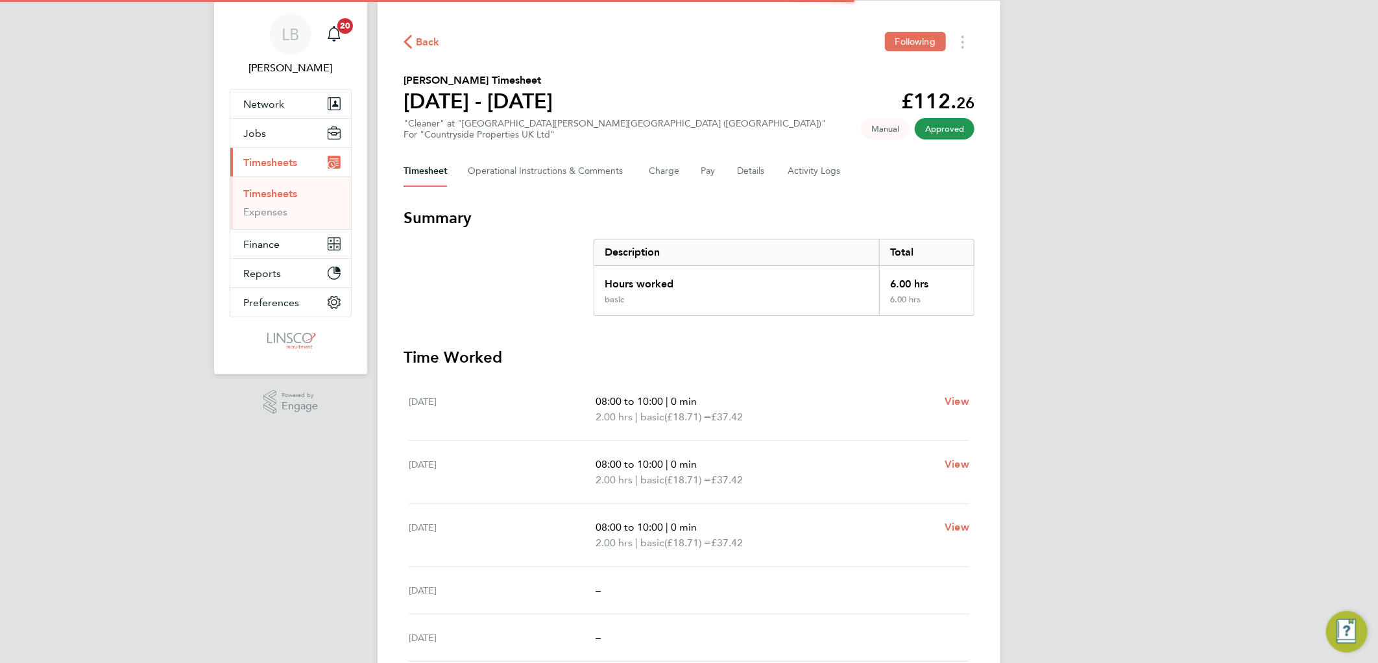
scroll to position [72, 0]
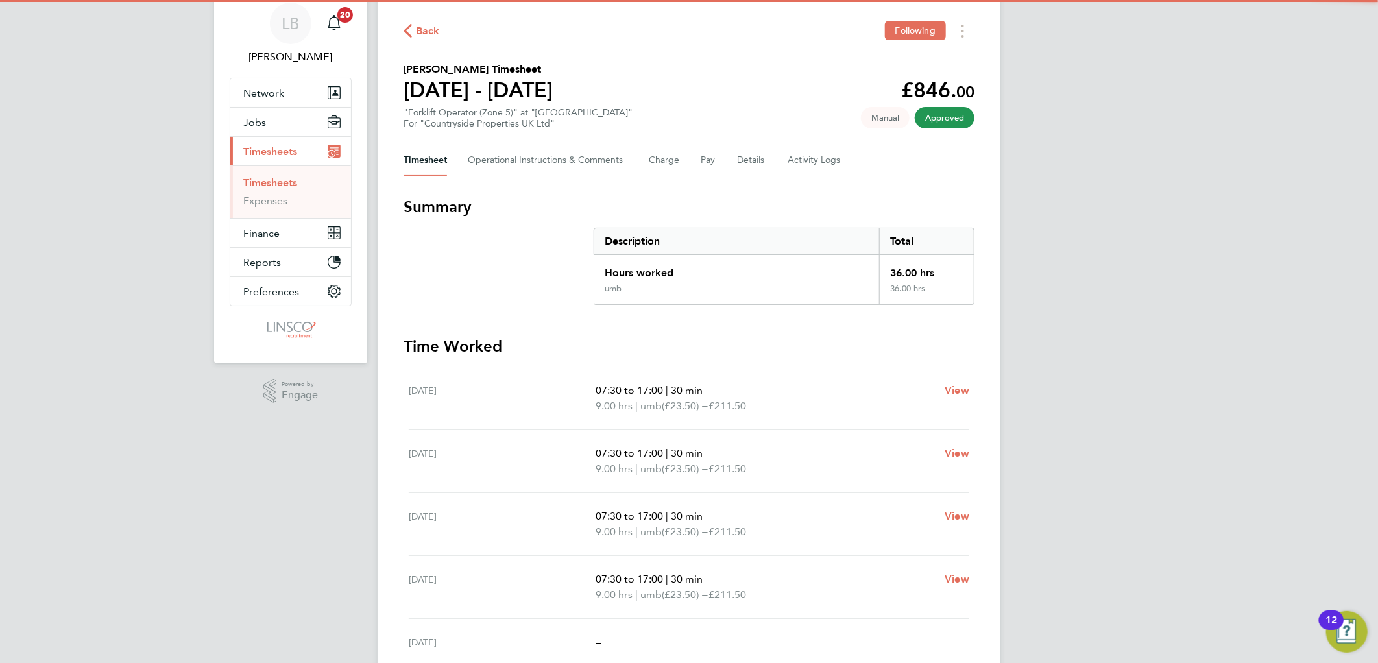
scroll to position [72, 0]
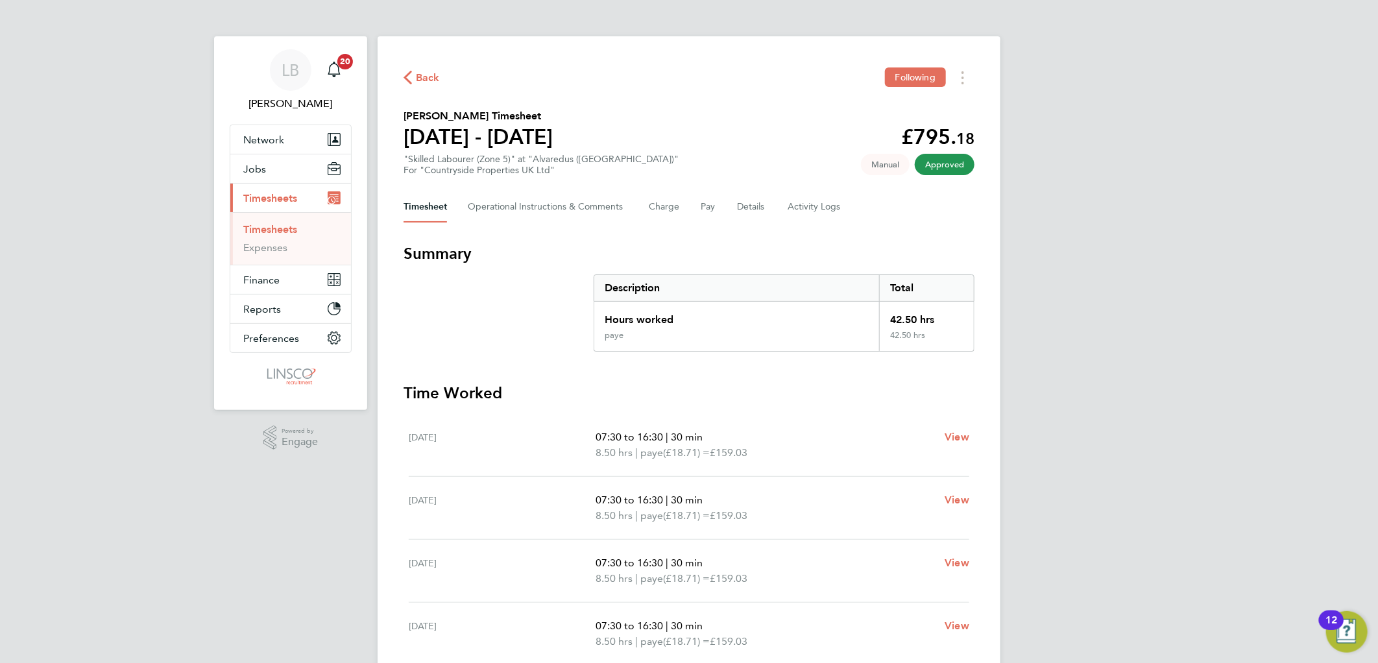
click at [416, 75] on span "Back" at bounding box center [428, 78] width 24 height 16
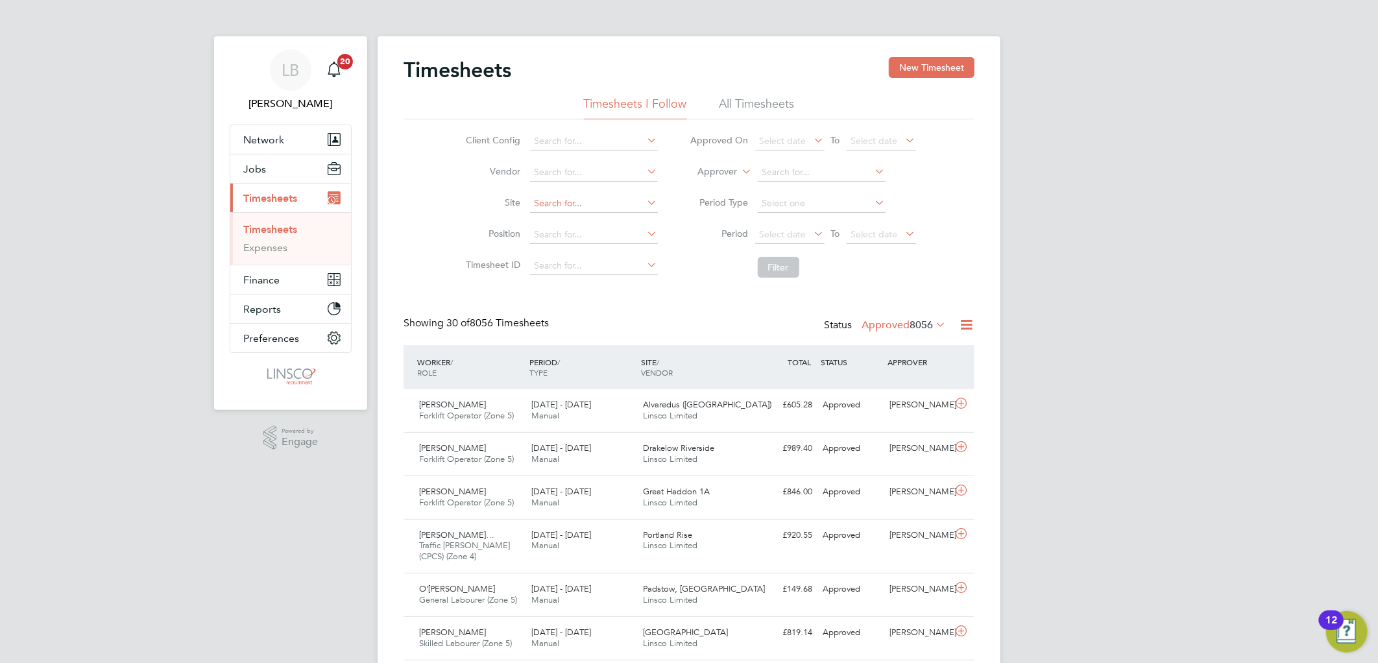
click at [559, 200] on input at bounding box center [594, 204] width 128 height 18
type input "fair"
click at [571, 231] on input at bounding box center [594, 235] width 128 height 18
click at [579, 203] on input at bounding box center [594, 204] width 128 height 18
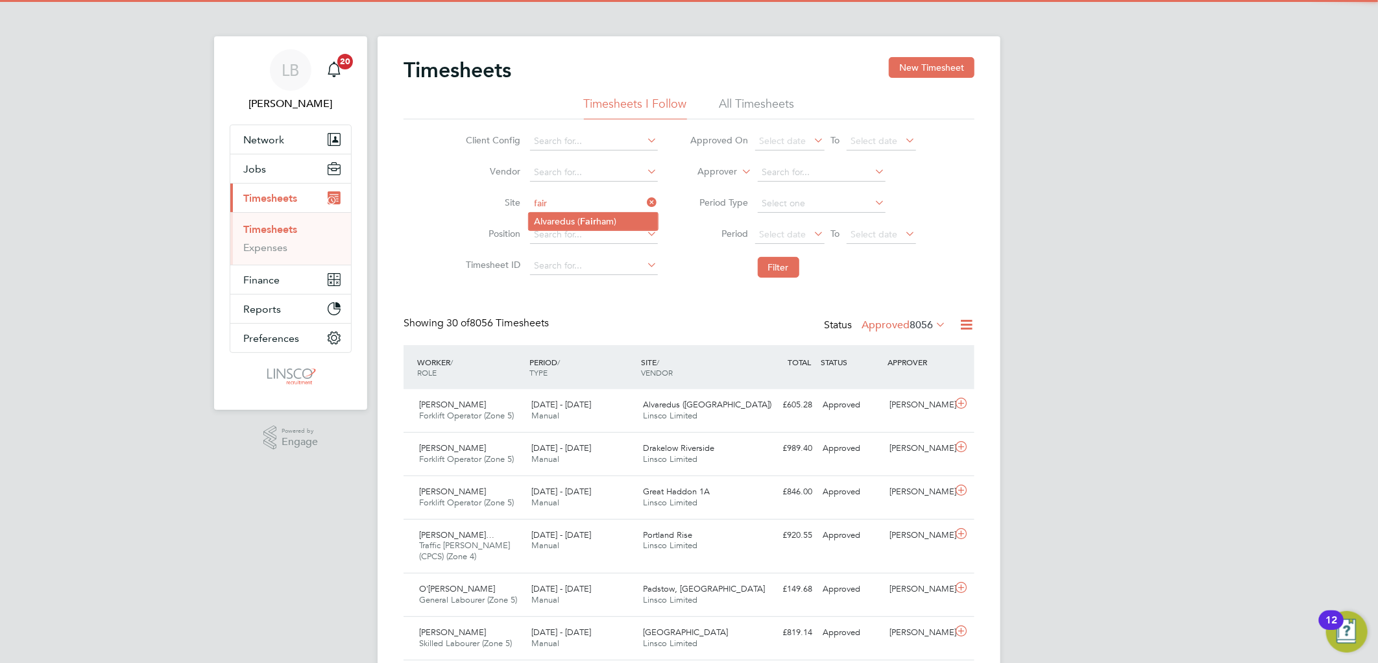
click at [594, 219] on b "Fair" at bounding box center [588, 221] width 16 height 11
type input "Alvaredus (Fairham)"
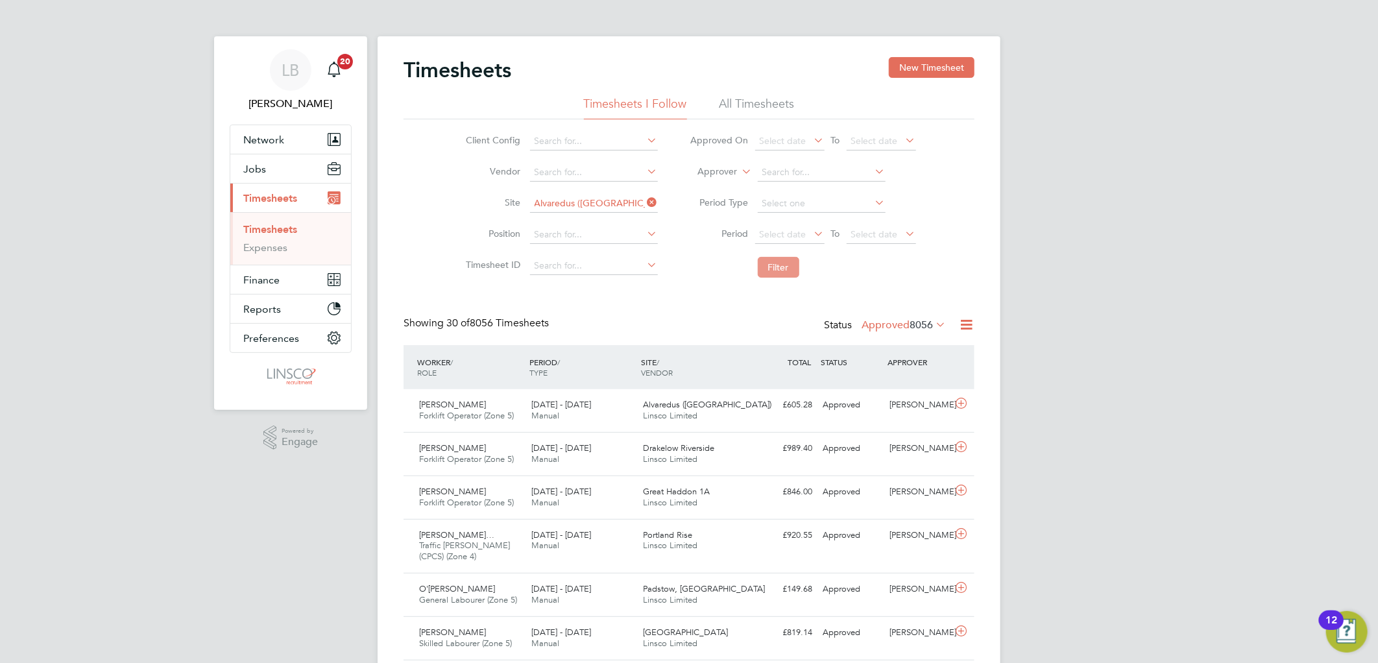
click at [787, 265] on button "Filter" at bounding box center [779, 267] width 42 height 21
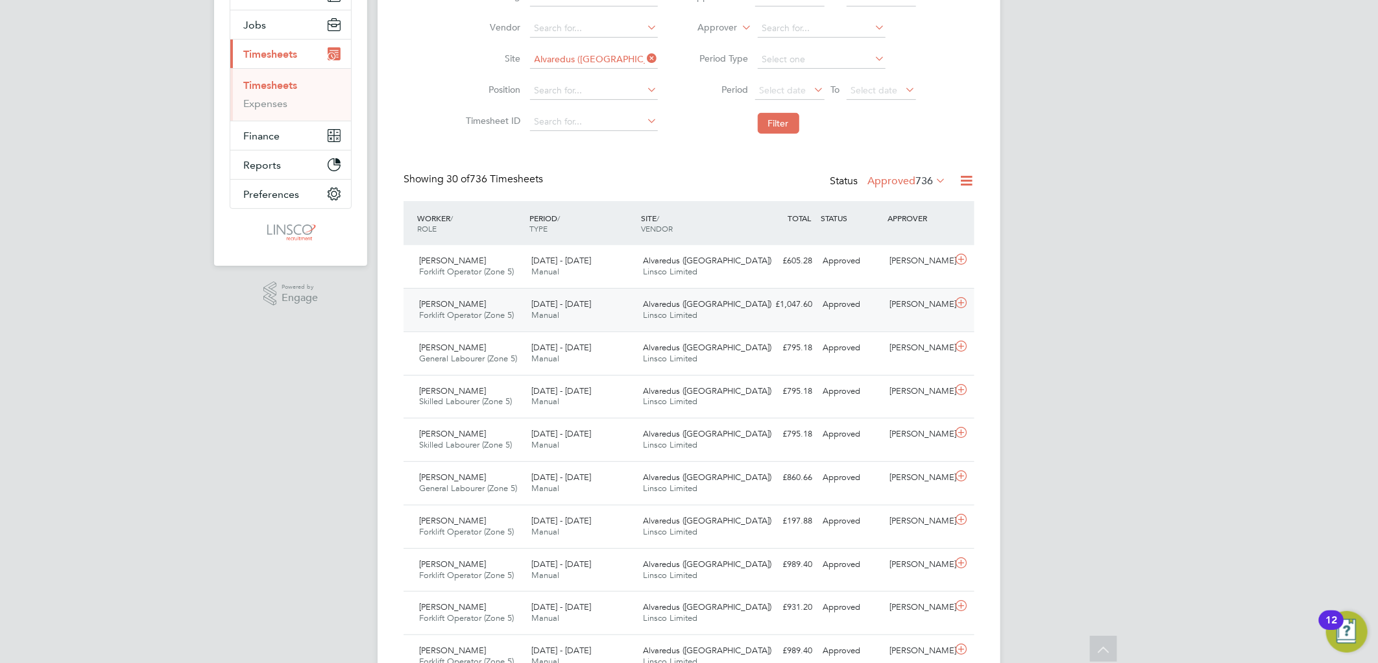
click at [536, 309] on span "Manual" at bounding box center [545, 314] width 28 height 11
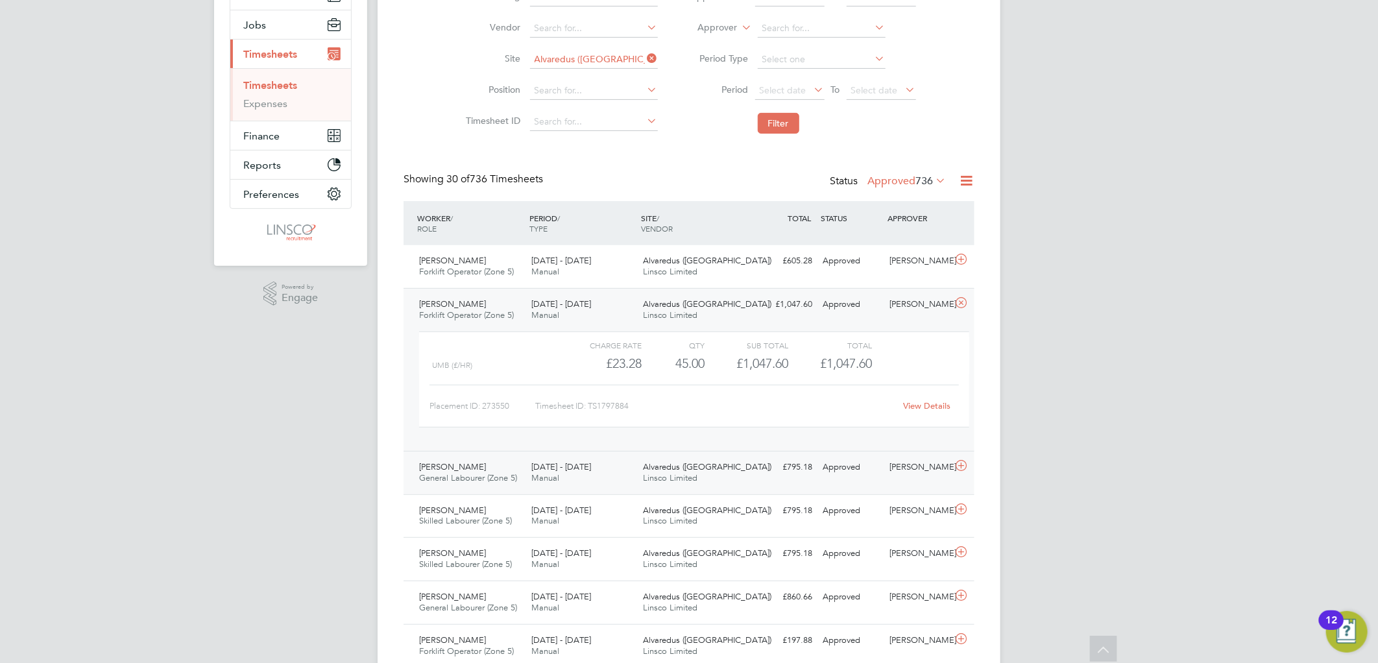
click at [486, 468] on span "Amanda Wheatley" at bounding box center [452, 466] width 67 height 11
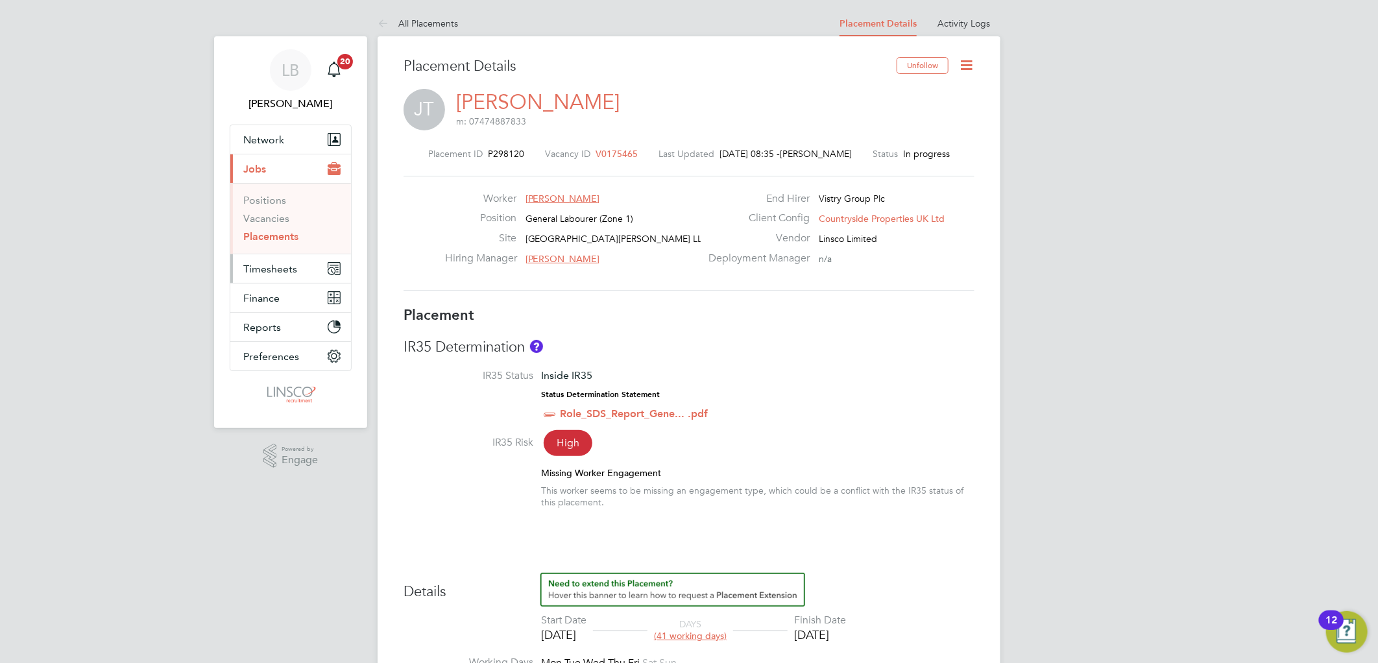
click at [259, 274] on span "Timesheets" at bounding box center [270, 269] width 54 height 12
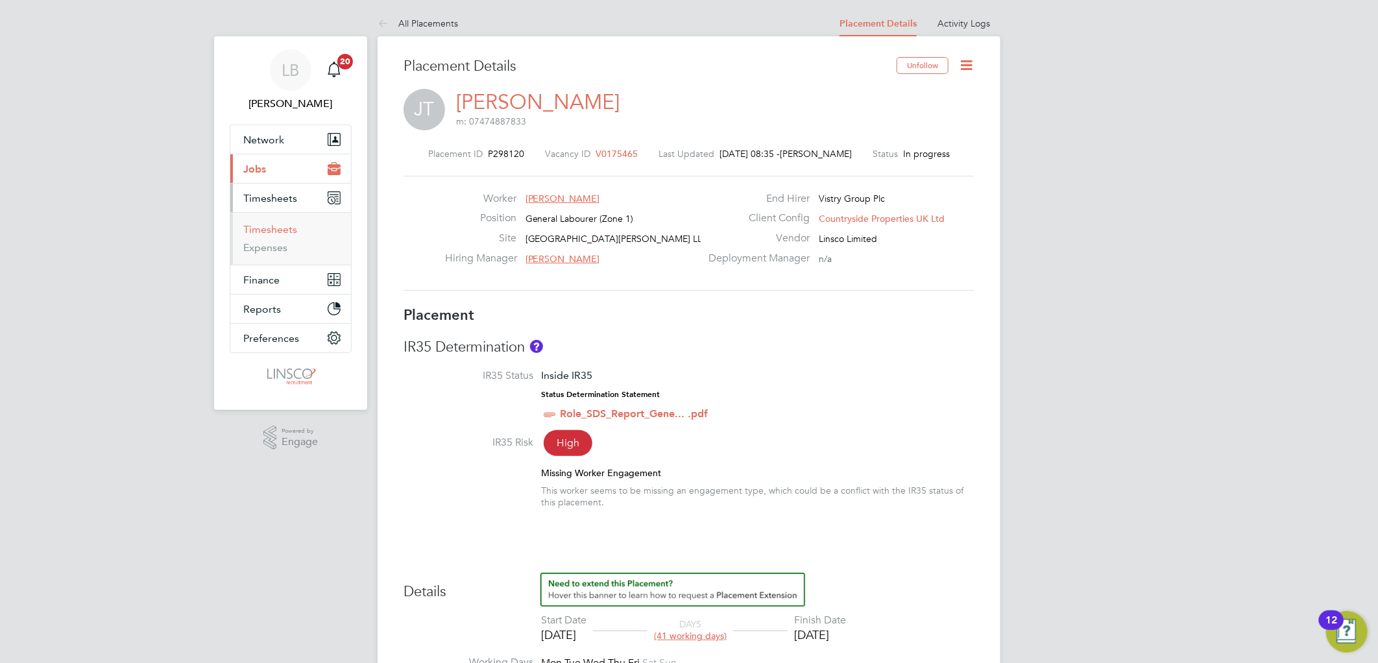
click at [282, 226] on link "Timesheets" at bounding box center [270, 229] width 54 height 12
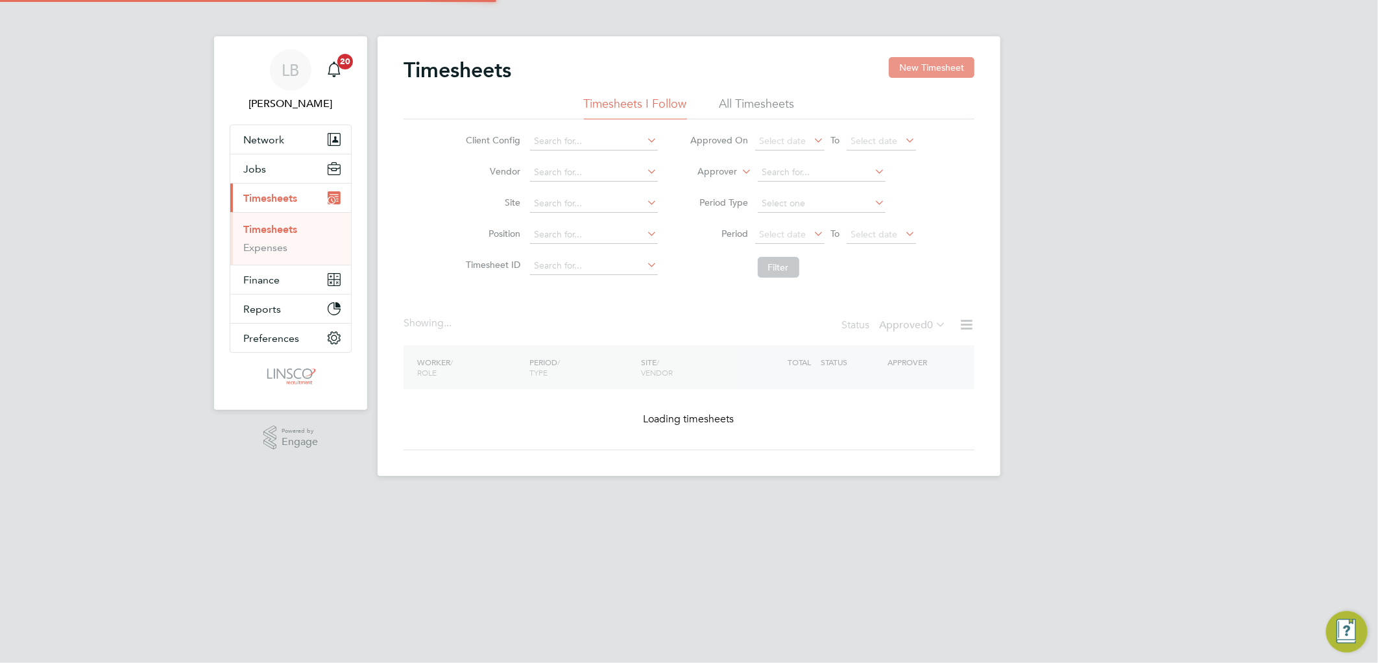
click at [925, 62] on button "New Timesheet" at bounding box center [932, 67] width 86 height 21
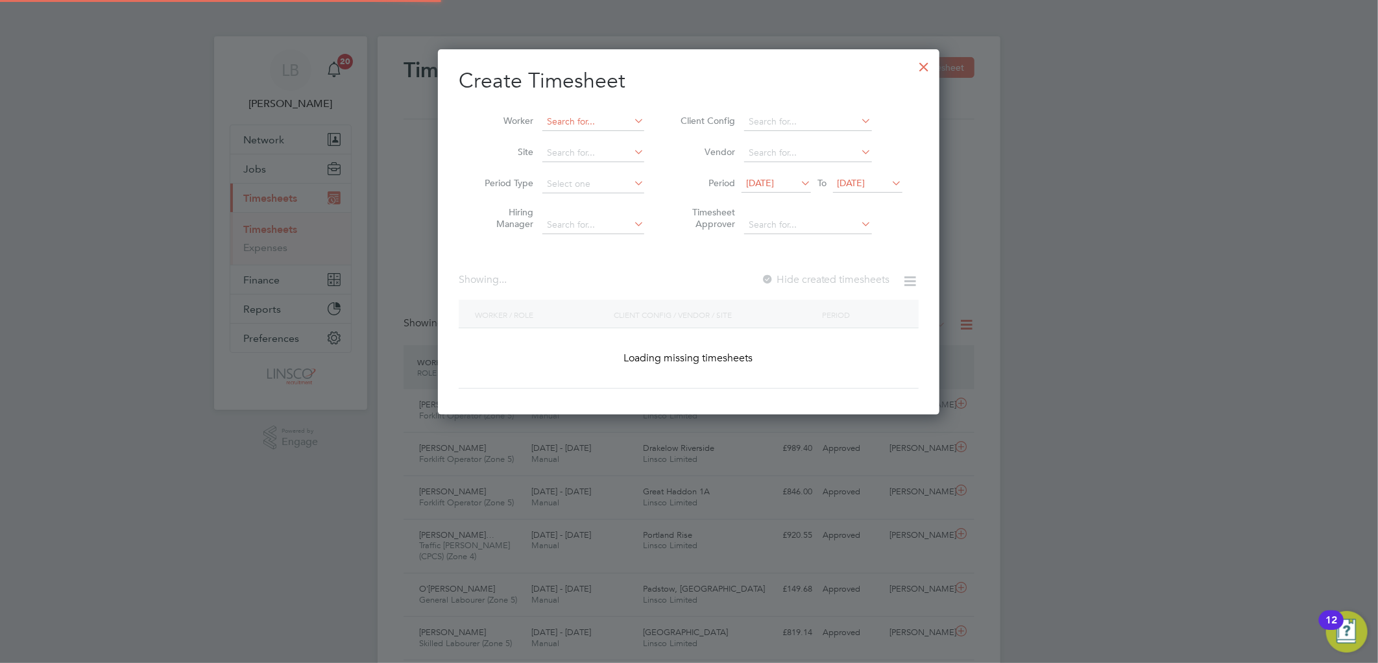
scroll to position [7, 6]
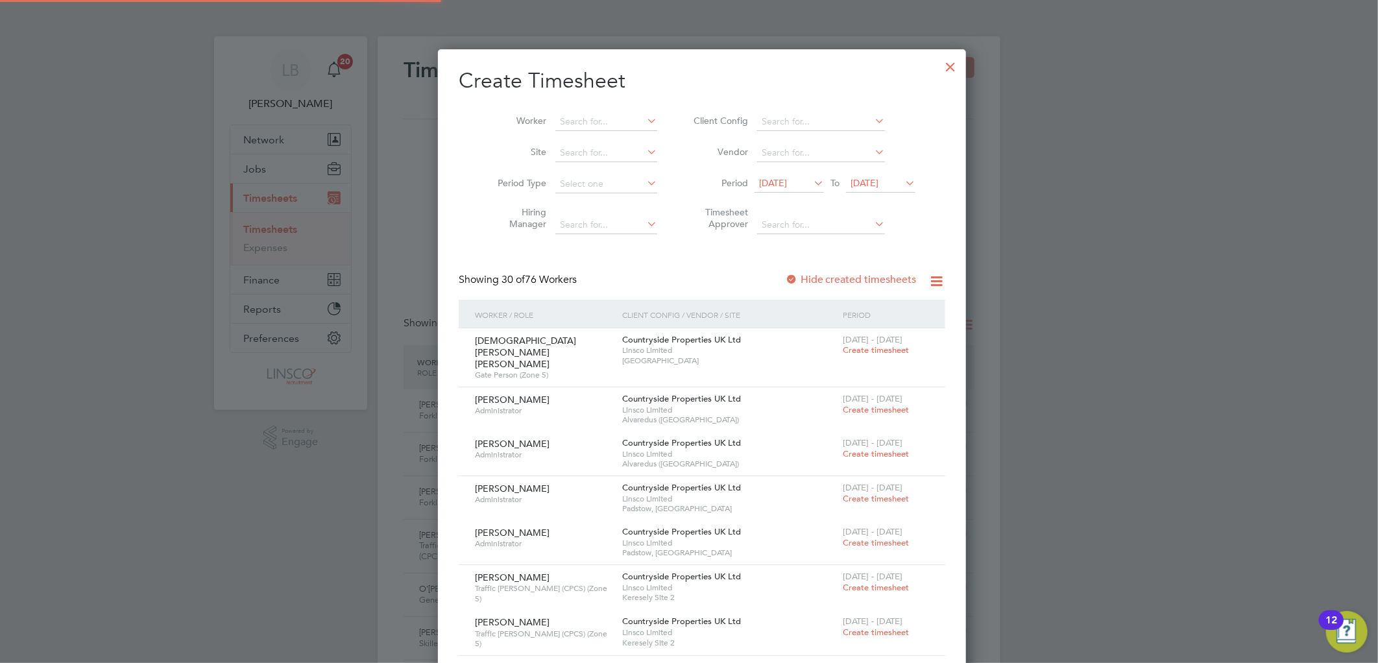
drag, startPoint x: 574, startPoint y: 115, endPoint x: 593, endPoint y: 91, distance: 30.0
click at [600, 186] on li "Phil M arshall" at bounding box center [603, 193] width 123 height 18
type input "Phil Marshall"
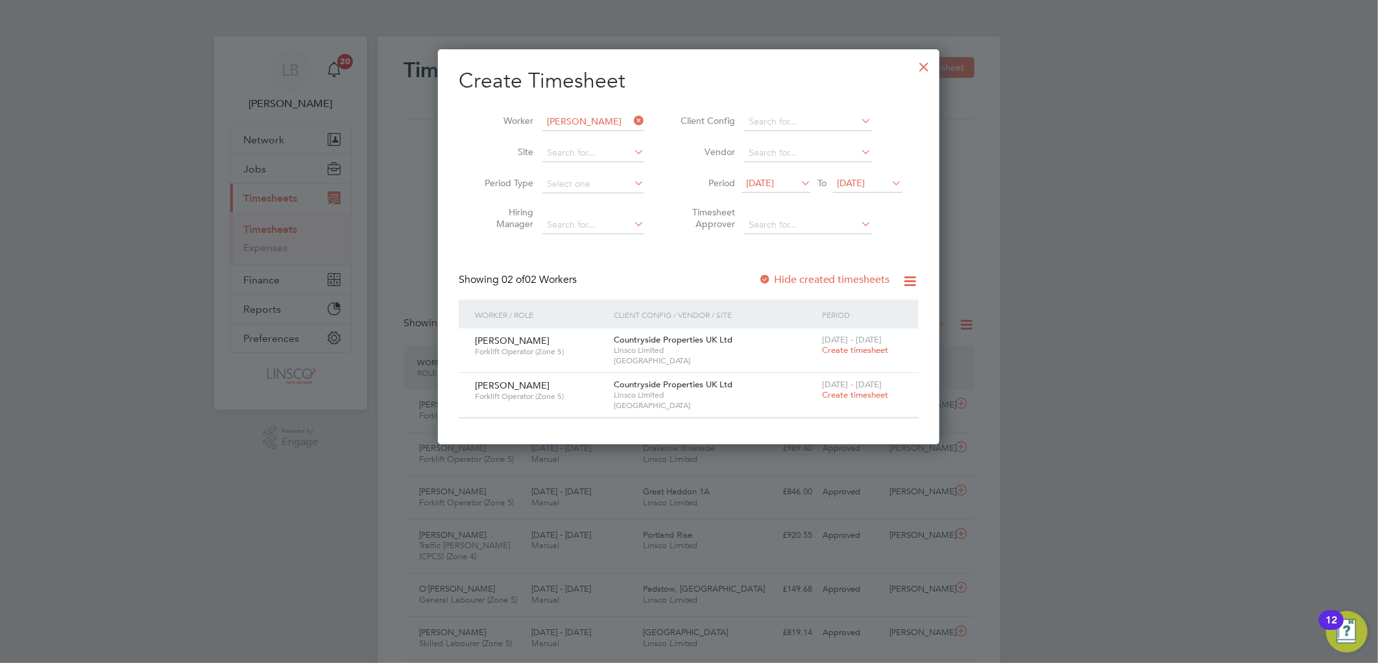
click at [808, 276] on label "Hide created timesheets" at bounding box center [824, 279] width 132 height 13
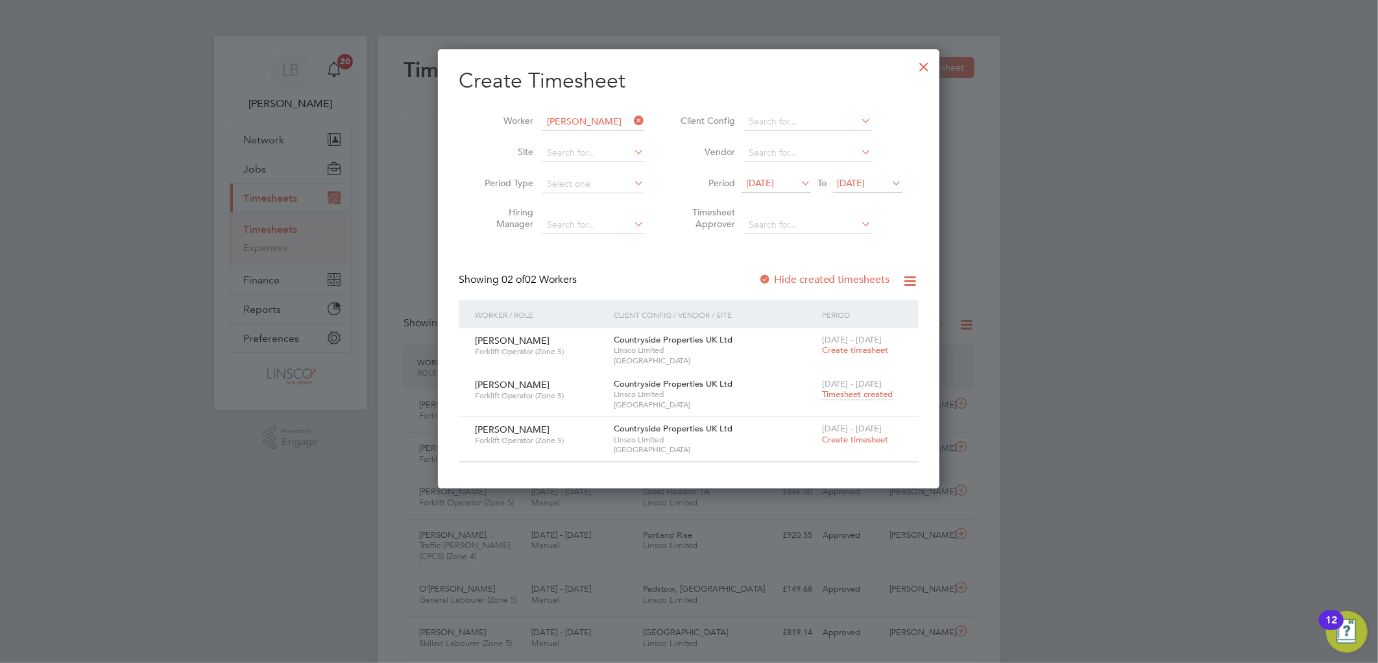
click at [838, 391] on span "Timesheet created" at bounding box center [857, 395] width 71 height 12
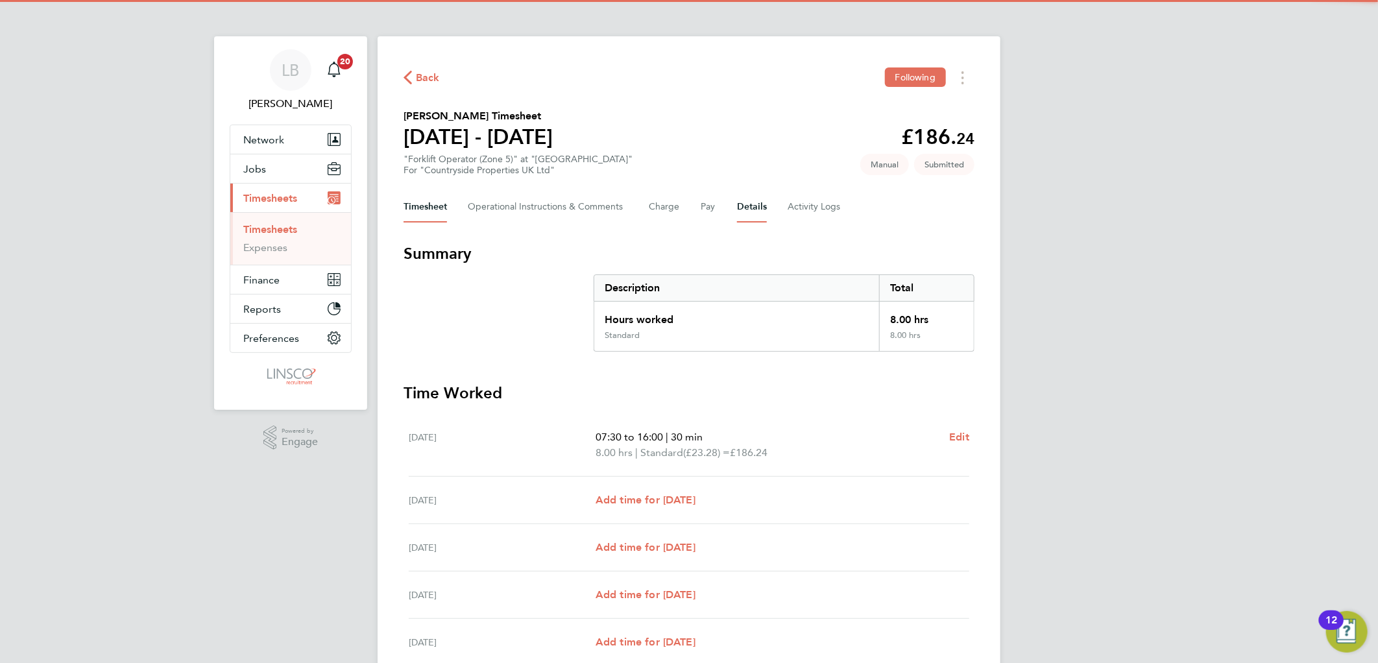
click at [741, 198] on button "Details" at bounding box center [752, 206] width 30 height 31
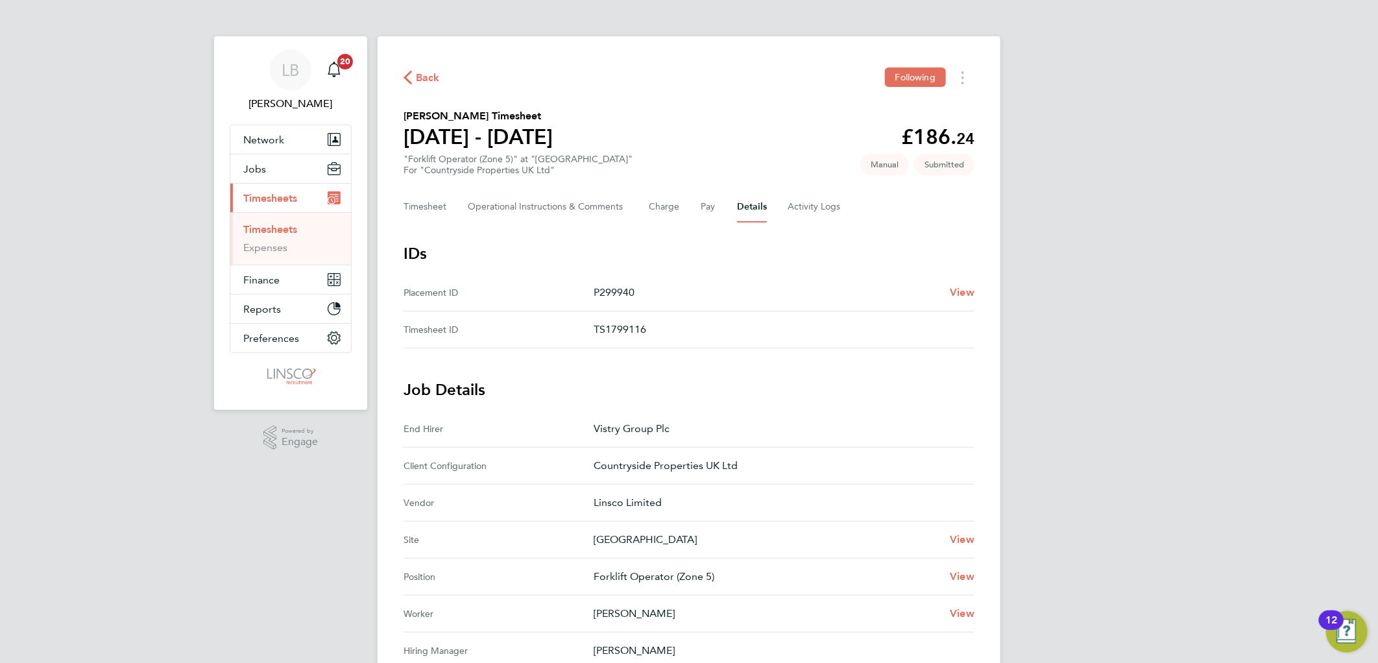
click at [427, 73] on span "Back" at bounding box center [428, 78] width 24 height 16
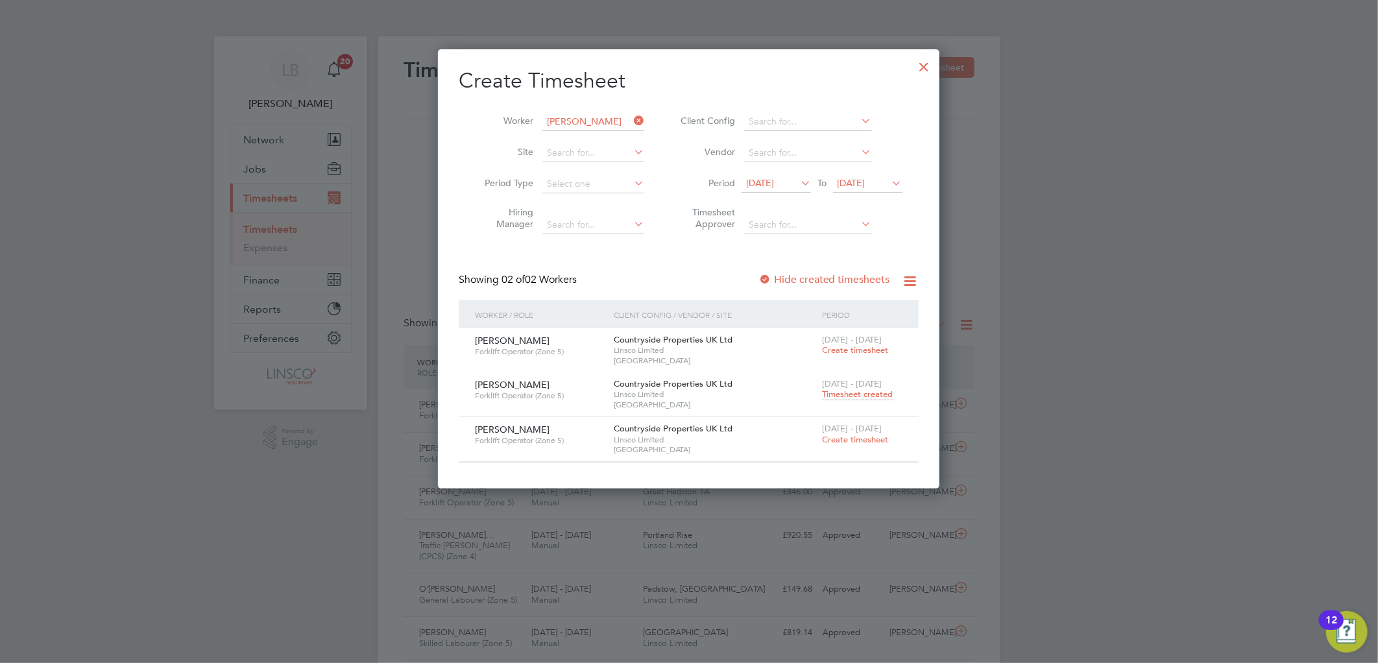
click at [921, 72] on div at bounding box center [924, 63] width 23 height 23
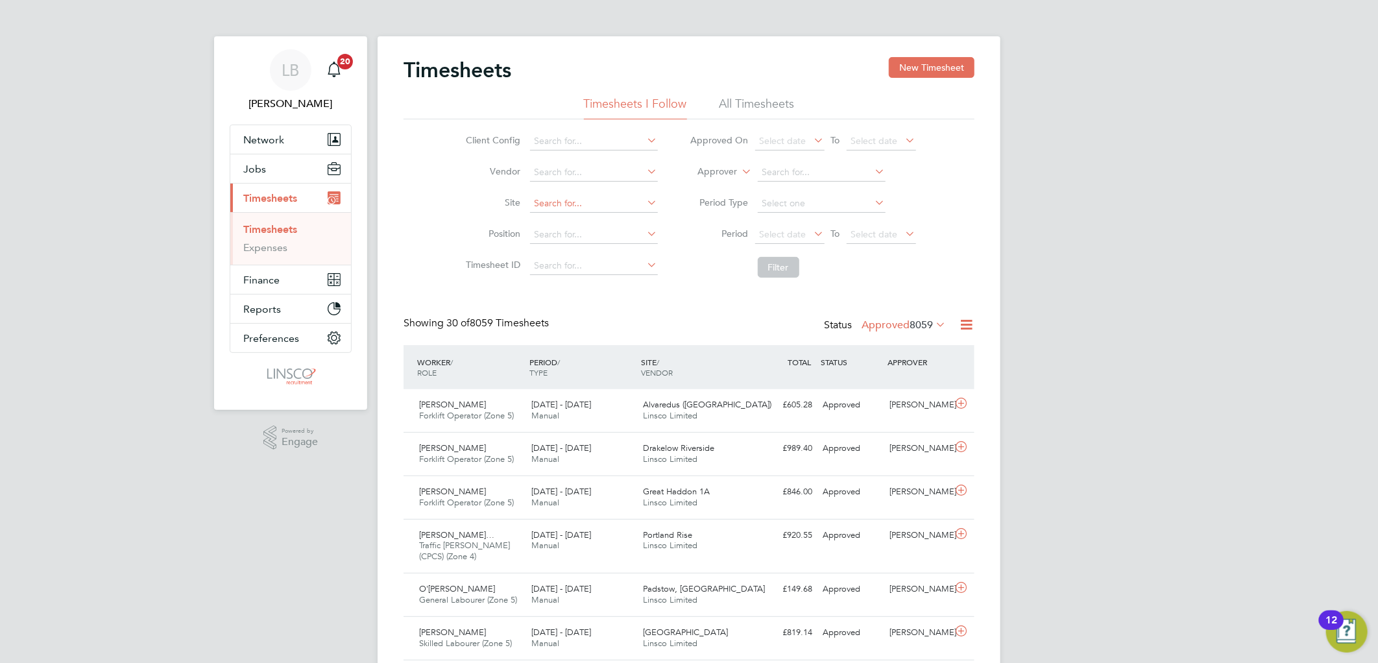
click at [584, 217] on li "Drac an Village" at bounding box center [593, 222] width 129 height 18
type input "Dracan Village"
click at [782, 263] on button "Filter" at bounding box center [779, 267] width 42 height 21
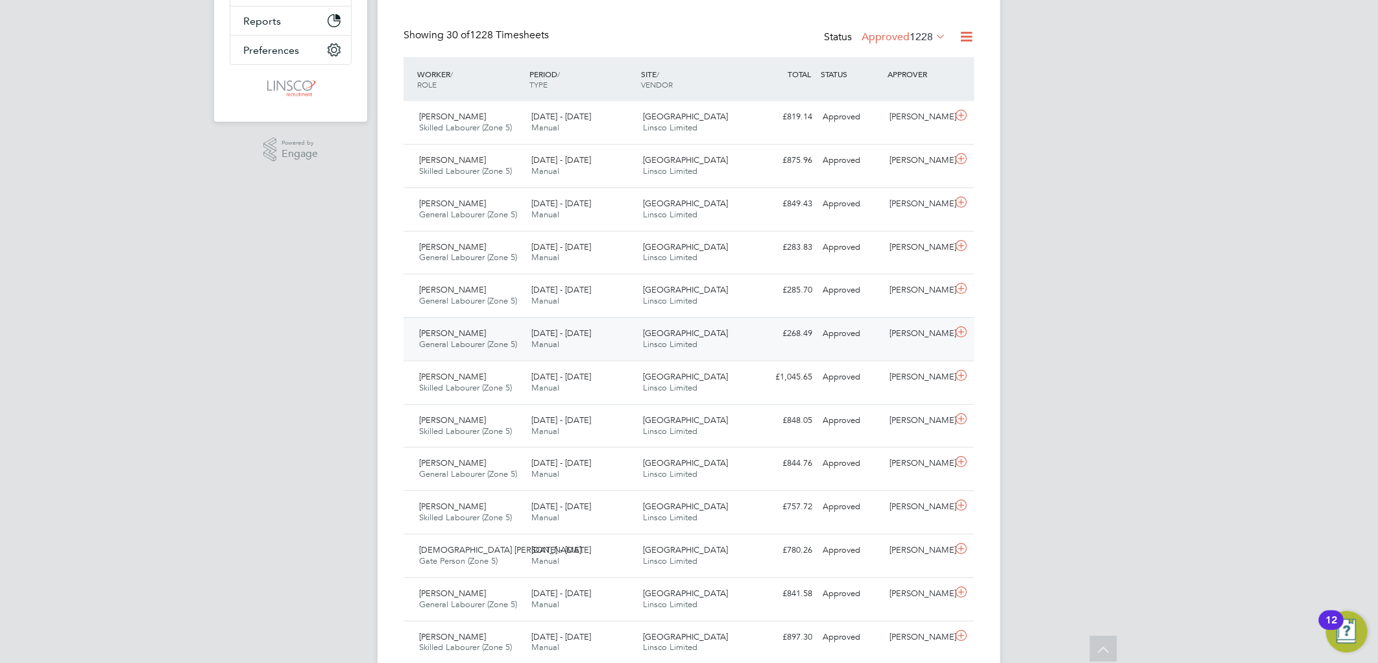
click at [481, 341] on span "General Labourer (Zone 5)" at bounding box center [468, 344] width 98 height 11
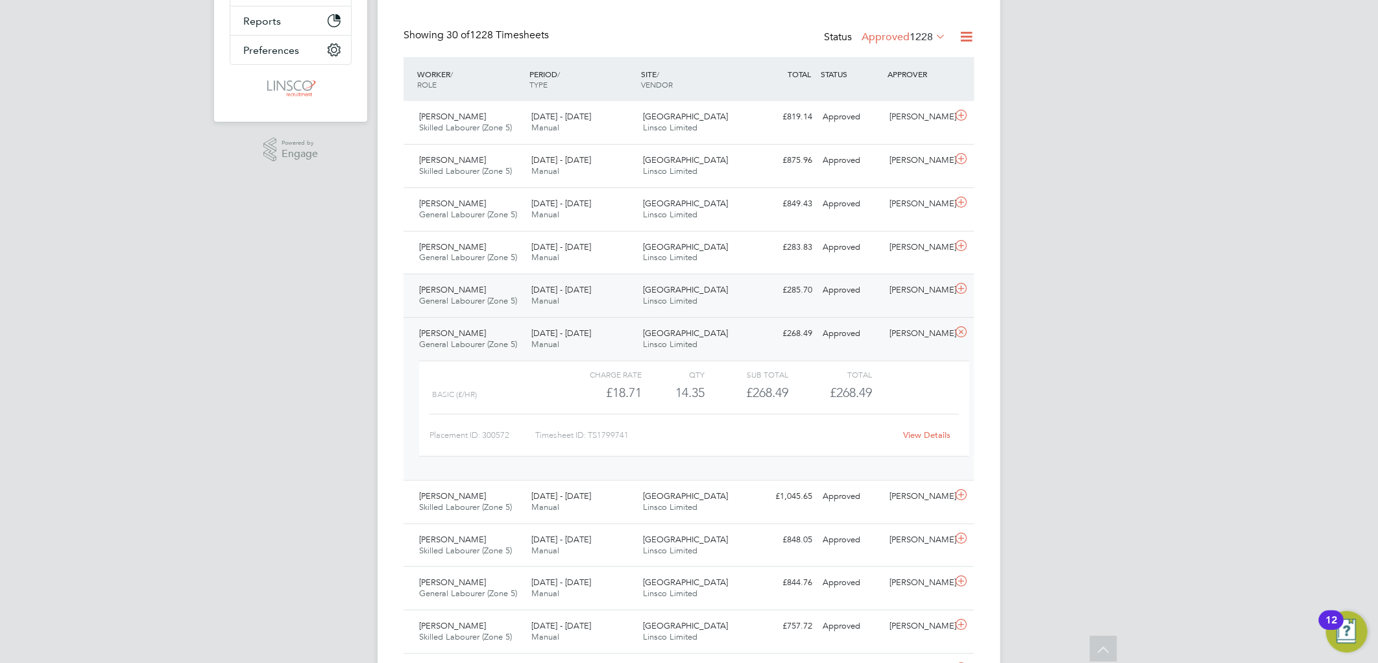
click at [566, 302] on div "4 - 10 Aug 2025 Manual" at bounding box center [582, 296] width 112 height 32
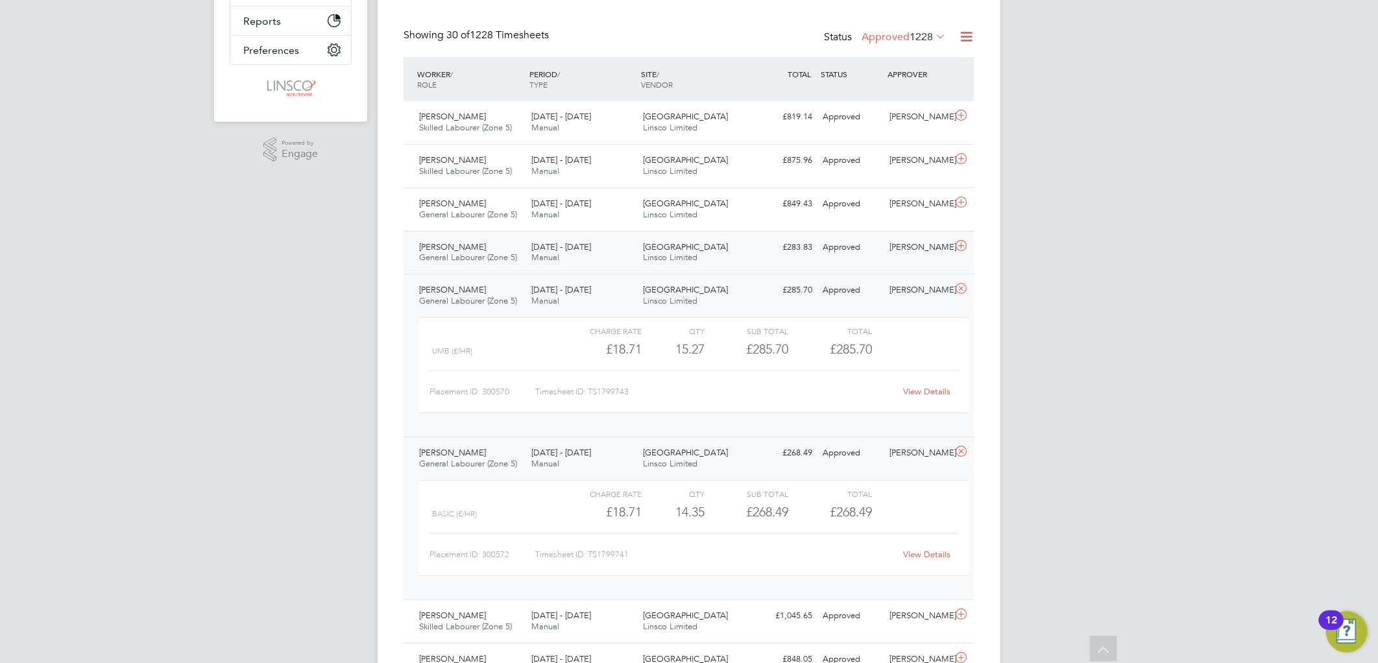
drag, startPoint x: 526, startPoint y: 259, endPoint x: 569, endPoint y: 259, distance: 42.8
click at [526, 259] on div "4 - 10 Aug 2025 Manual" at bounding box center [582, 253] width 112 height 32
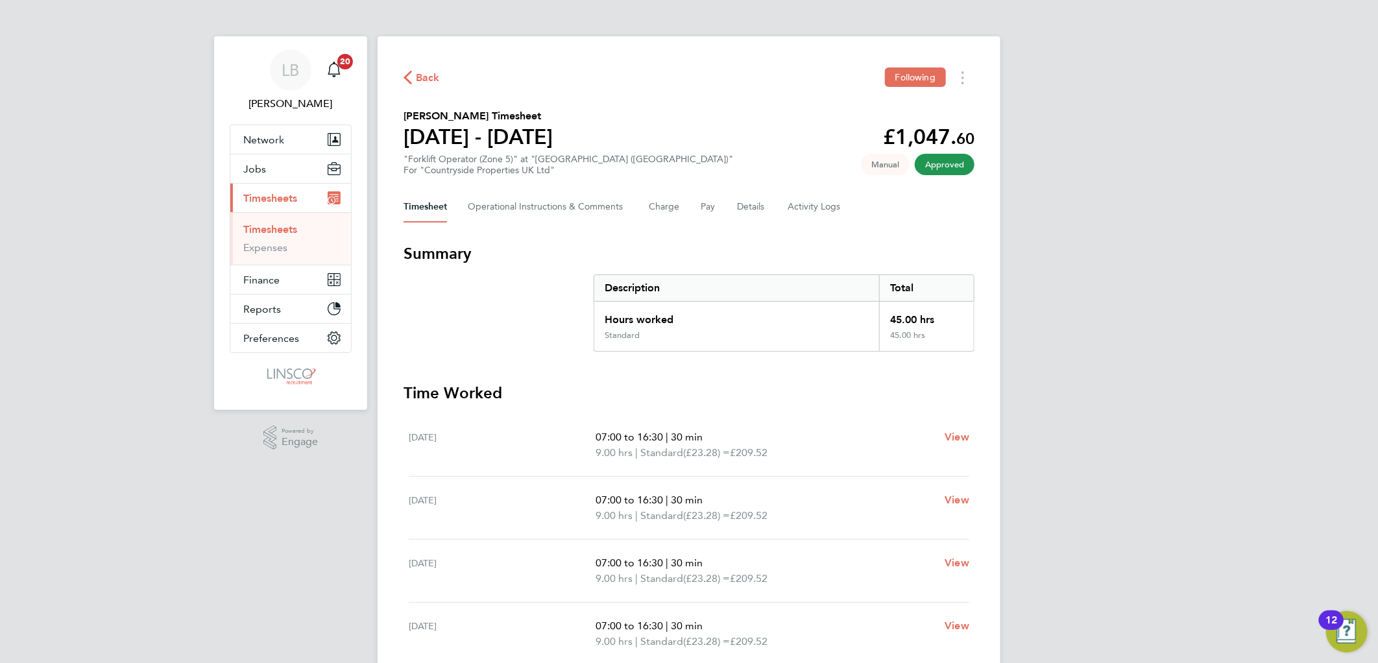
scroll to position [72, 0]
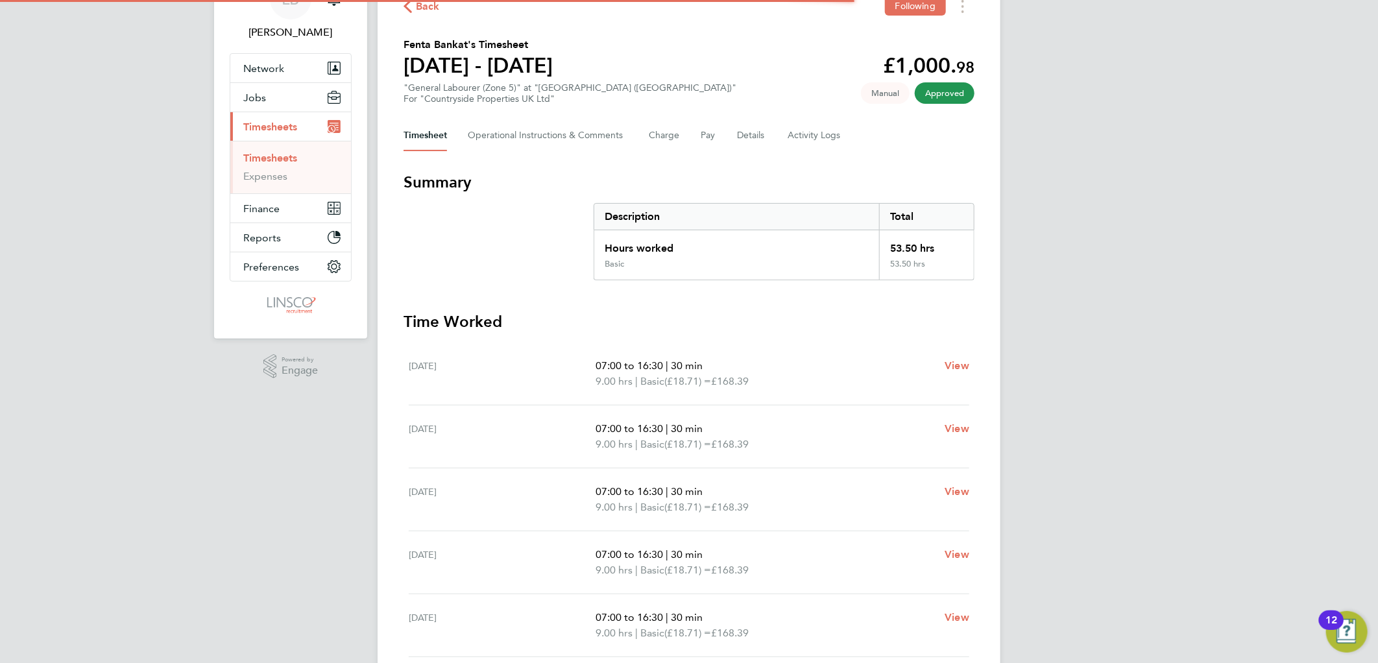
scroll to position [72, 0]
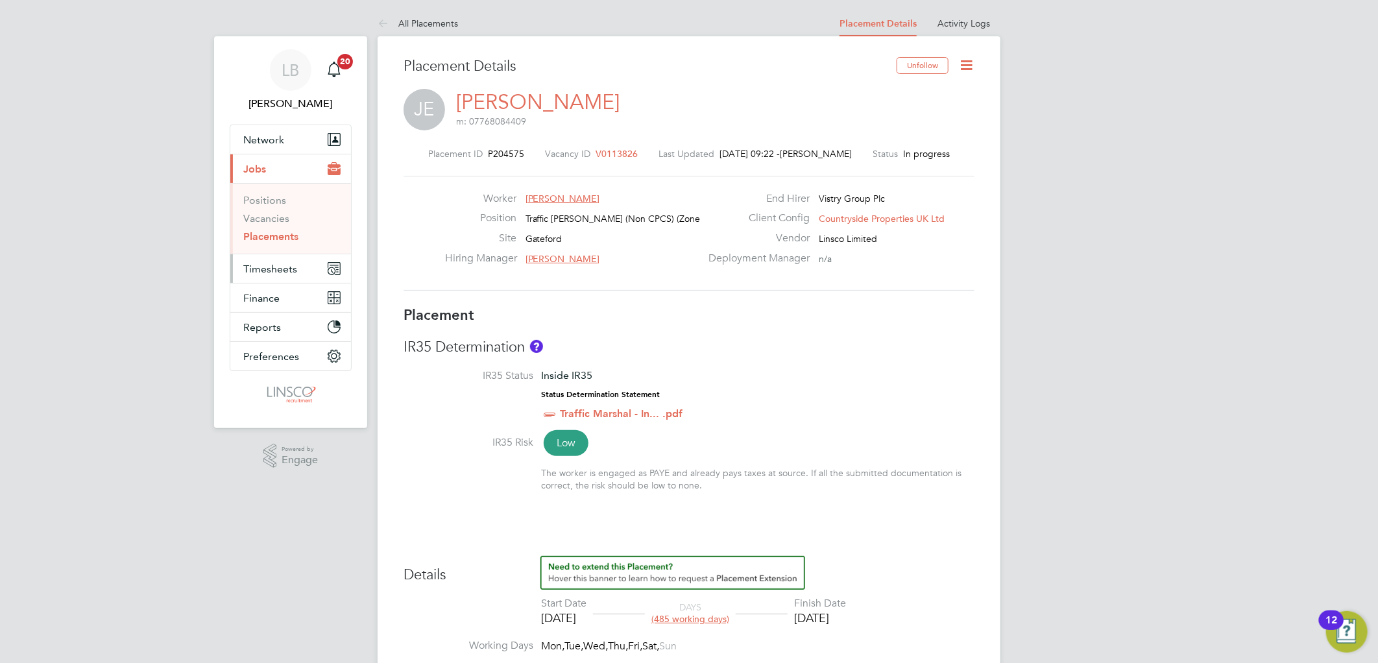
click at [256, 265] on span "Timesheets" at bounding box center [270, 269] width 54 height 12
click at [261, 304] on span "Finance" at bounding box center [261, 298] width 36 height 12
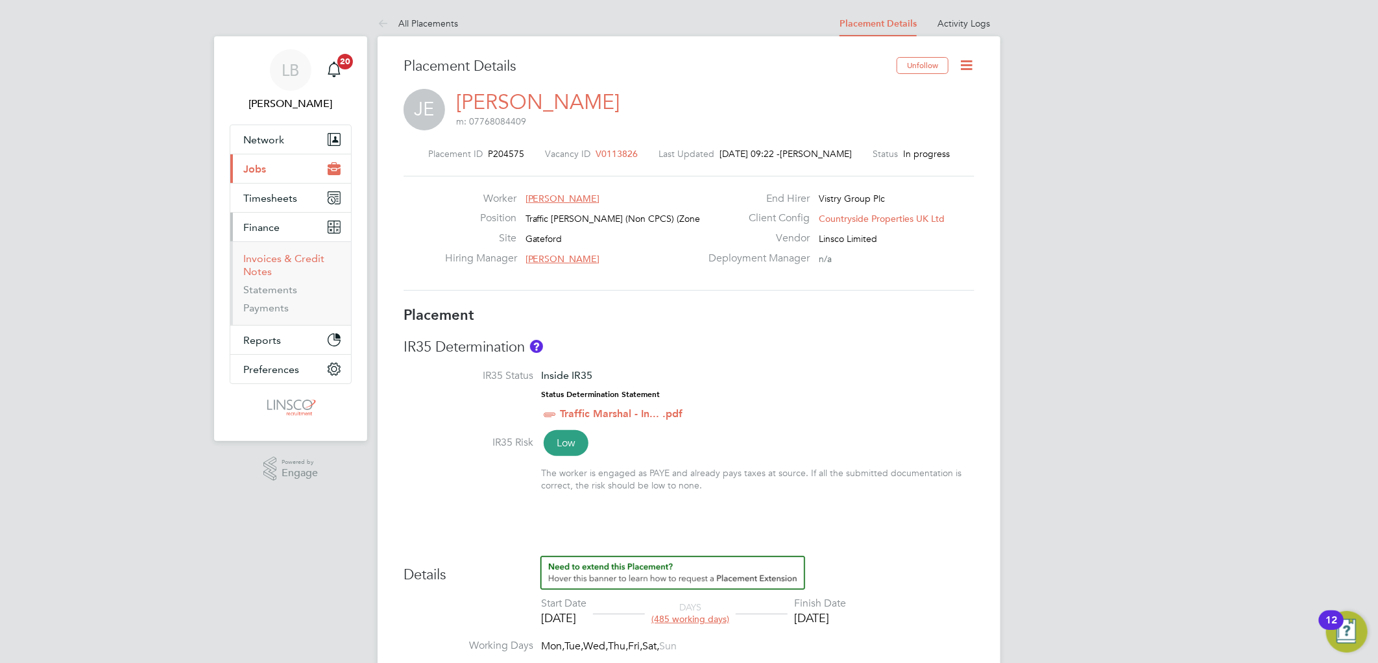
click at [262, 272] on link "Invoices & Credit Notes" at bounding box center [283, 264] width 81 height 25
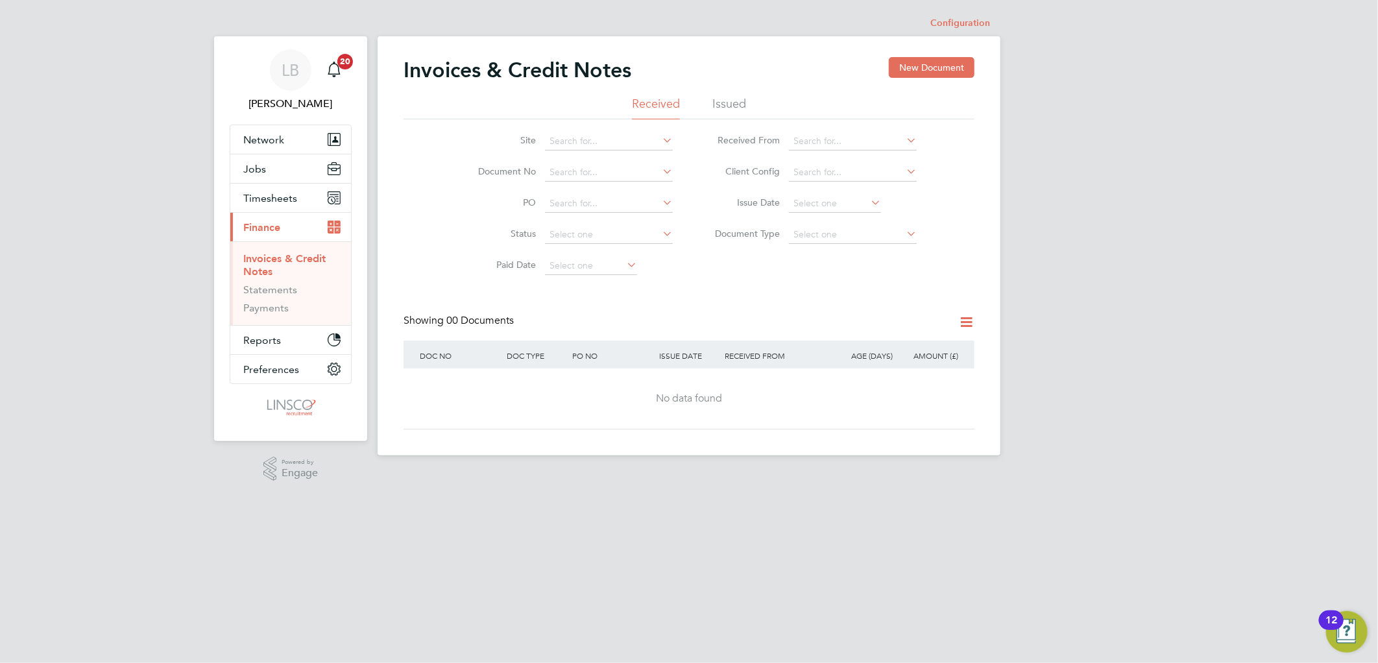
click at [722, 102] on li "Issued" at bounding box center [729, 107] width 34 height 23
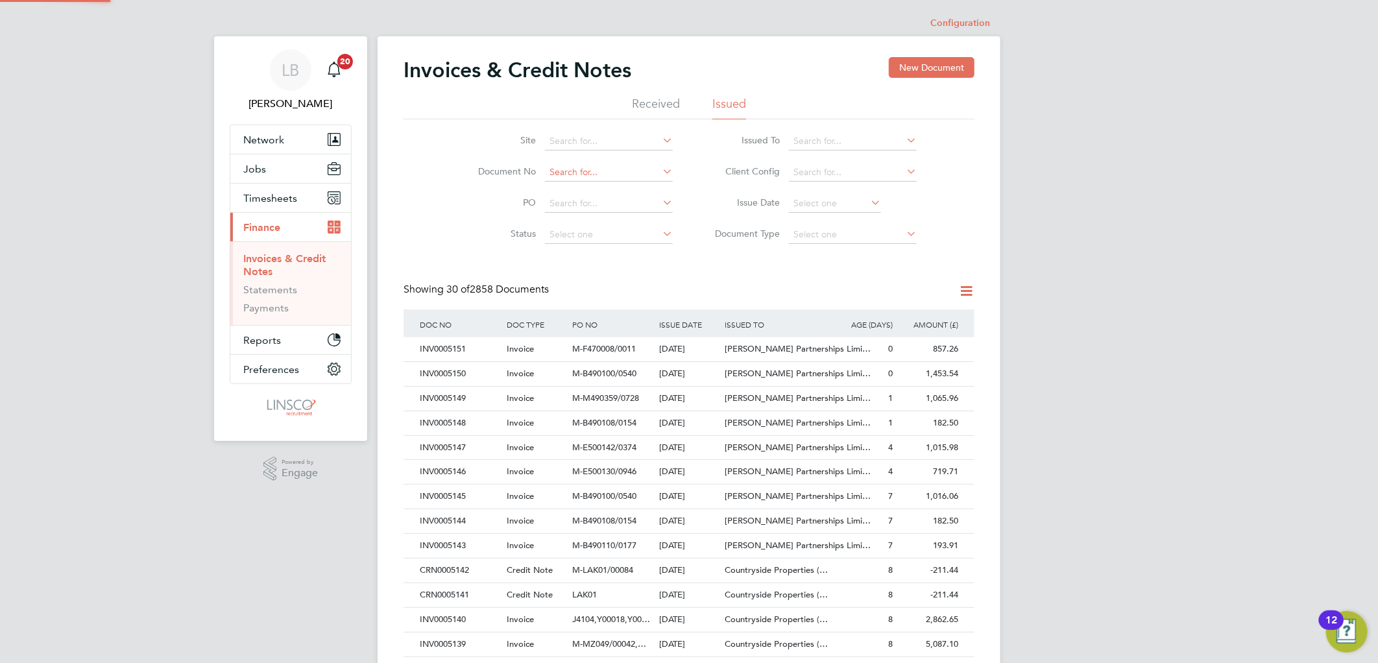
scroll to position [6, 6]
click at [575, 167] on input at bounding box center [609, 172] width 128 height 18
drag, startPoint x: 599, startPoint y: 185, endPoint x: 786, endPoint y: 309, distance: 224.5
click at [599, 186] on b "INV0005082" at bounding box center [575, 190] width 52 height 11
type input "INV0005082"
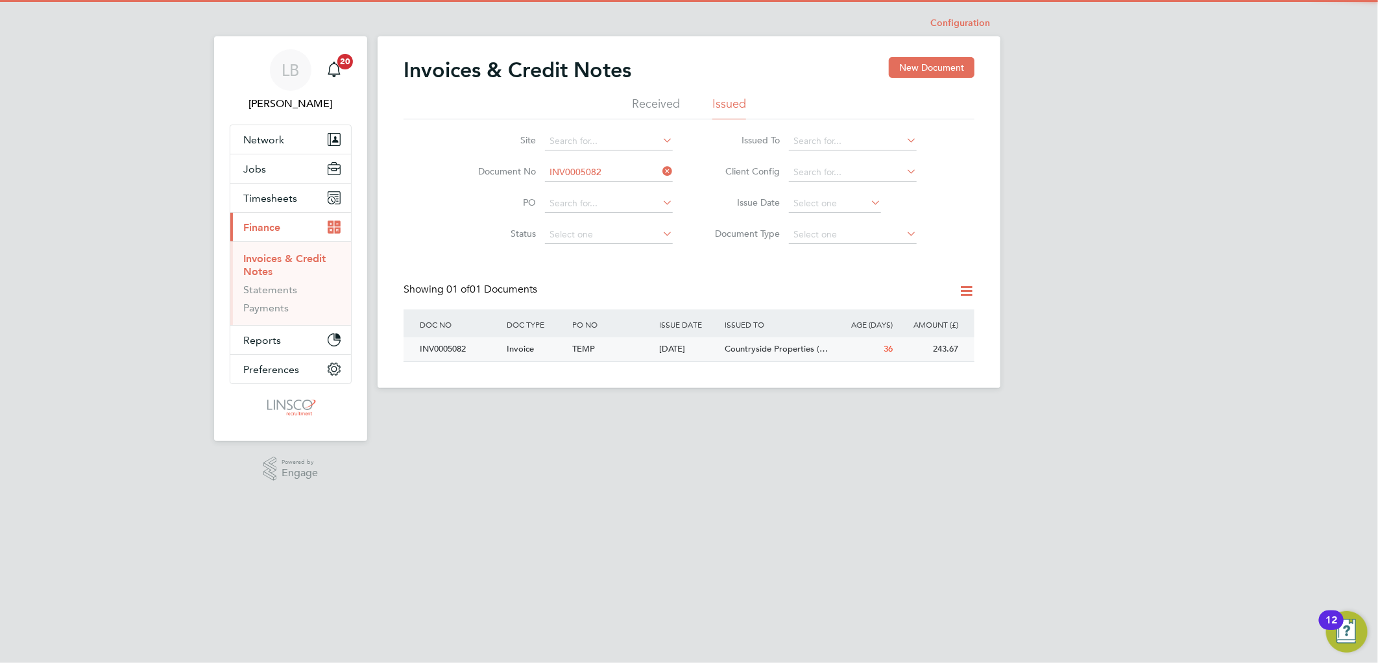
click at [761, 352] on span "Countryside Properties (…" at bounding box center [776, 348] width 103 height 11
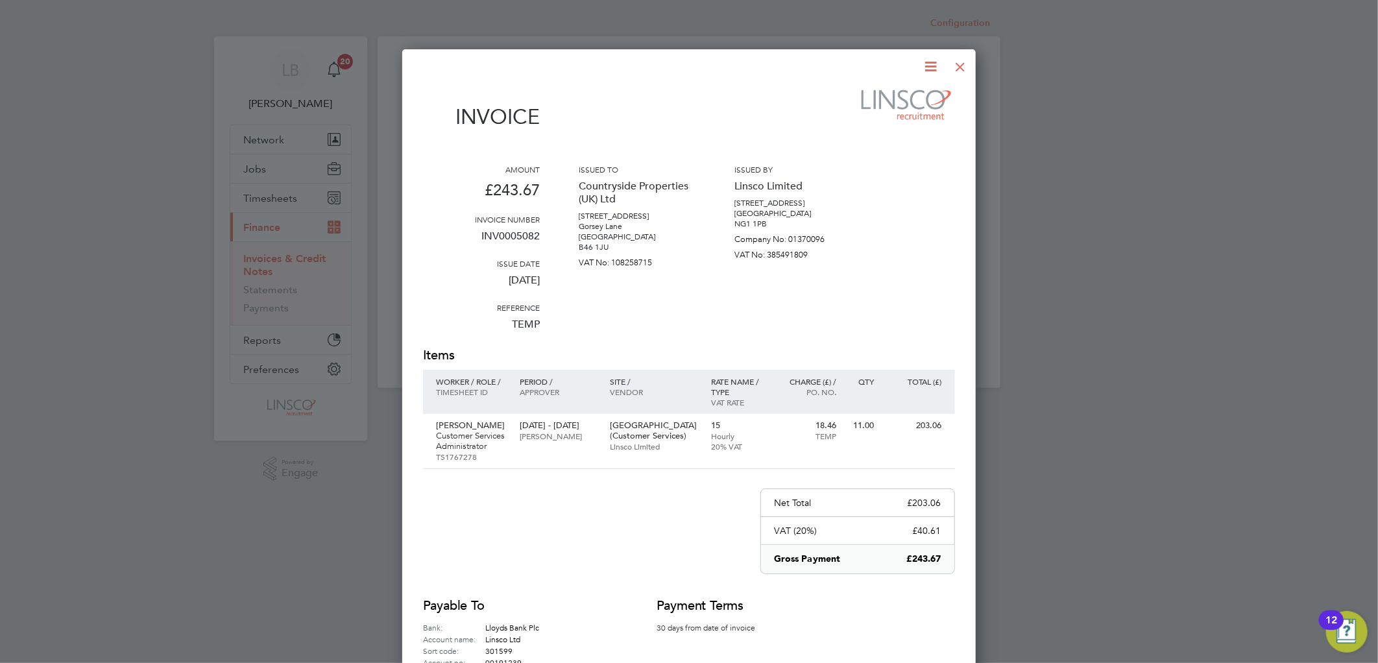
click at [928, 66] on icon at bounding box center [931, 66] width 16 height 16
click at [873, 99] on li "Download Invoice" at bounding box center [892, 97] width 90 height 18
